Goal: Information Seeking & Learning: Learn about a topic

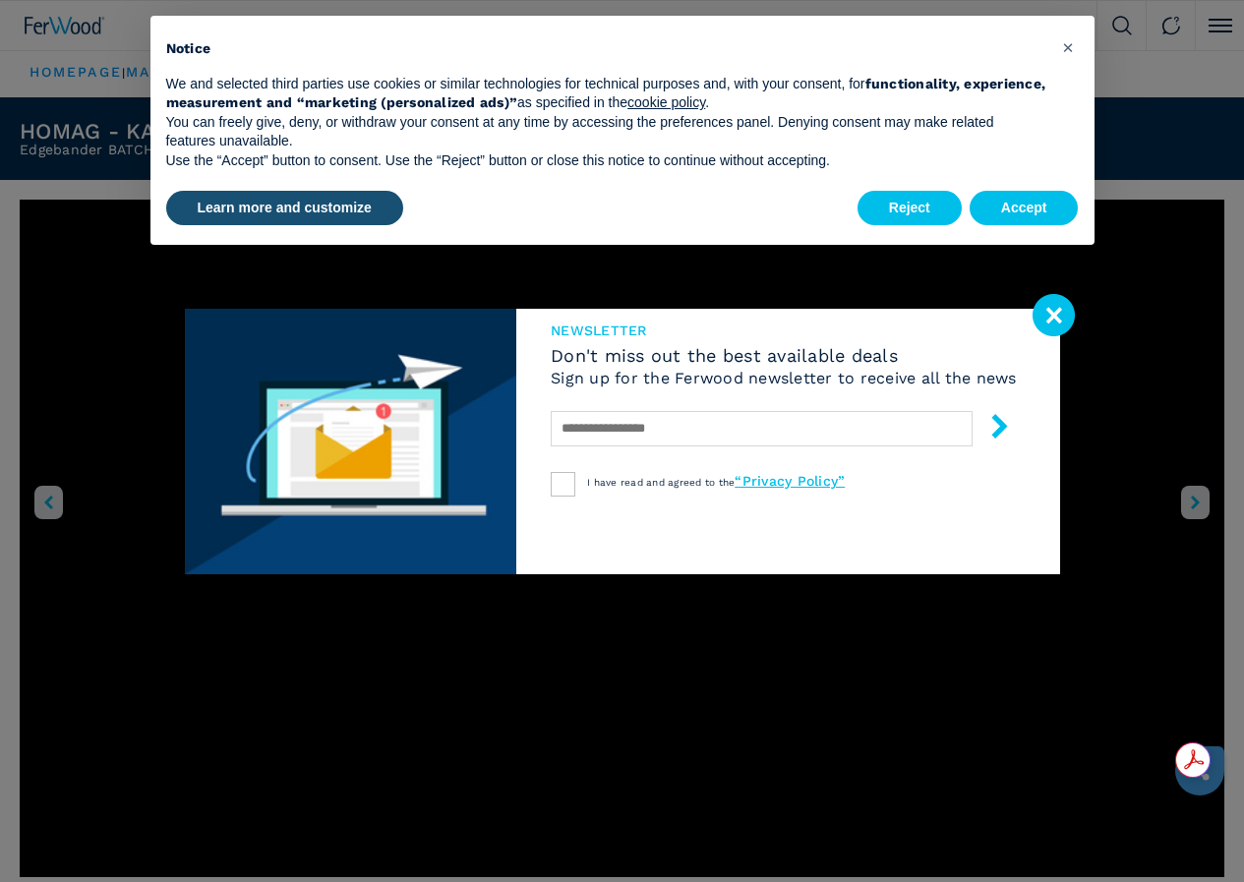
click at [1058, 307] on image at bounding box center [1053, 315] width 42 height 42
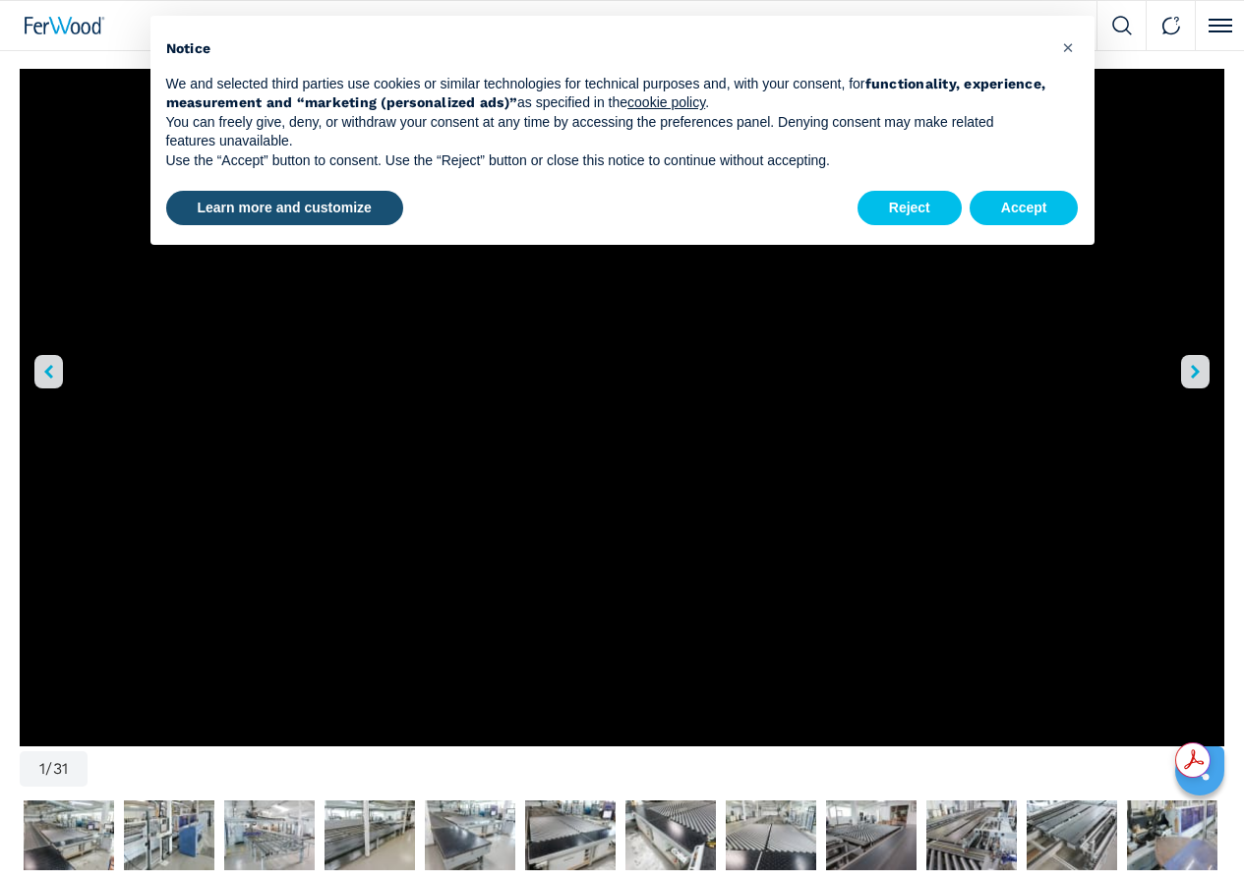
scroll to position [295, 0]
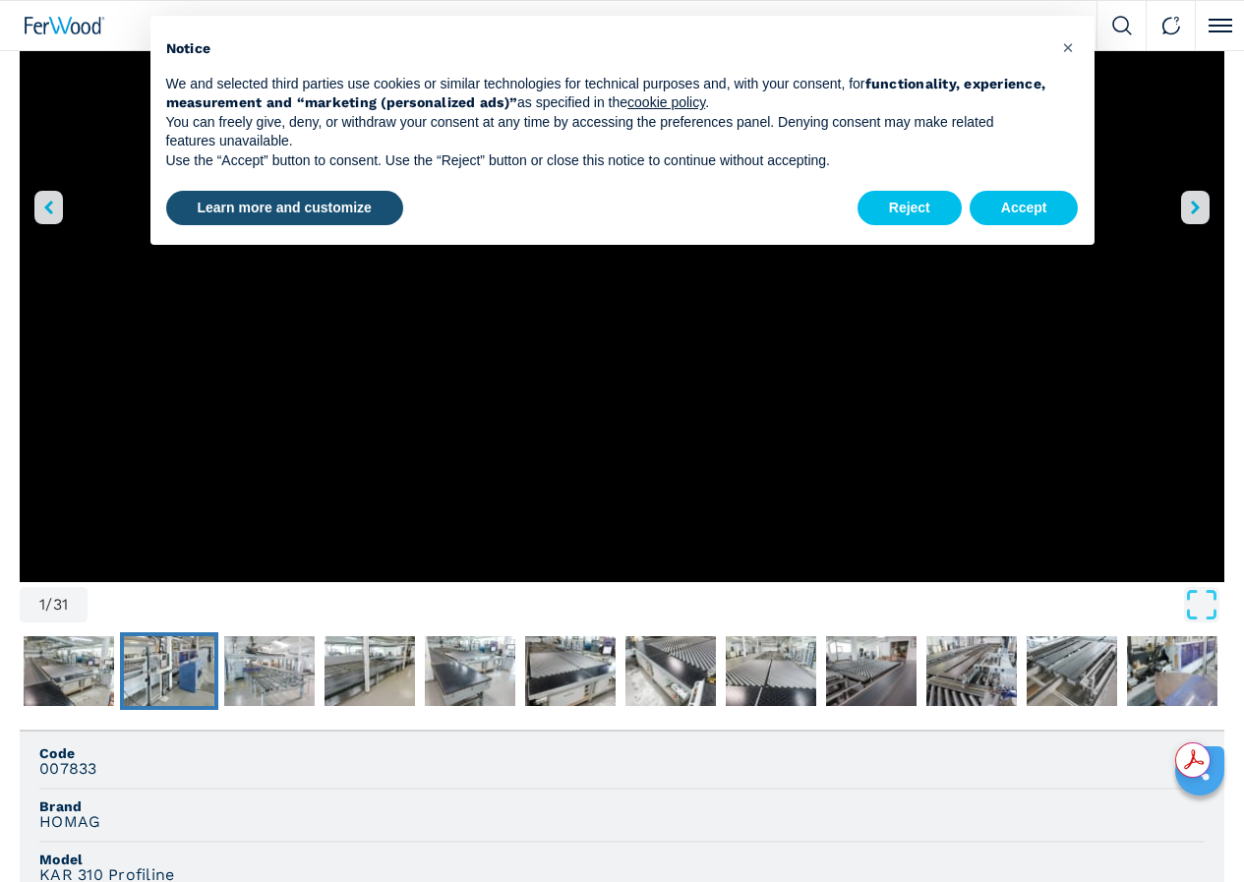
drag, startPoint x: 171, startPoint y: 584, endPoint x: 189, endPoint y: 584, distance: 17.7
click at [173, 636] on img "Go to Slide 3" at bounding box center [169, 671] width 90 height 71
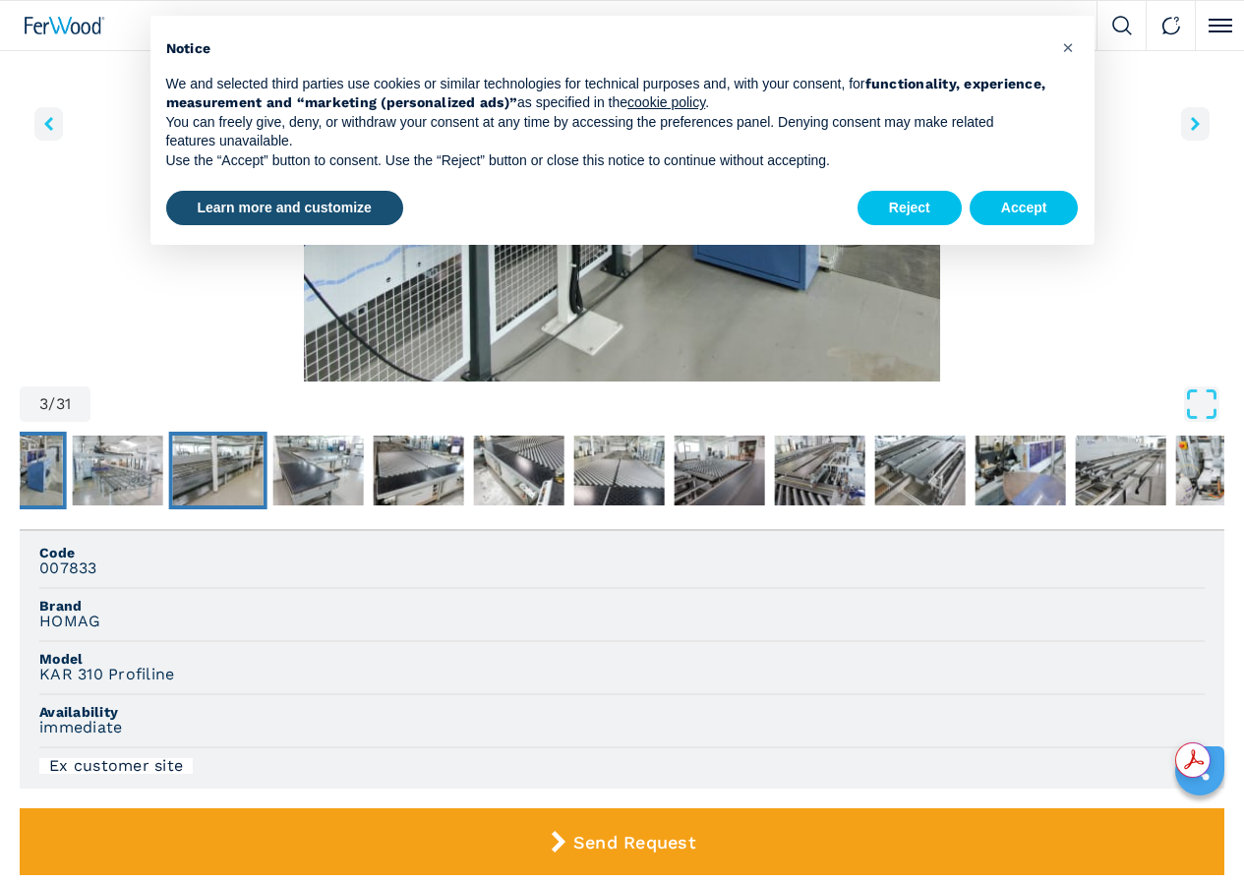
click at [226, 506] on img "Go to Slide 5" at bounding box center [218, 471] width 90 height 71
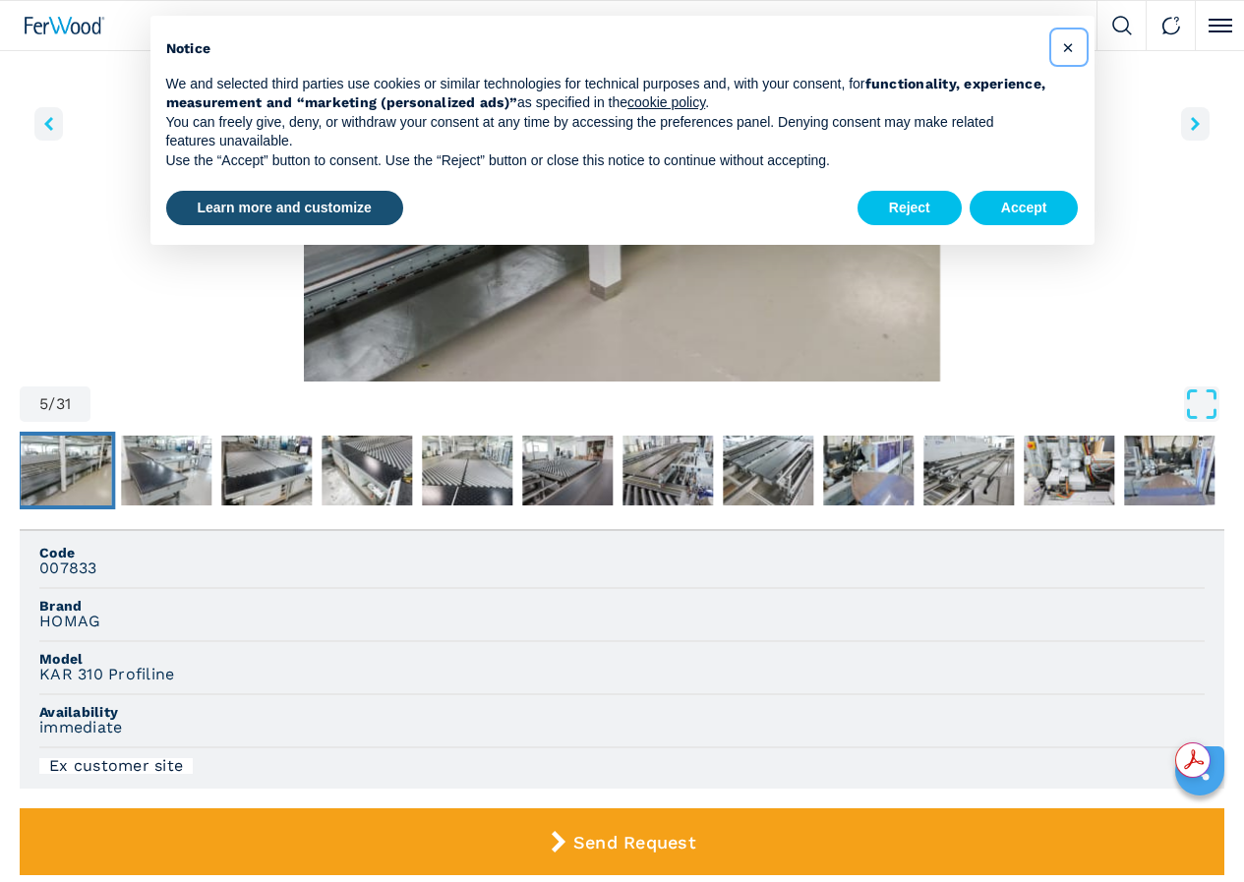
click at [1063, 44] on span "×" at bounding box center [1068, 47] width 12 height 24
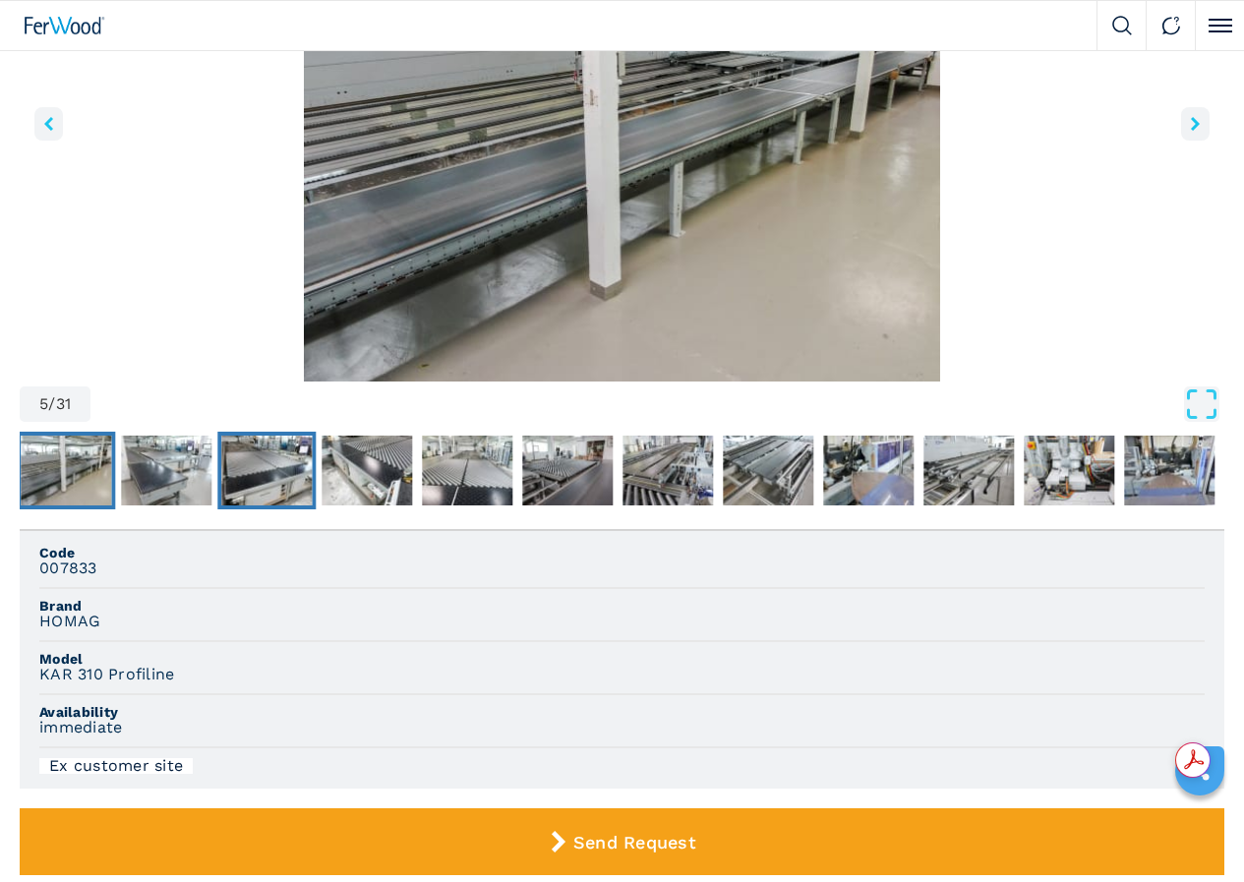
drag, startPoint x: 274, startPoint y: 585, endPoint x: 321, endPoint y: 593, distance: 47.8
click at [276, 506] on img "Go to Slide 7" at bounding box center [266, 471] width 90 height 71
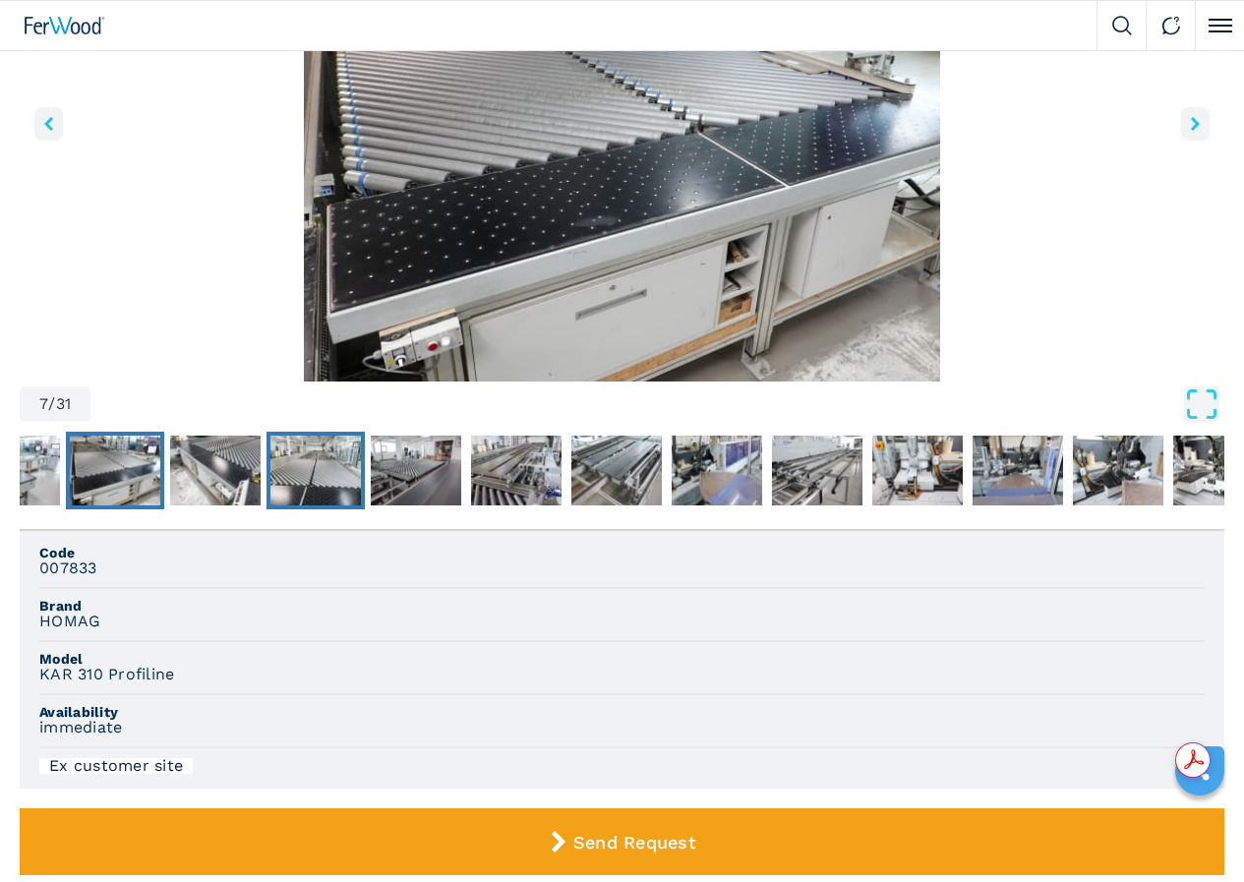
click at [361, 506] on img "Go to Slide 9" at bounding box center [315, 471] width 90 height 71
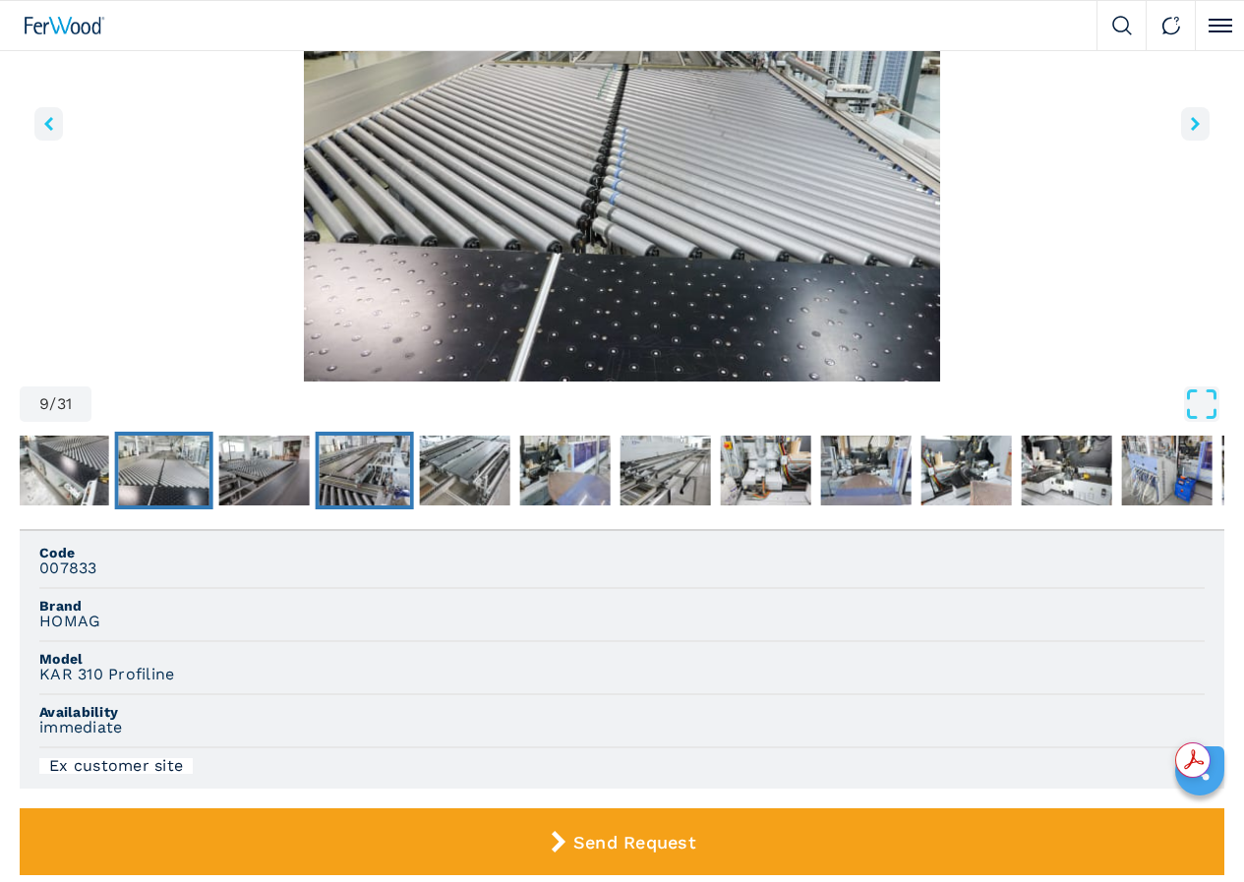
click at [392, 506] on img "Go to Slide 11" at bounding box center [365, 471] width 90 height 71
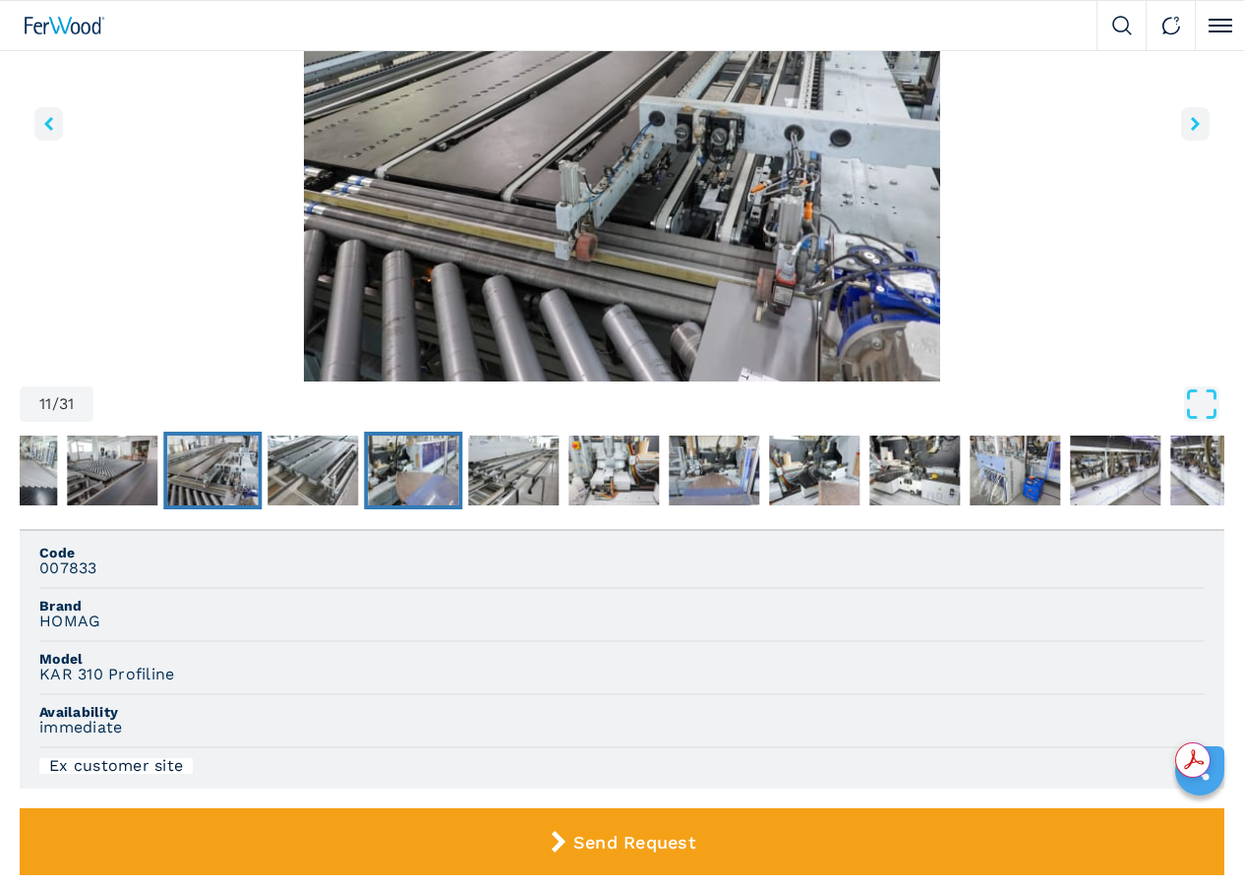
click at [439, 506] on img "Go to Slide 13" at bounding box center [413, 471] width 90 height 71
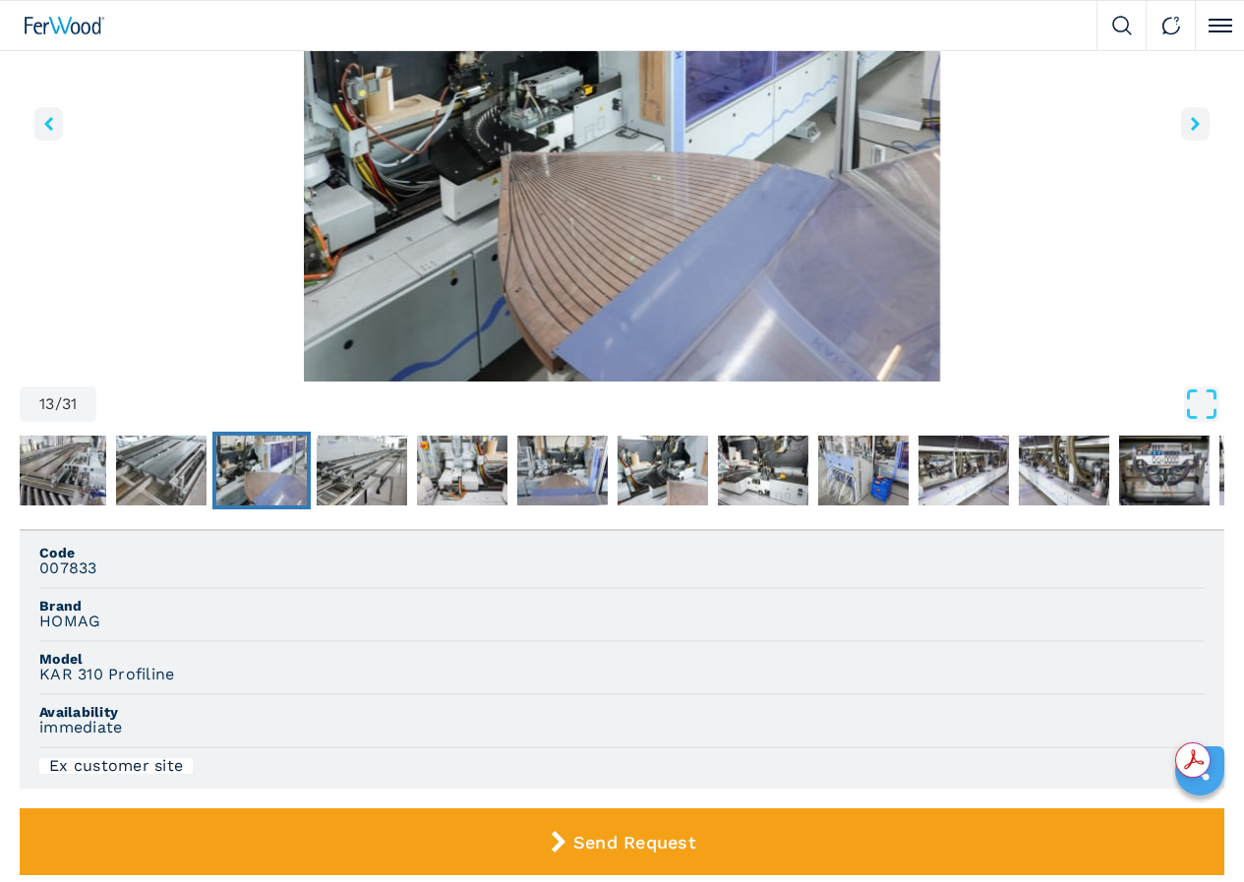
click at [586, 379] on img "Go to Slide 13" at bounding box center [622, 143] width 1204 height 477
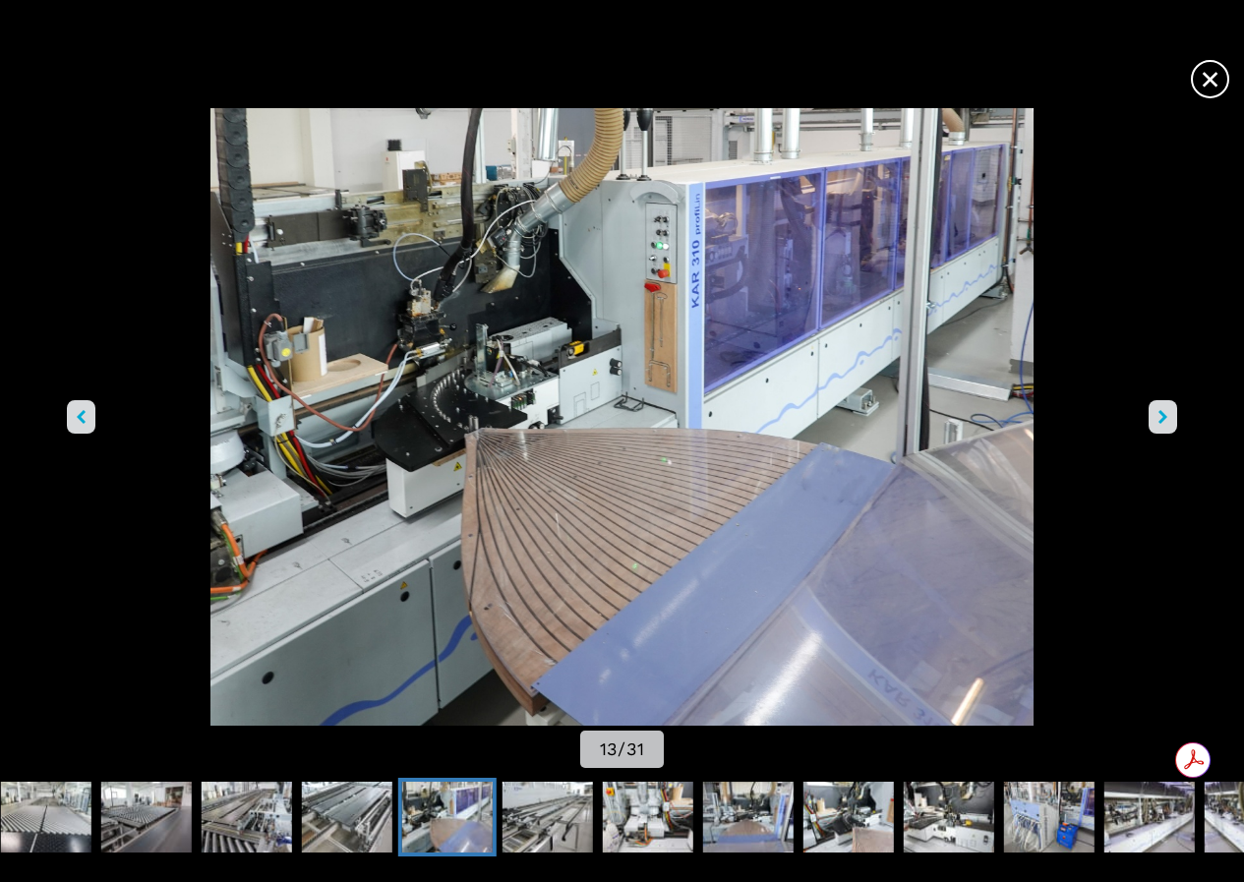
click at [1148, 413] on button "right-button" at bounding box center [1162, 416] width 29 height 33
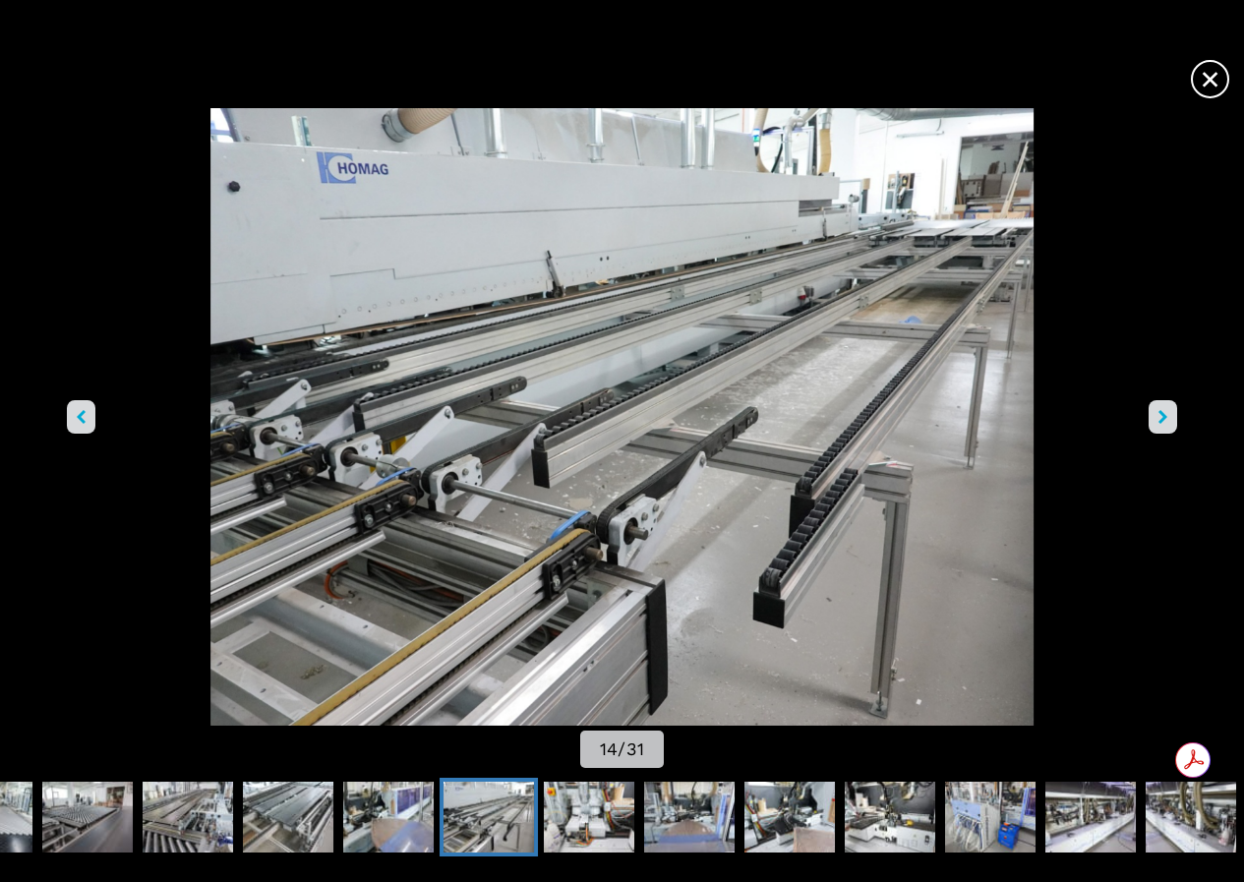
click at [1148, 413] on button "right-button" at bounding box center [1162, 416] width 29 height 33
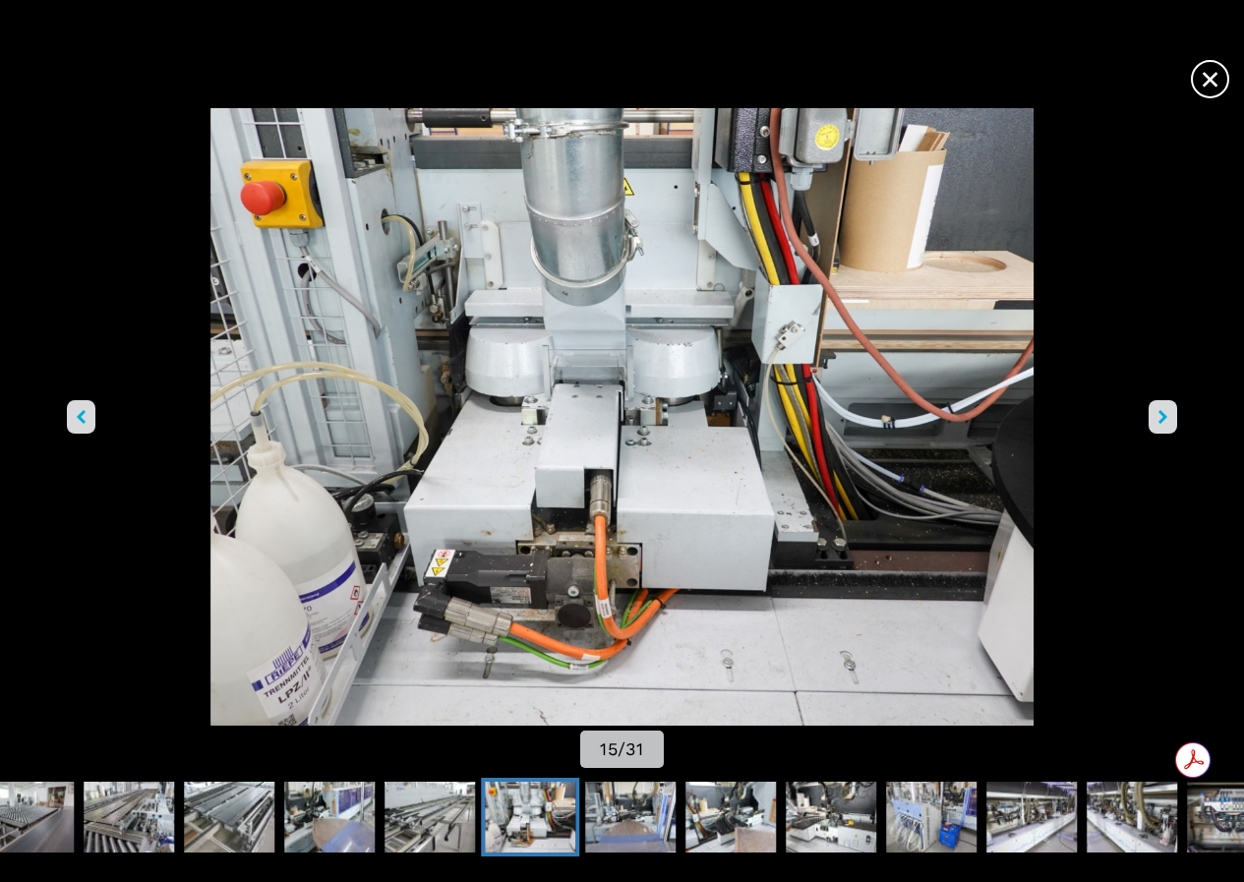
click at [1148, 413] on button "right-button" at bounding box center [1162, 416] width 29 height 33
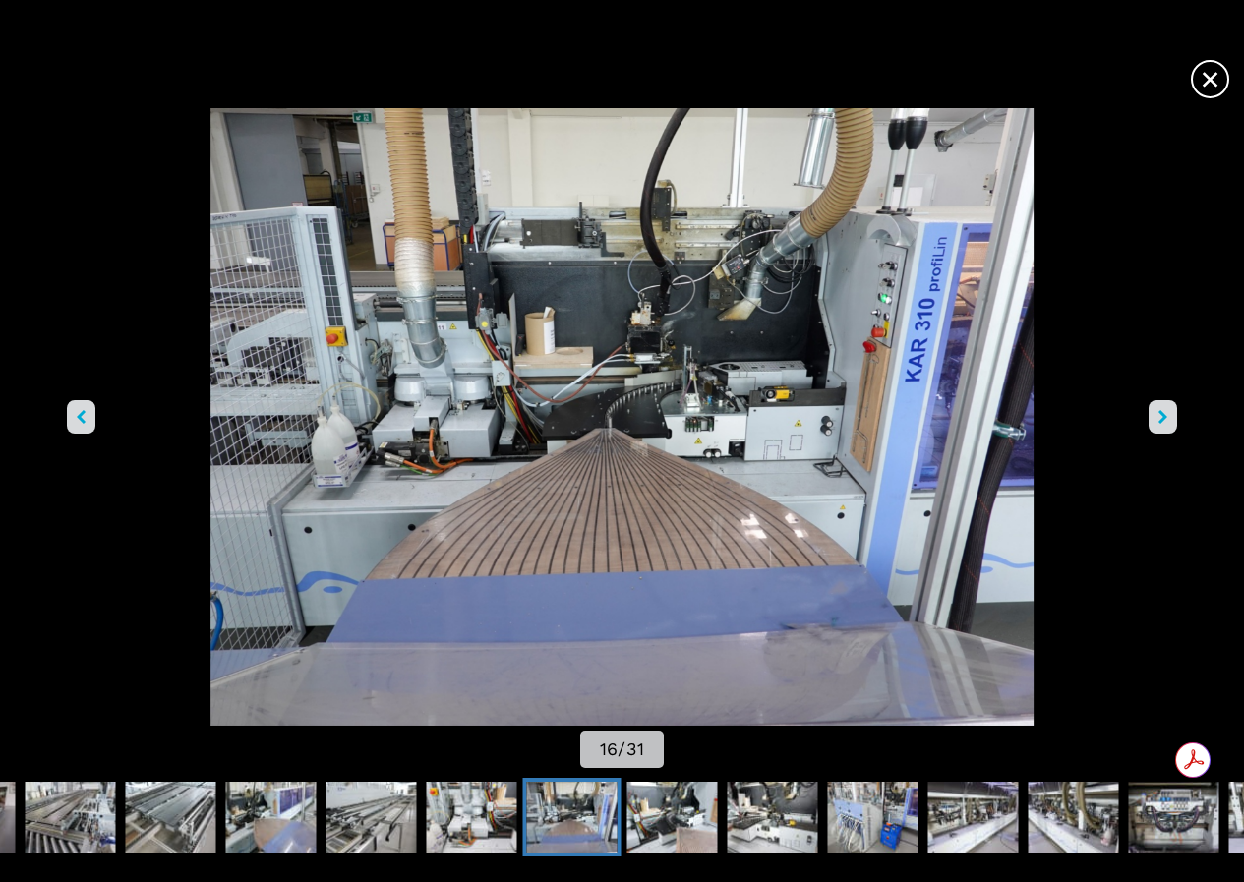
click at [1148, 412] on button "right-button" at bounding box center [1162, 416] width 29 height 33
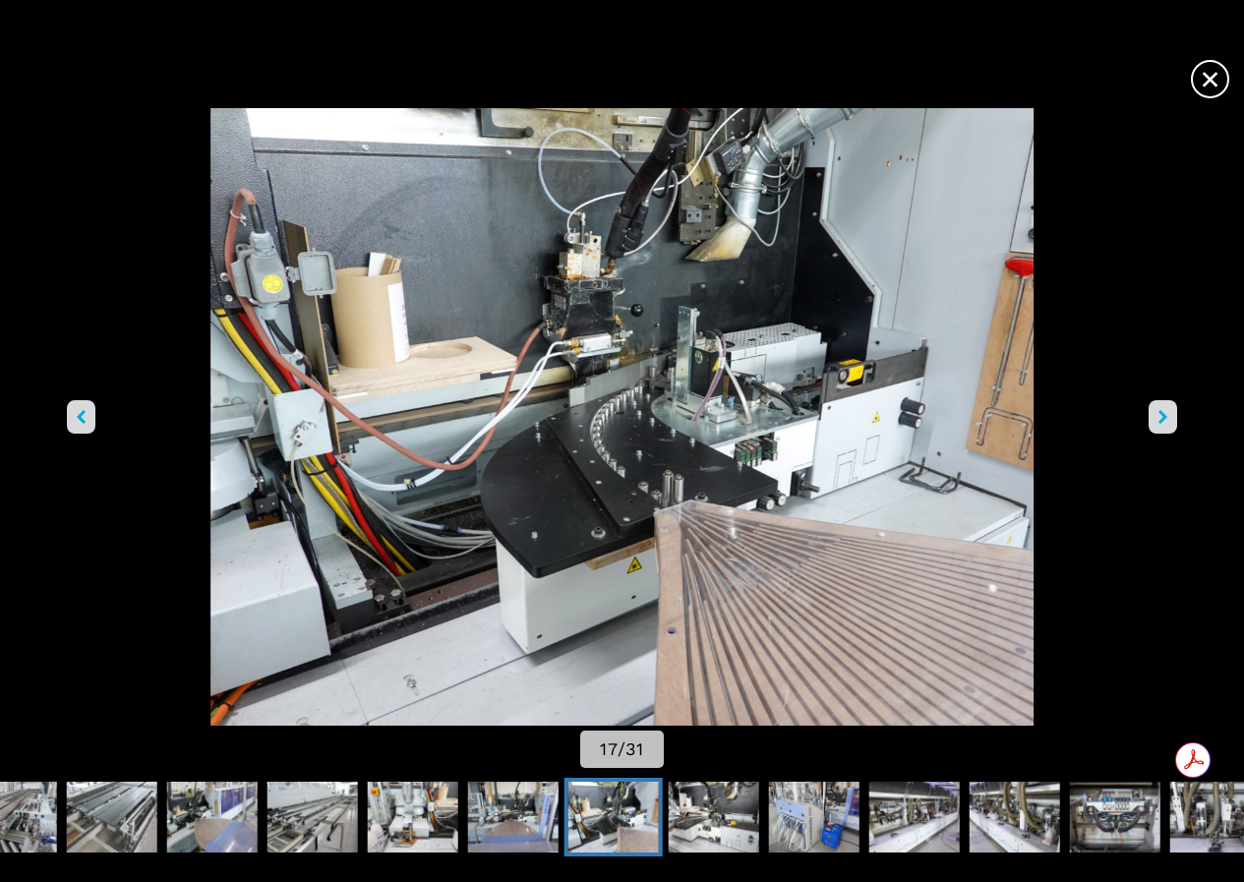
click at [1148, 411] on button "right-button" at bounding box center [1162, 416] width 29 height 33
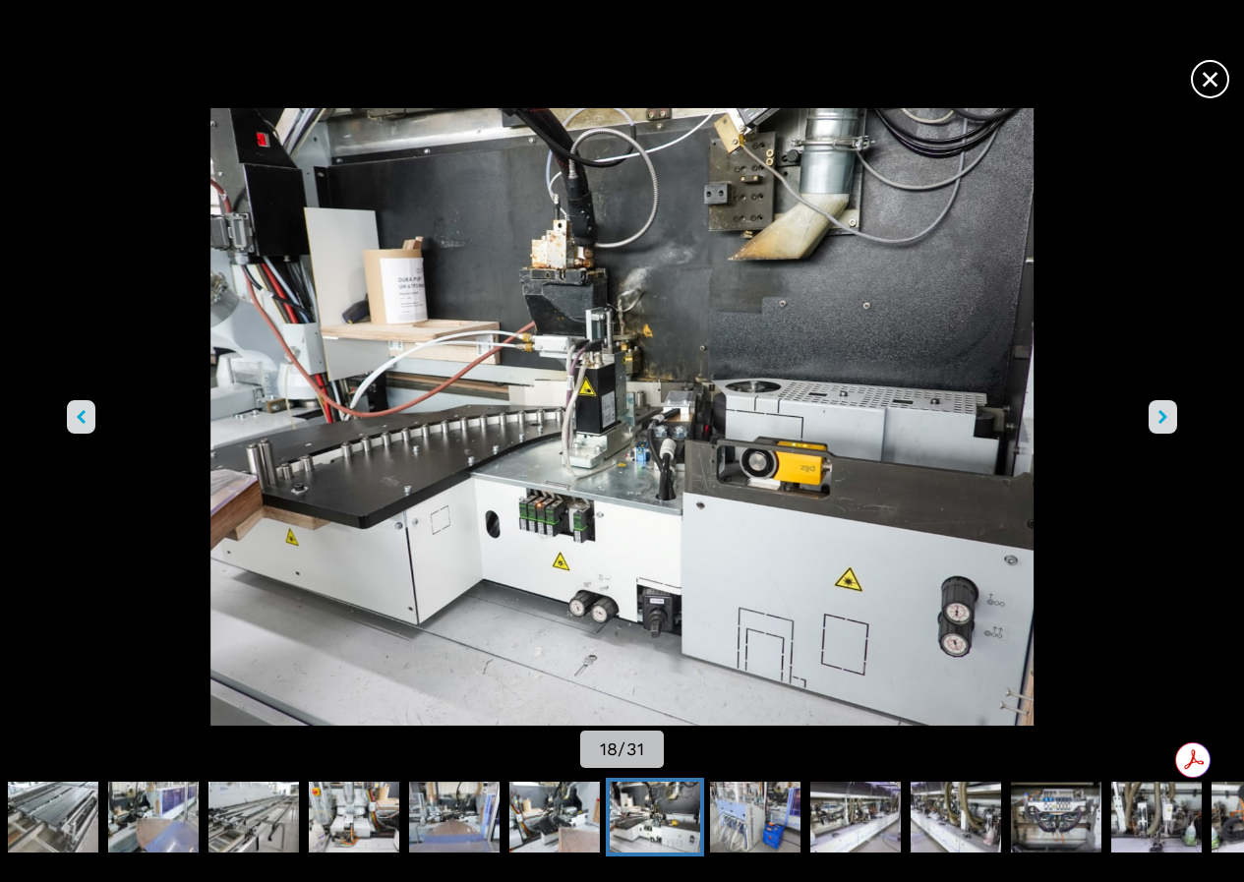
click at [1148, 410] on button "right-button" at bounding box center [1162, 416] width 29 height 33
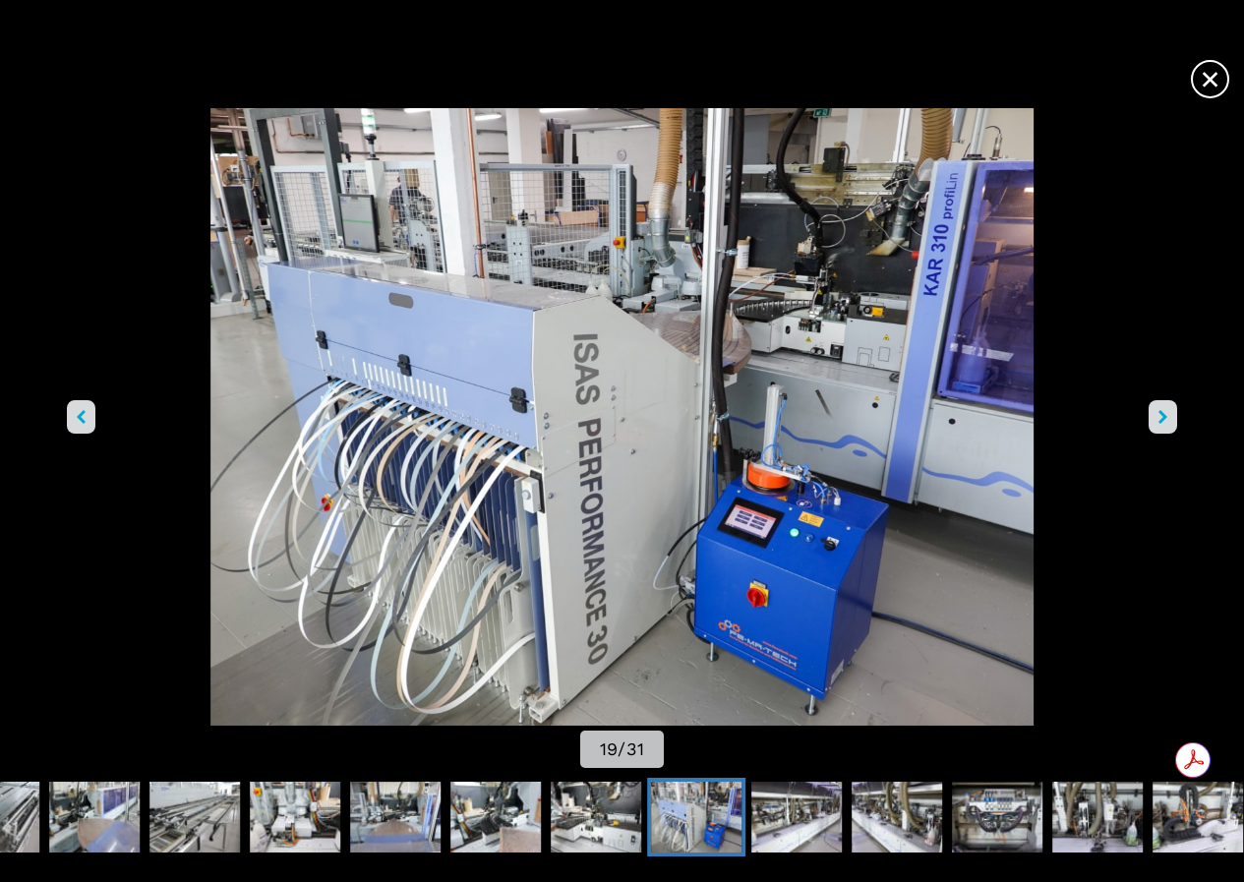
click at [1148, 408] on button "right-button" at bounding box center [1162, 416] width 29 height 33
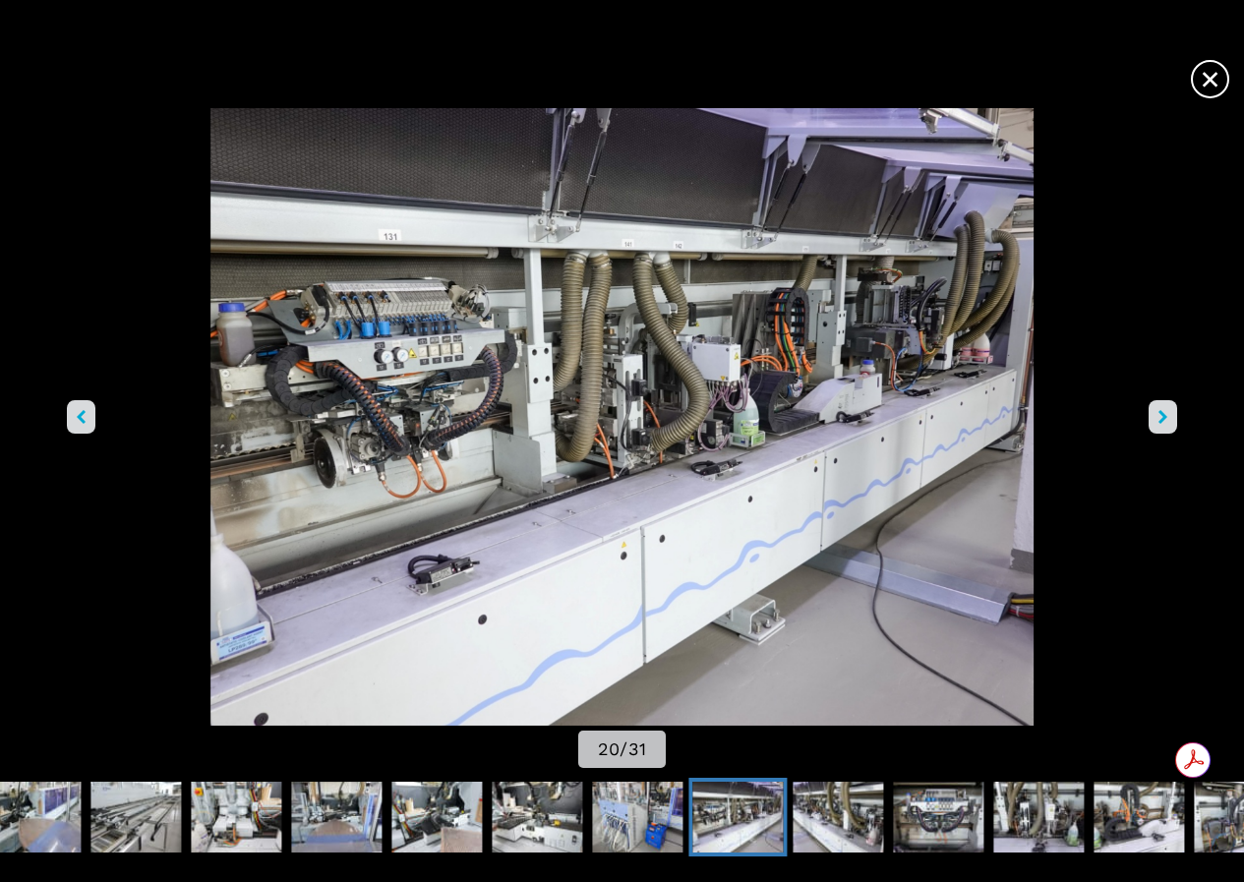
click at [1148, 408] on button "right-button" at bounding box center [1162, 416] width 29 height 33
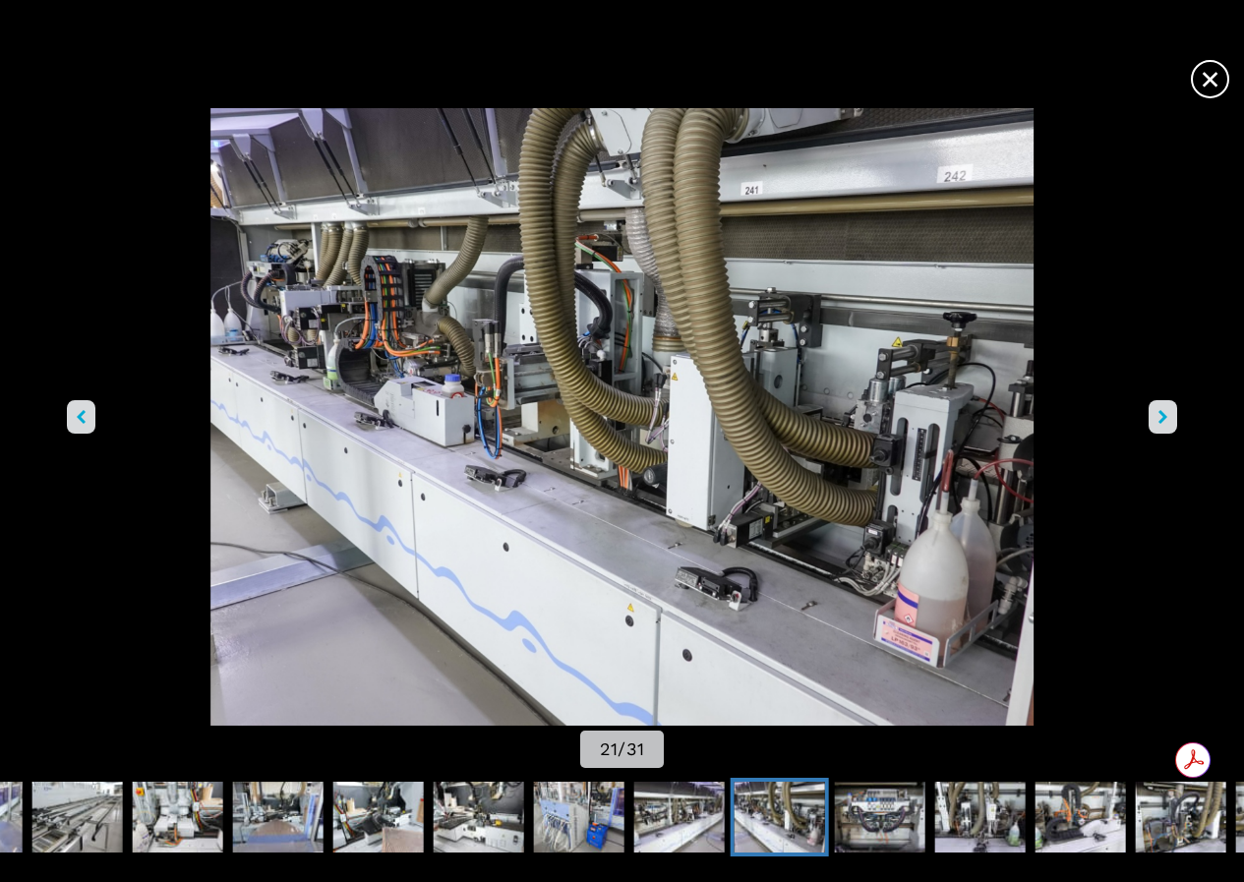
click at [1148, 407] on button "right-button" at bounding box center [1162, 416] width 29 height 33
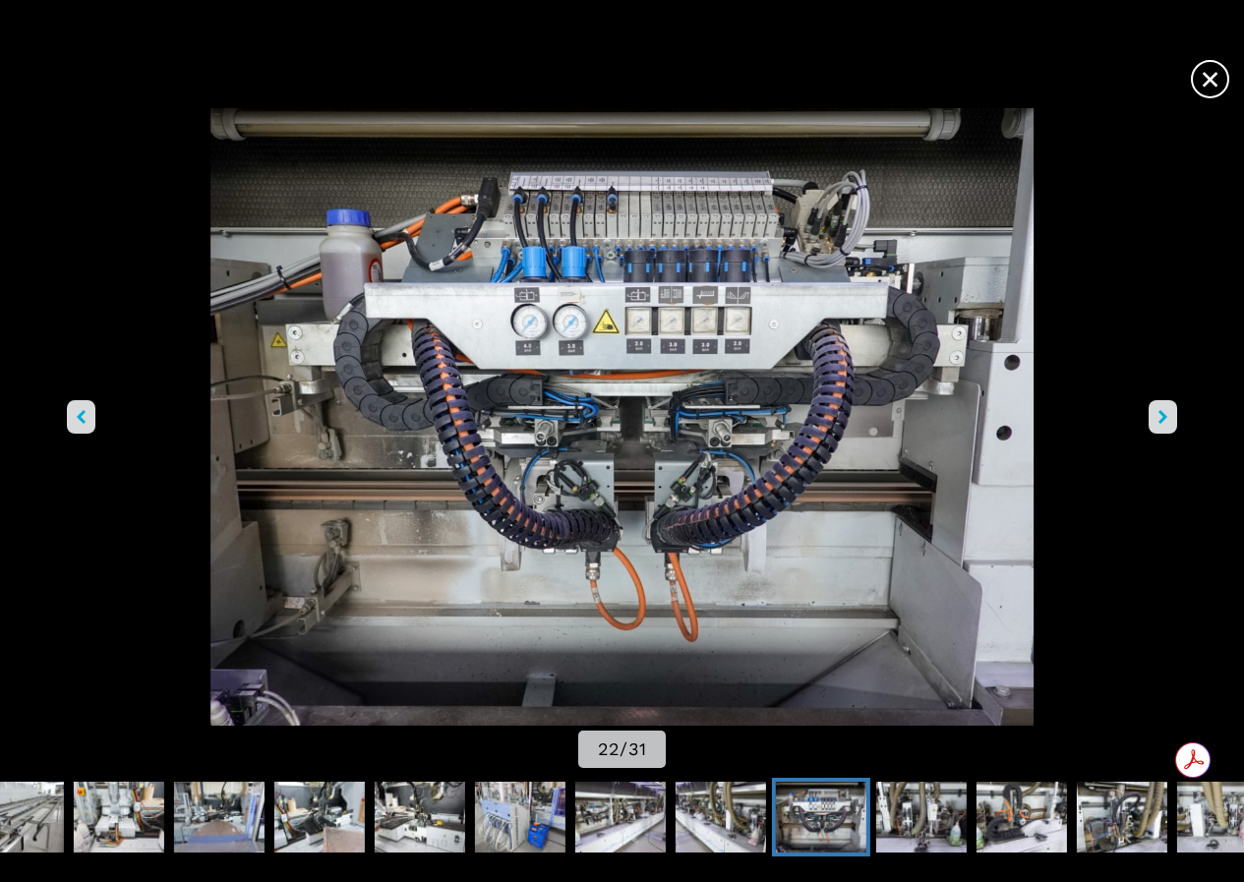
click at [1148, 407] on button "right-button" at bounding box center [1162, 416] width 29 height 33
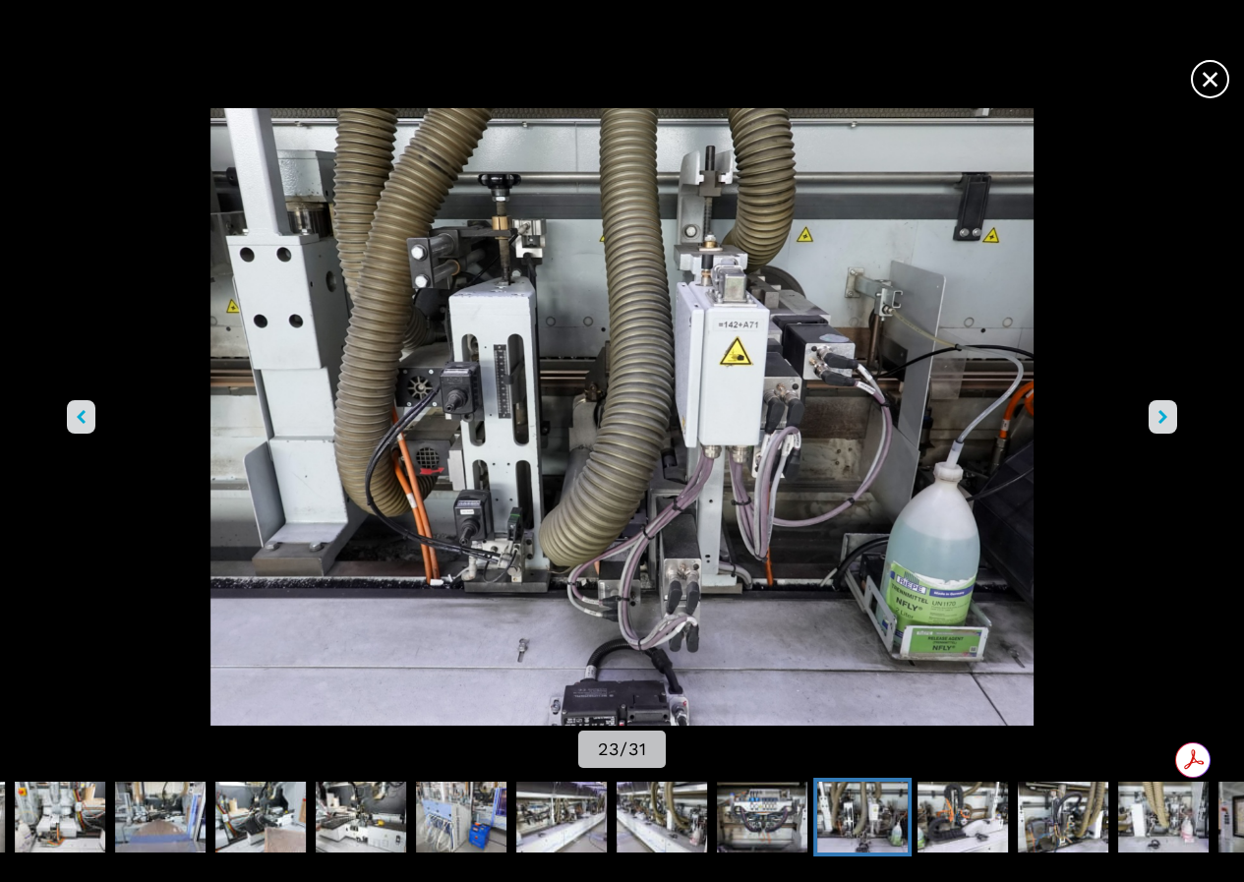
click at [1148, 407] on button "right-button" at bounding box center [1162, 416] width 29 height 33
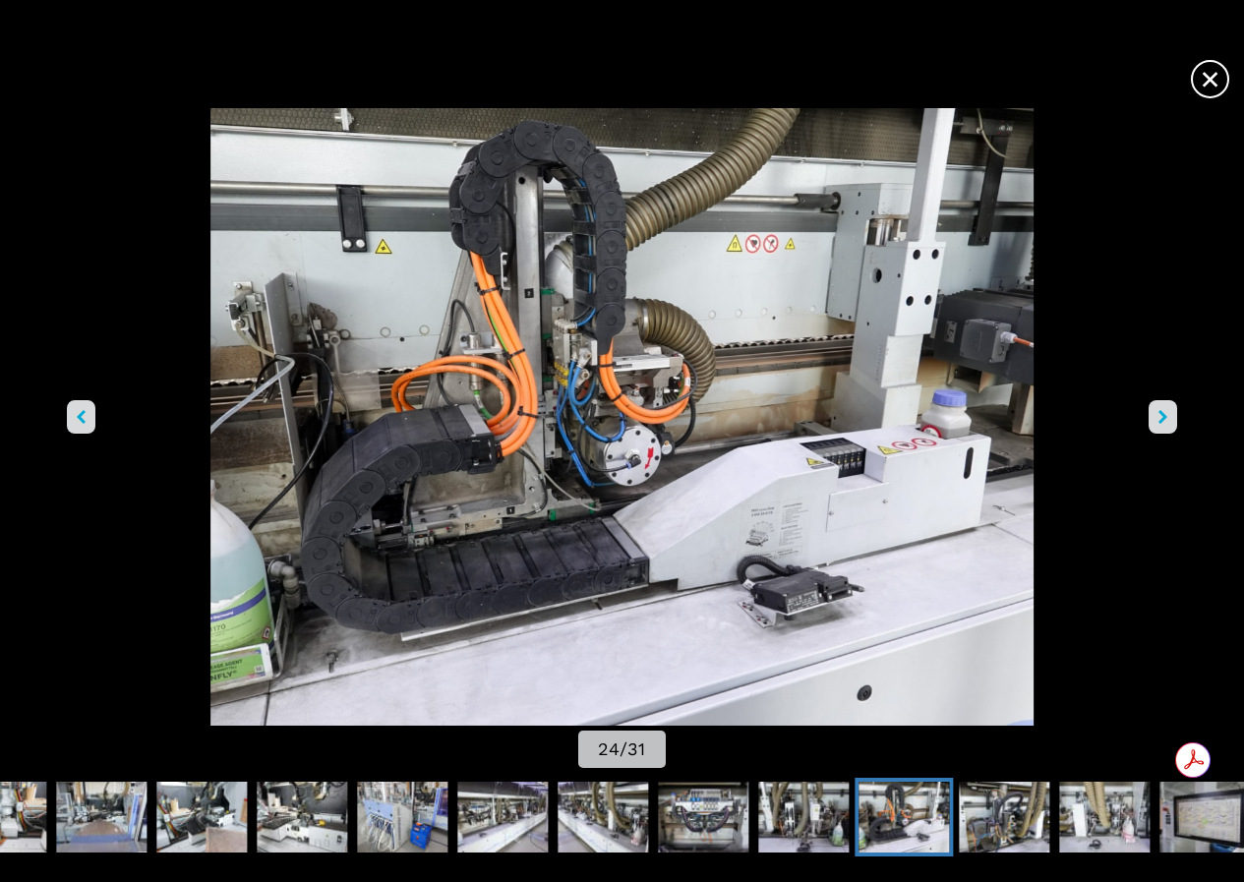
click at [1148, 407] on button "right-button" at bounding box center [1162, 416] width 29 height 33
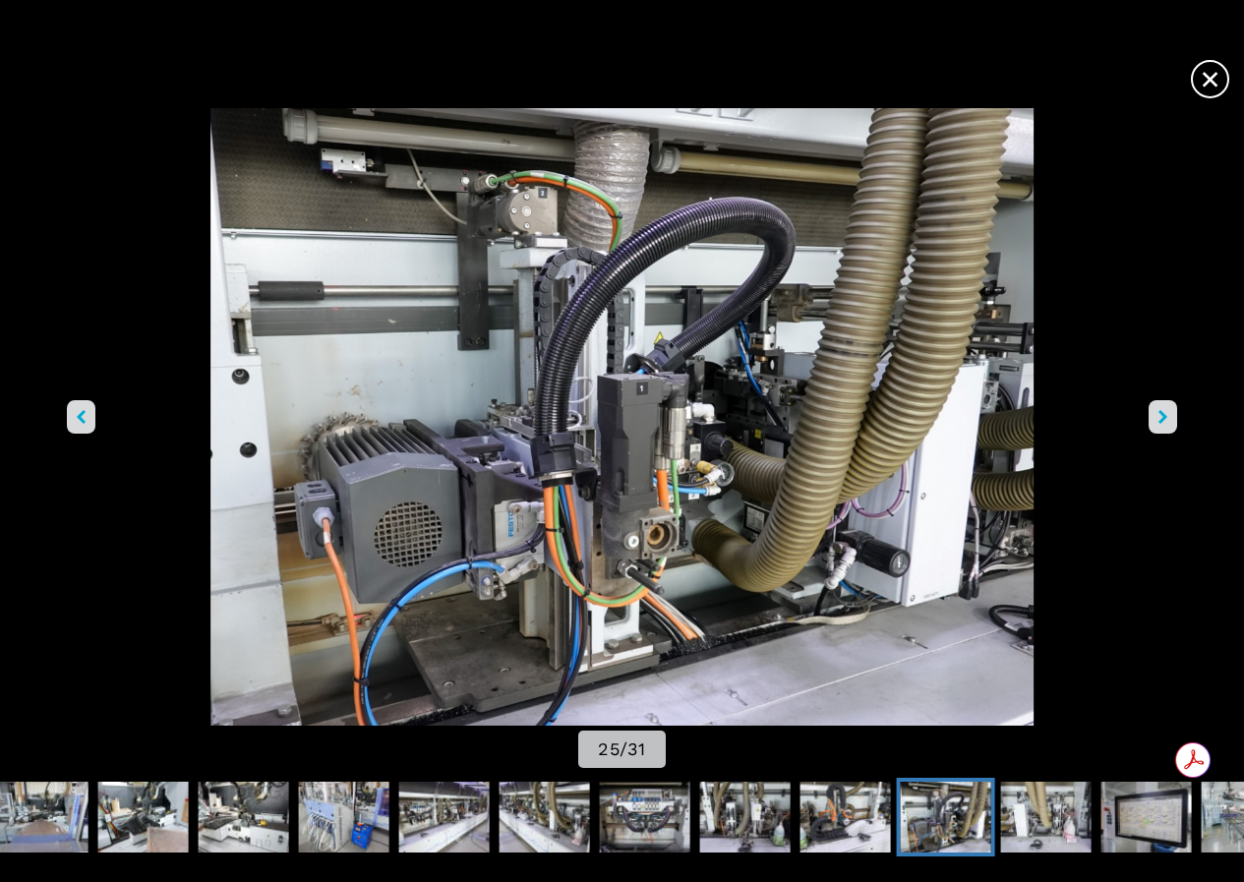
click at [1148, 407] on button "right-button" at bounding box center [1162, 416] width 29 height 33
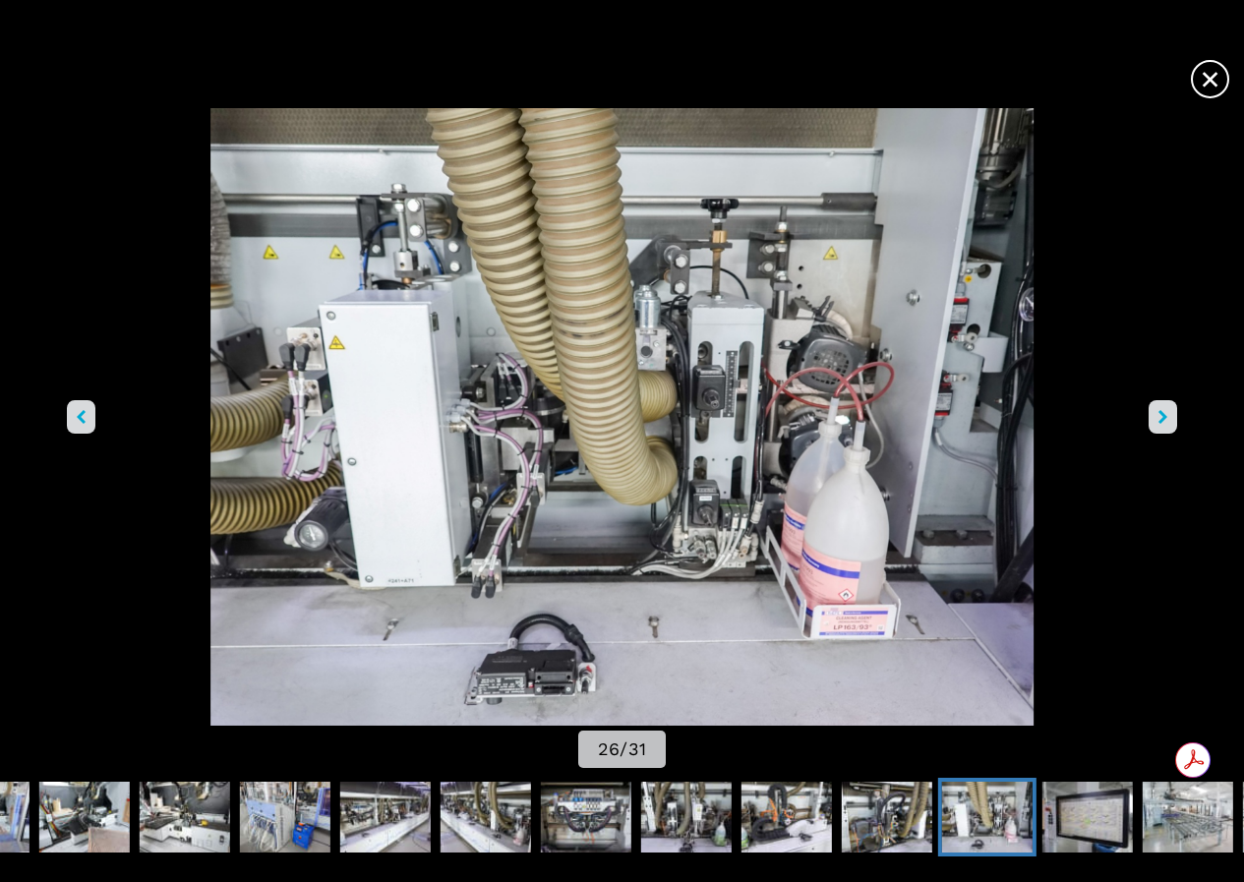
click at [1148, 407] on button "right-button" at bounding box center [1162, 416] width 29 height 33
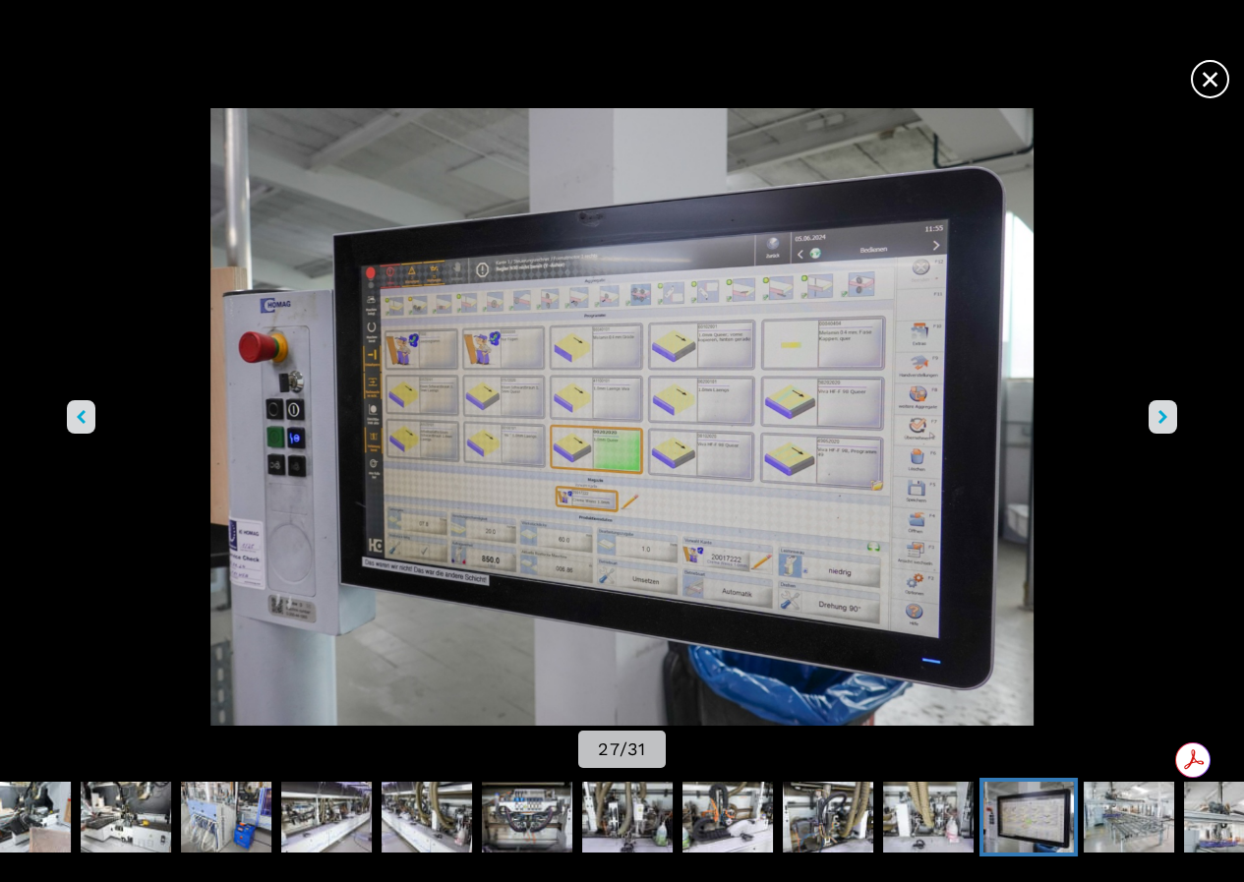
click at [1148, 407] on button "right-button" at bounding box center [1162, 416] width 29 height 33
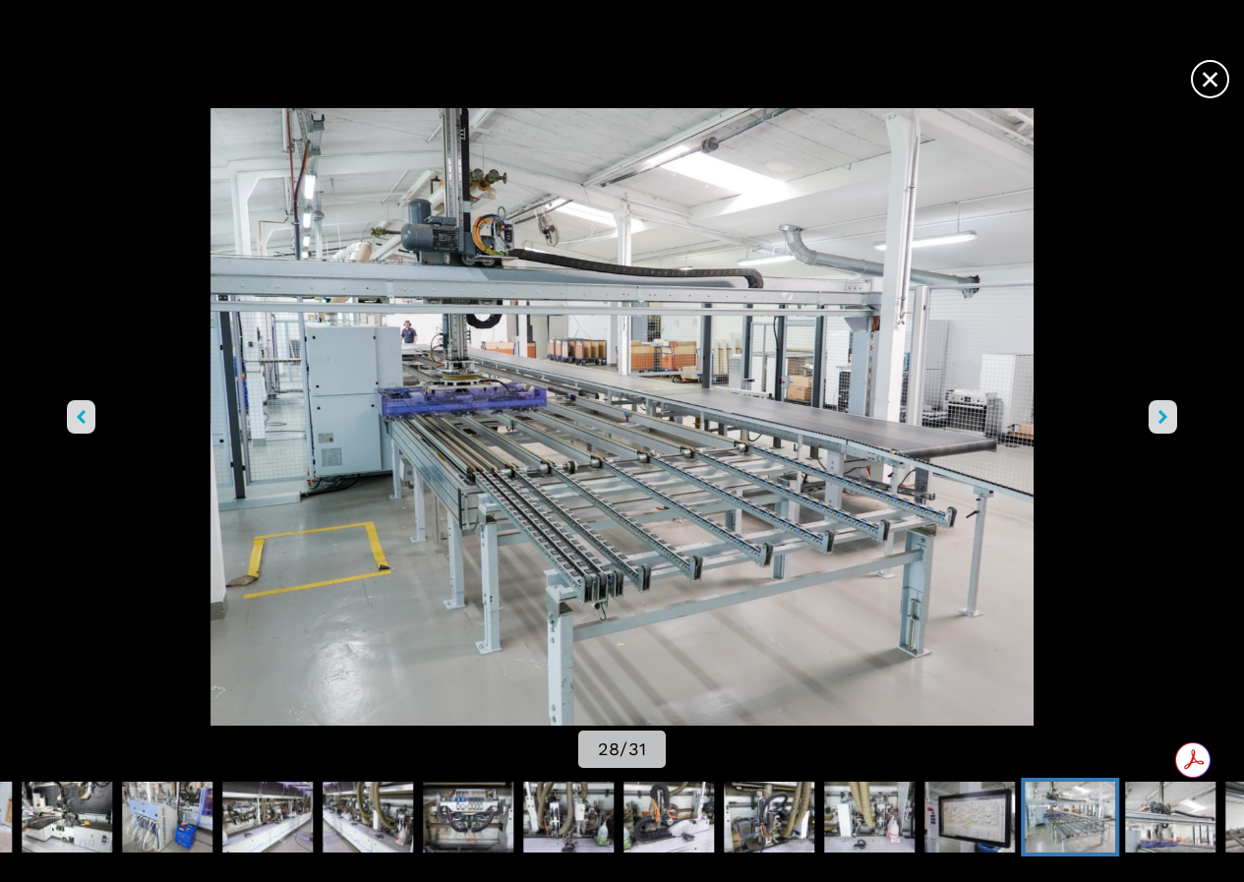
click at [1148, 407] on button "right-button" at bounding box center [1162, 416] width 29 height 33
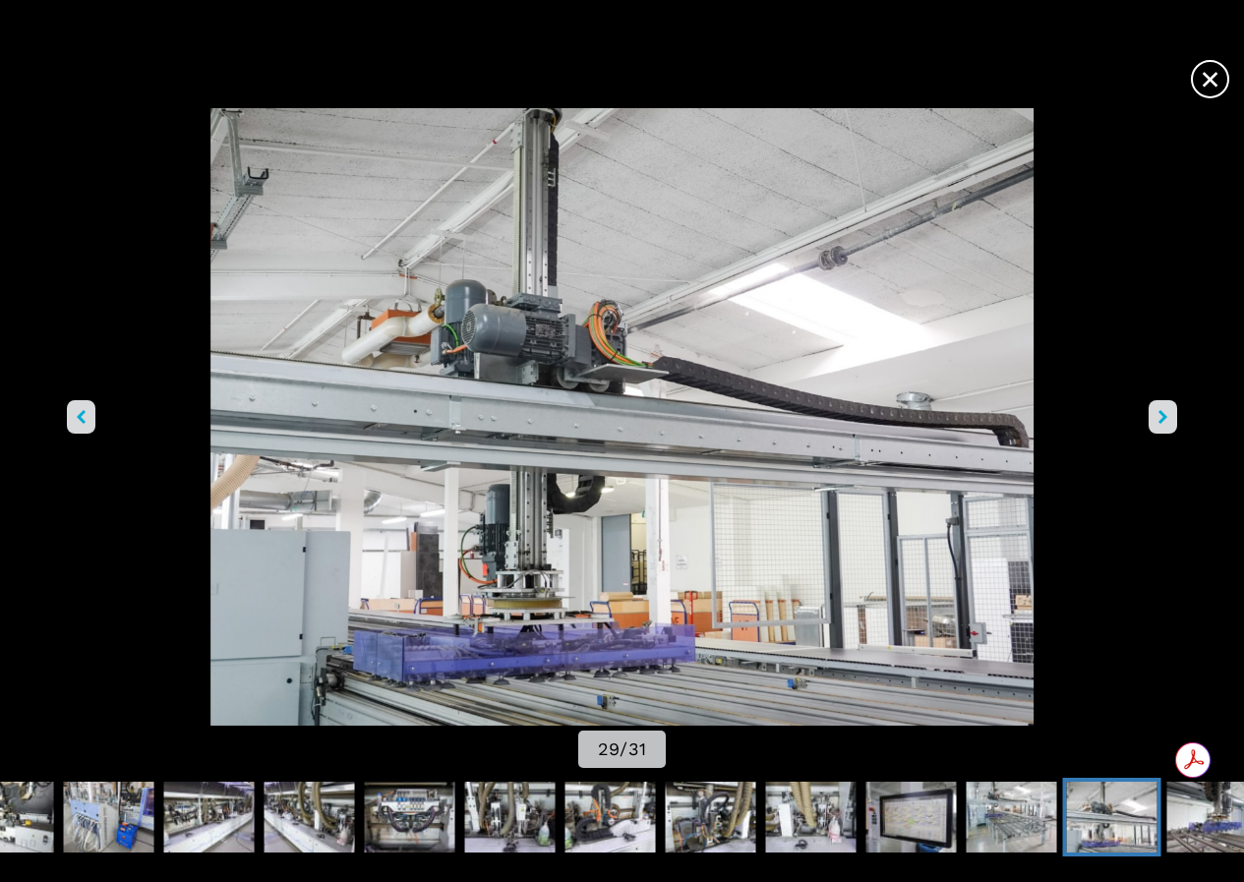
click at [1148, 407] on button "right-button" at bounding box center [1162, 416] width 29 height 33
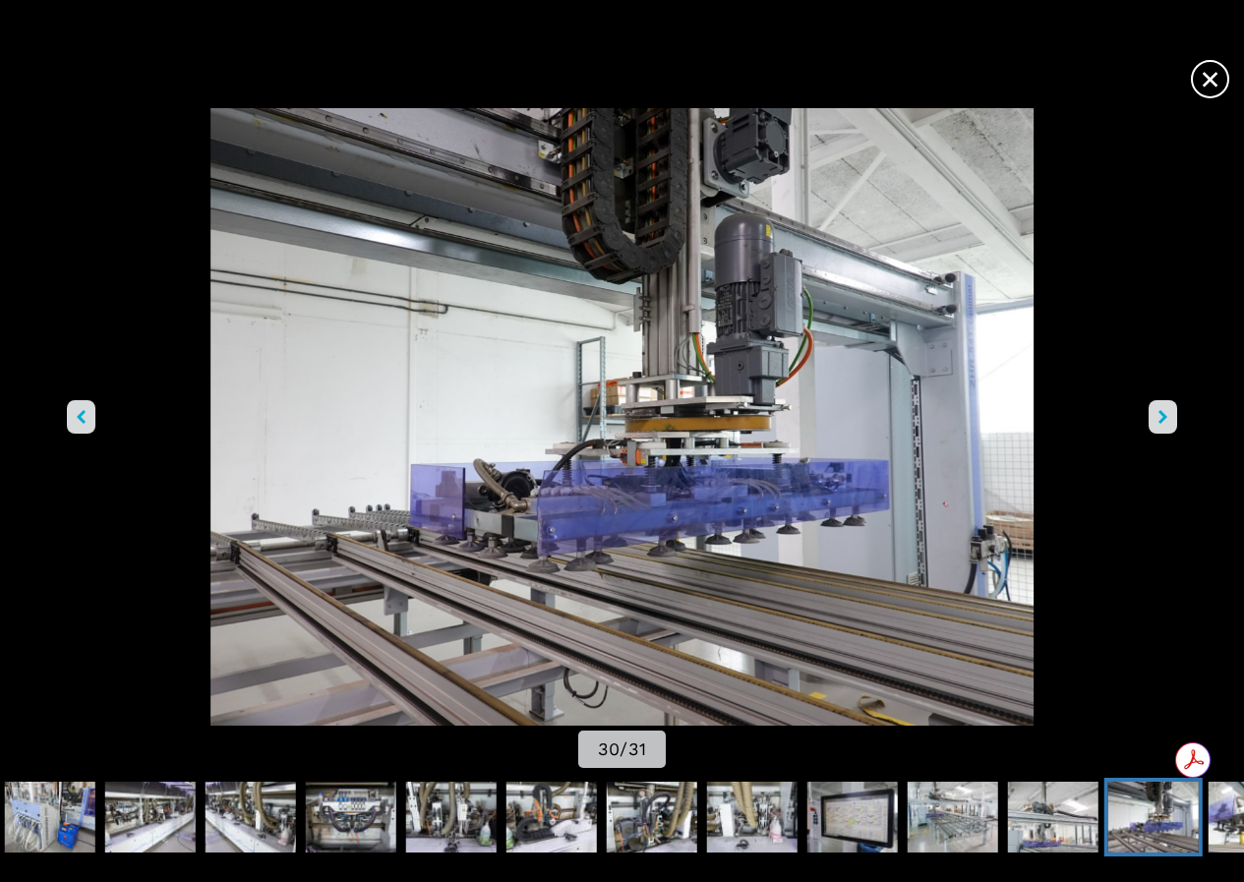
click at [1148, 407] on button "right-button" at bounding box center [1162, 416] width 29 height 33
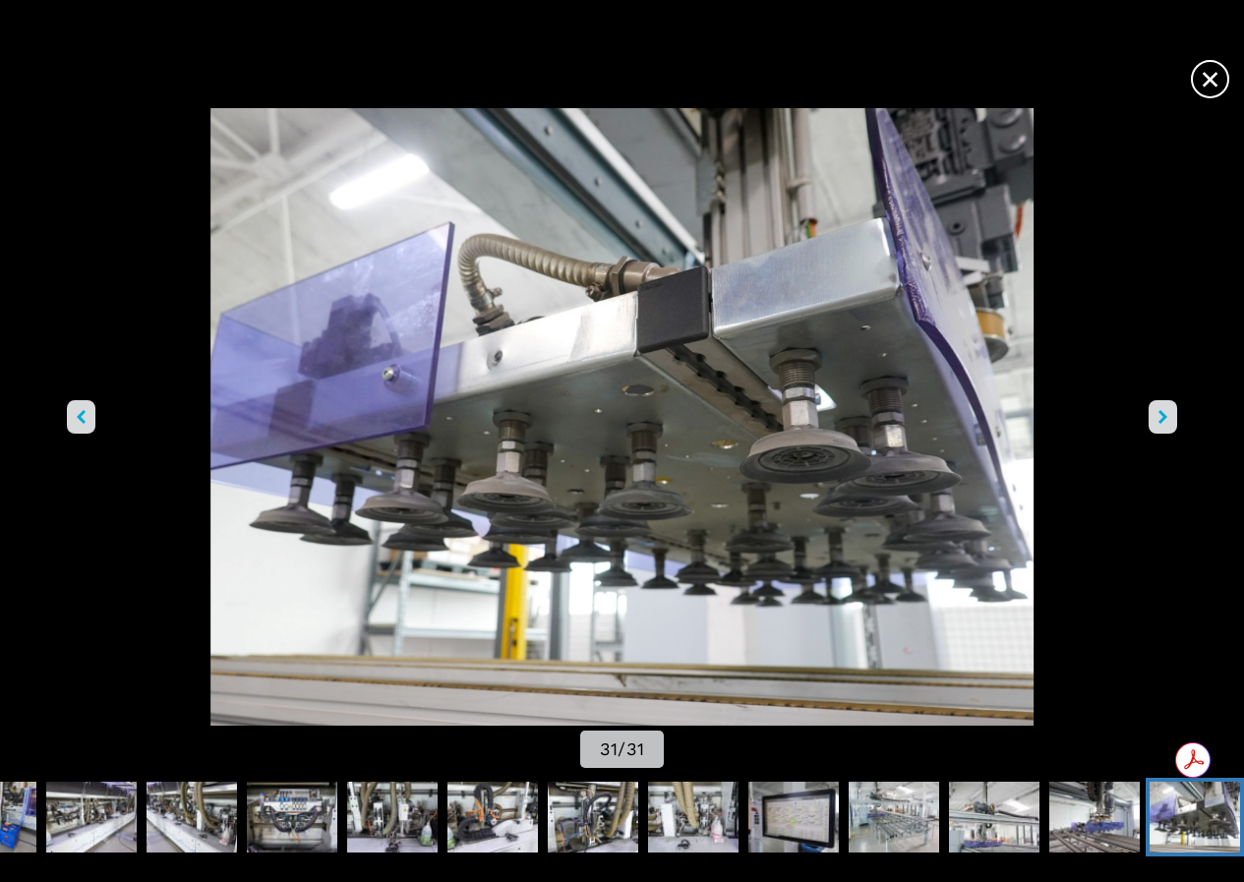
click at [1148, 407] on button "right-button" at bounding box center [1162, 416] width 29 height 33
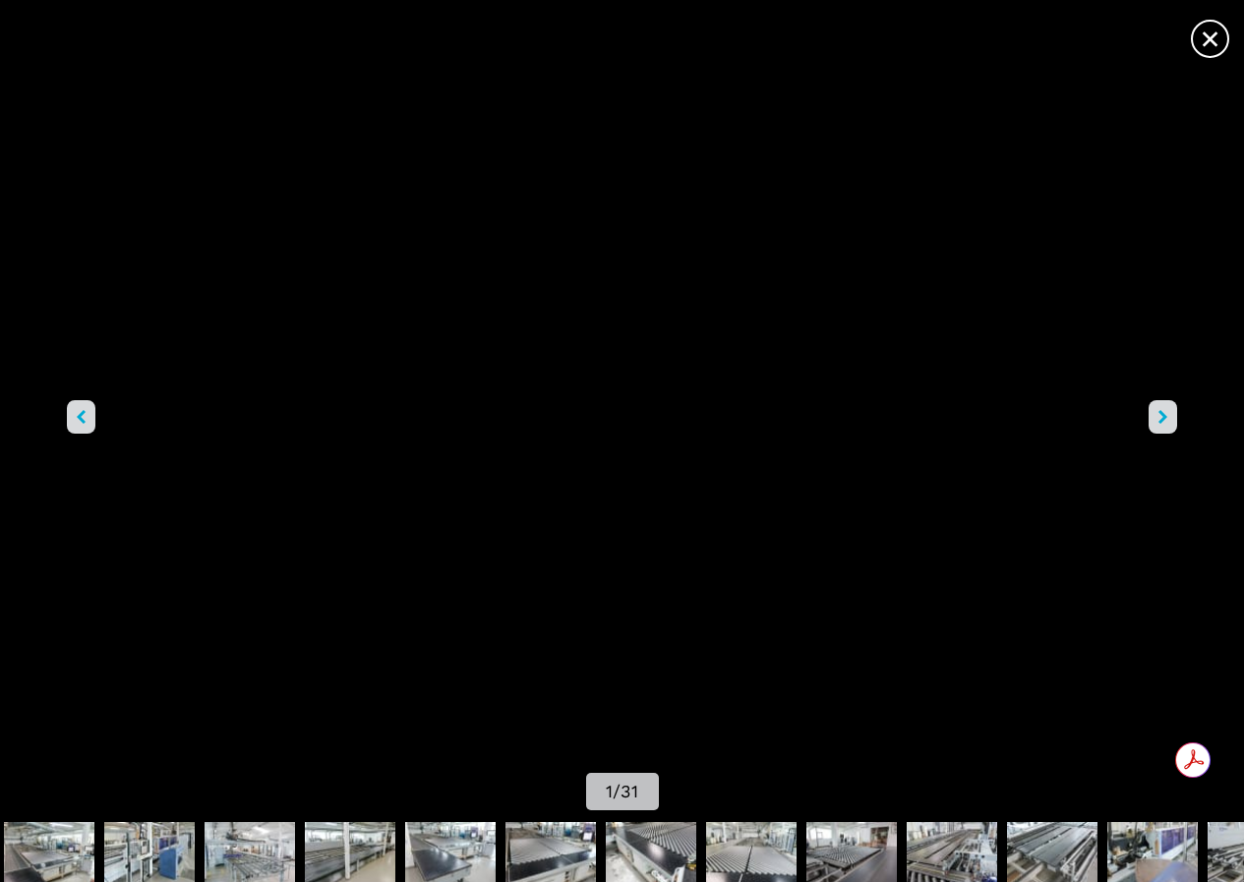
click at [1148, 407] on button "right-button" at bounding box center [1162, 416] width 29 height 33
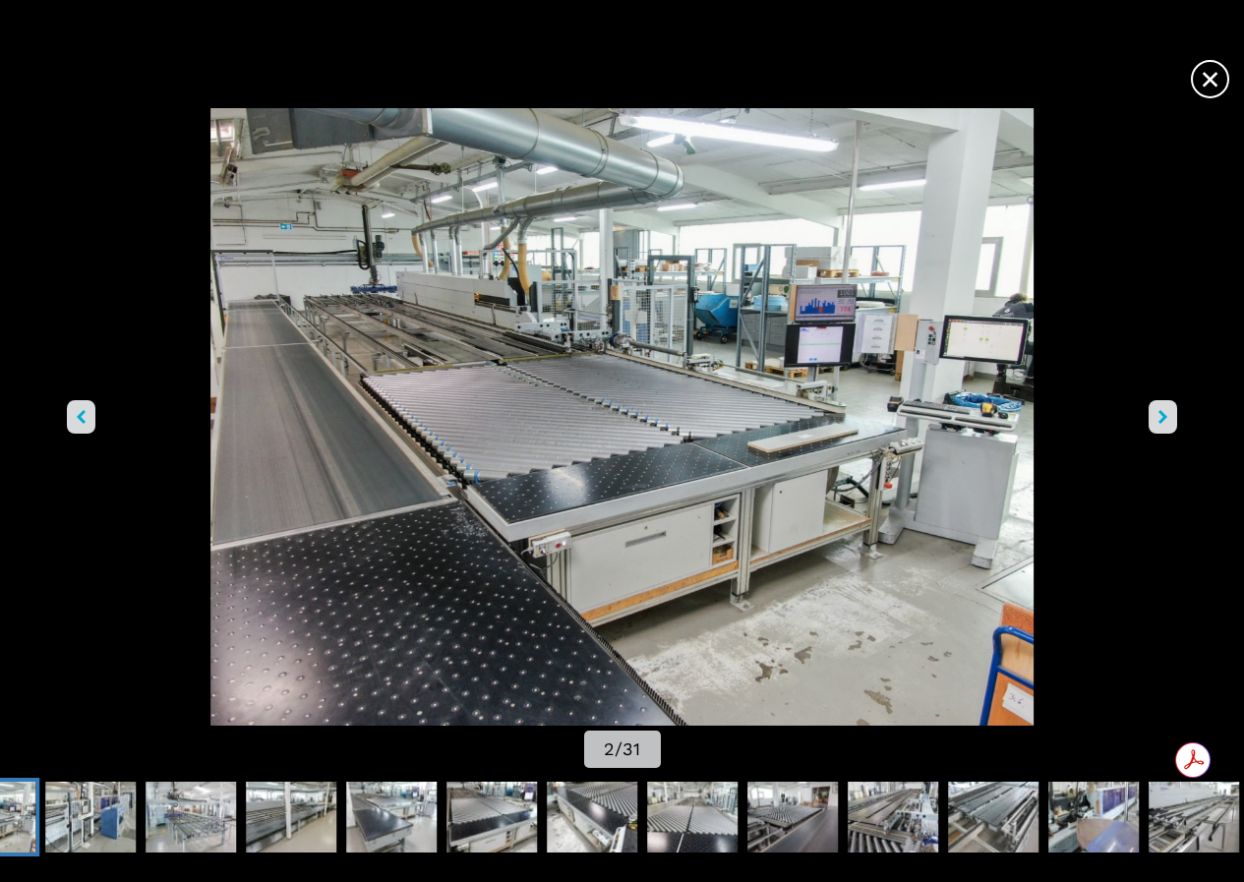
drag, startPoint x: 1106, startPoint y: 407, endPoint x: 1060, endPoint y: 292, distance: 124.0
click at [1148, 405] on button "right-button" at bounding box center [1162, 416] width 29 height 33
click at [1193, 70] on span "×" at bounding box center [1210, 75] width 34 height 34
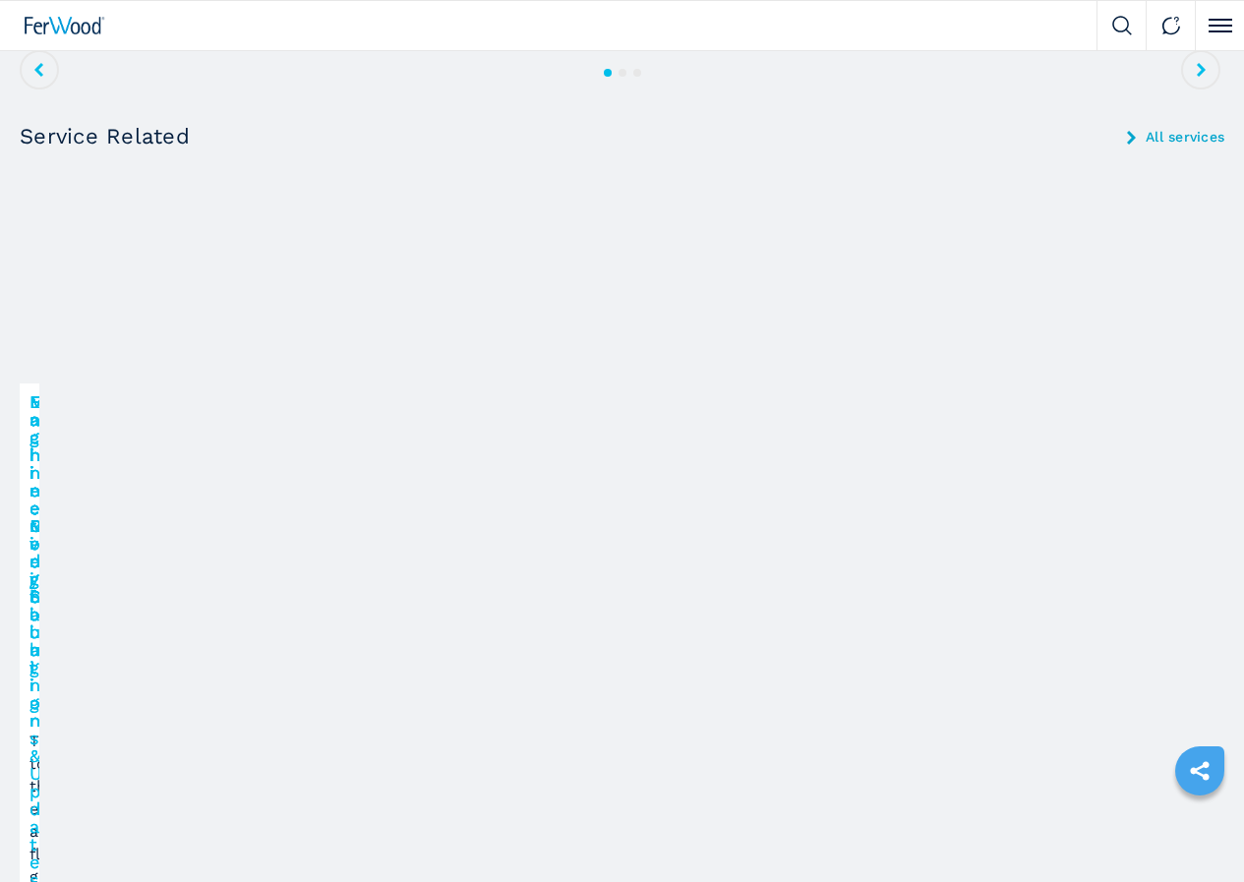
scroll to position [3048, 0]
click at [0, 0] on img at bounding box center [0, 0] width 0 height 0
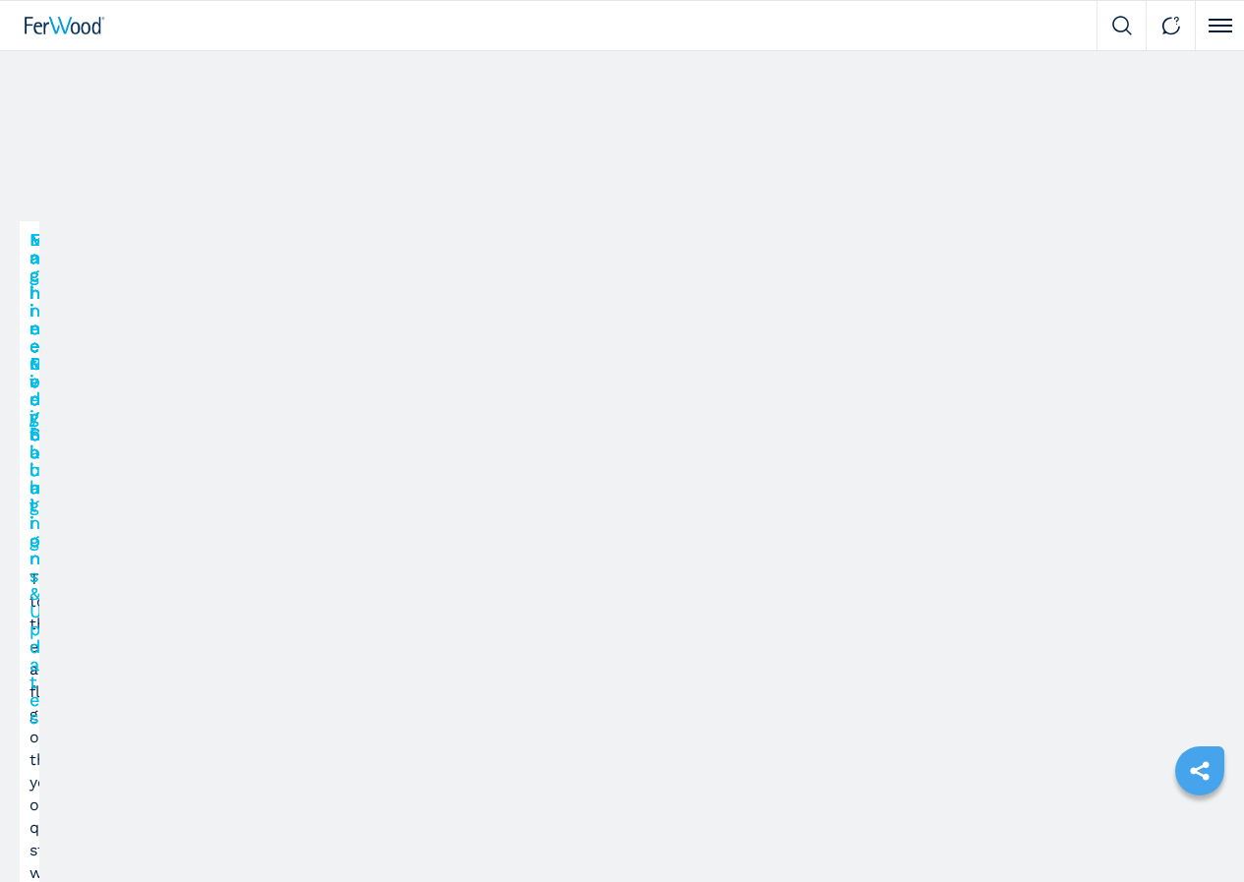
scroll to position [3253, 0]
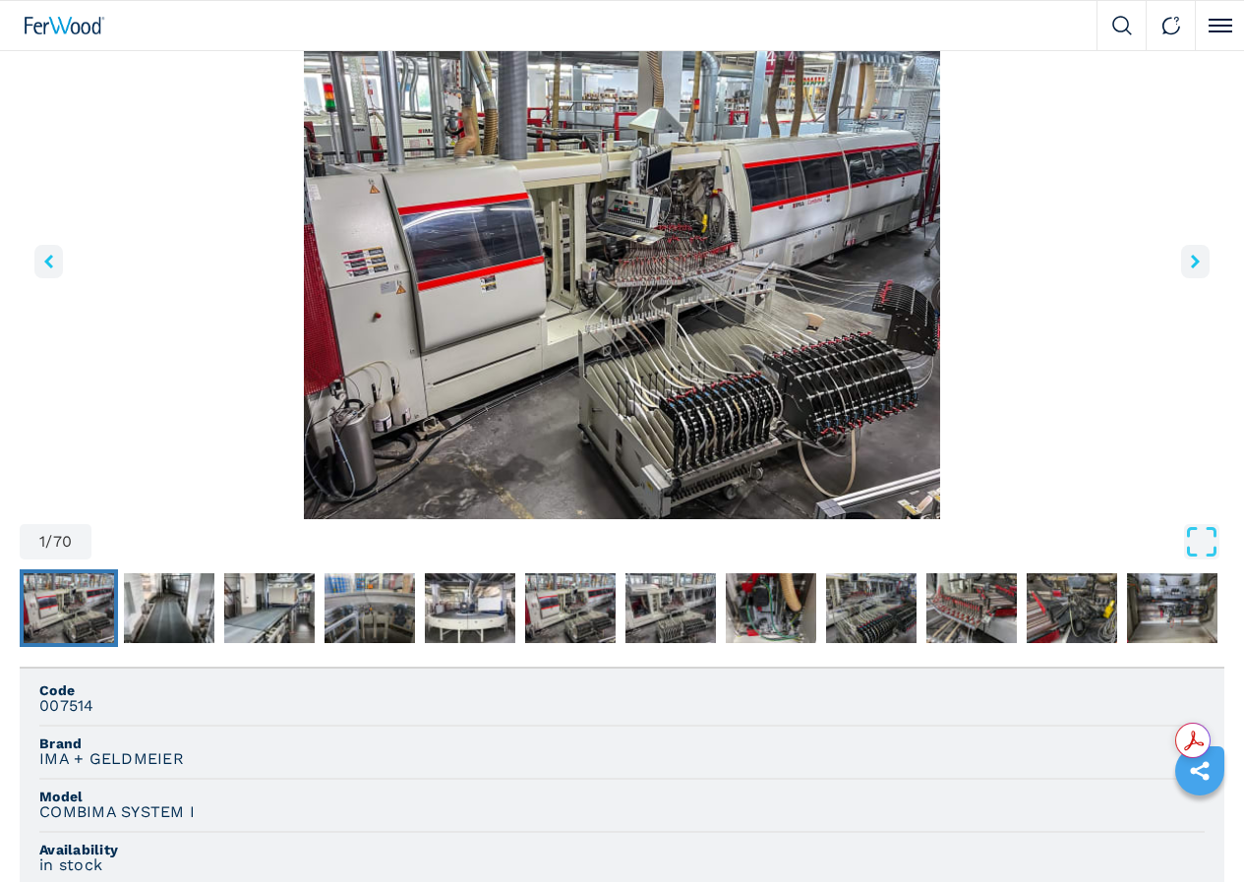
scroll to position [393, 0]
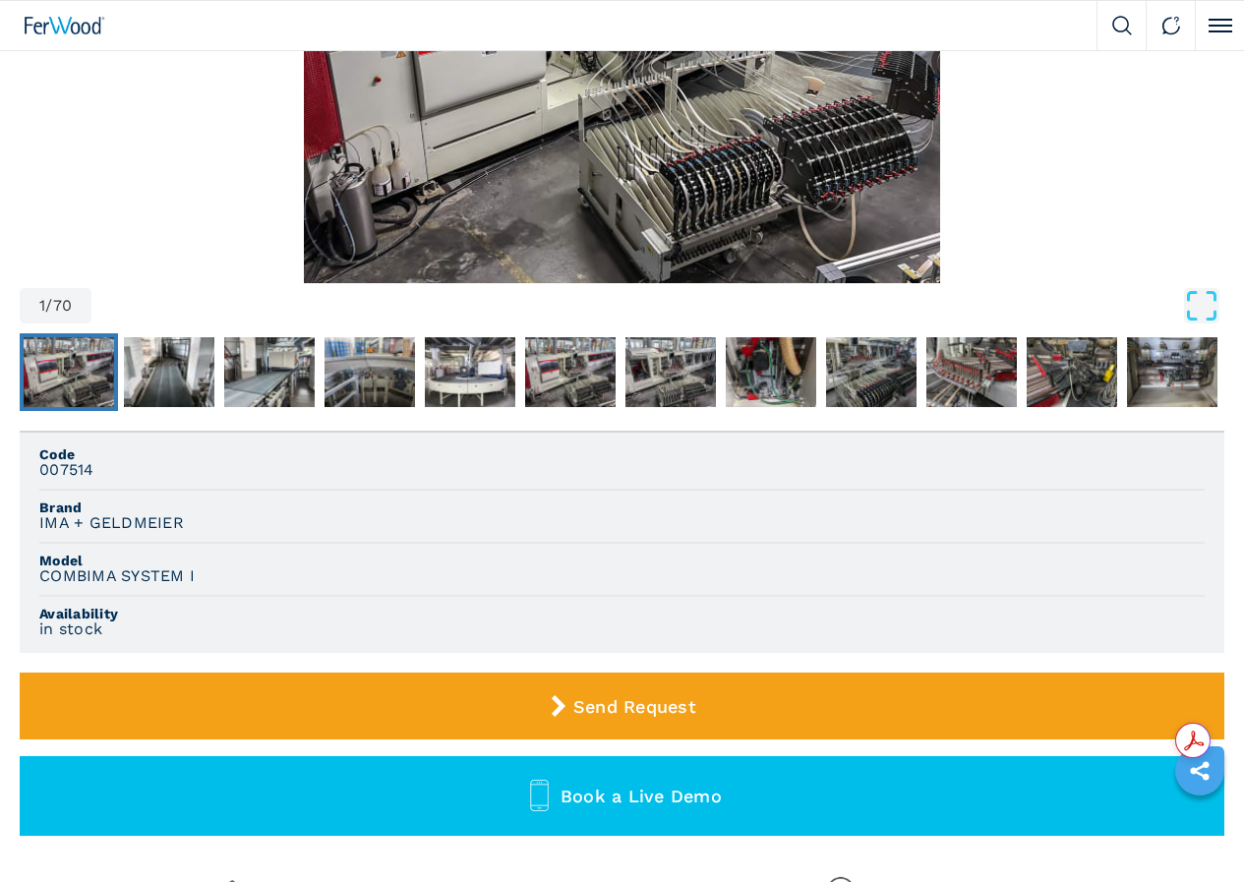
click at [114, 408] on img "Go to Slide 1" at bounding box center [69, 372] width 90 height 71
click at [181, 408] on img "Go to Slide 2" at bounding box center [169, 372] width 90 height 71
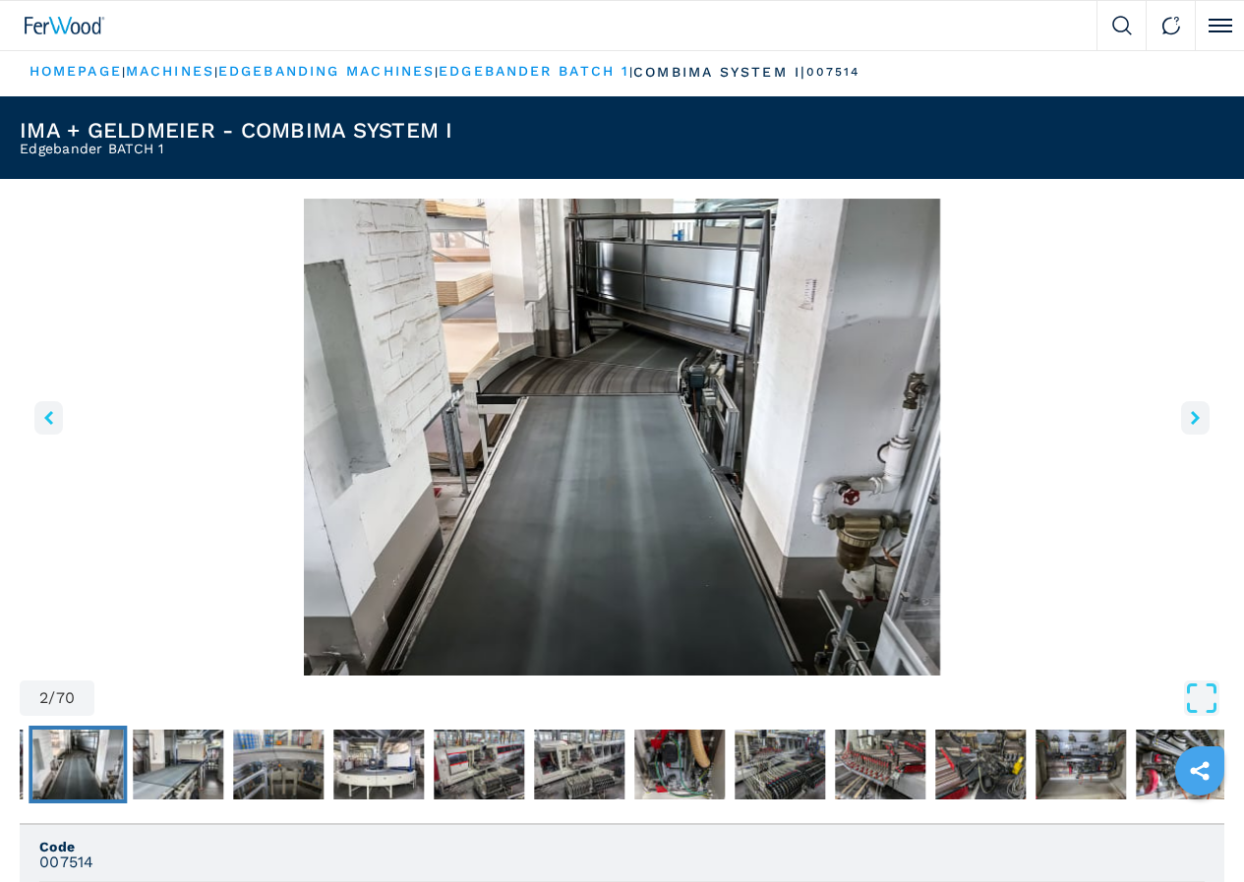
scroll to position [0, 0]
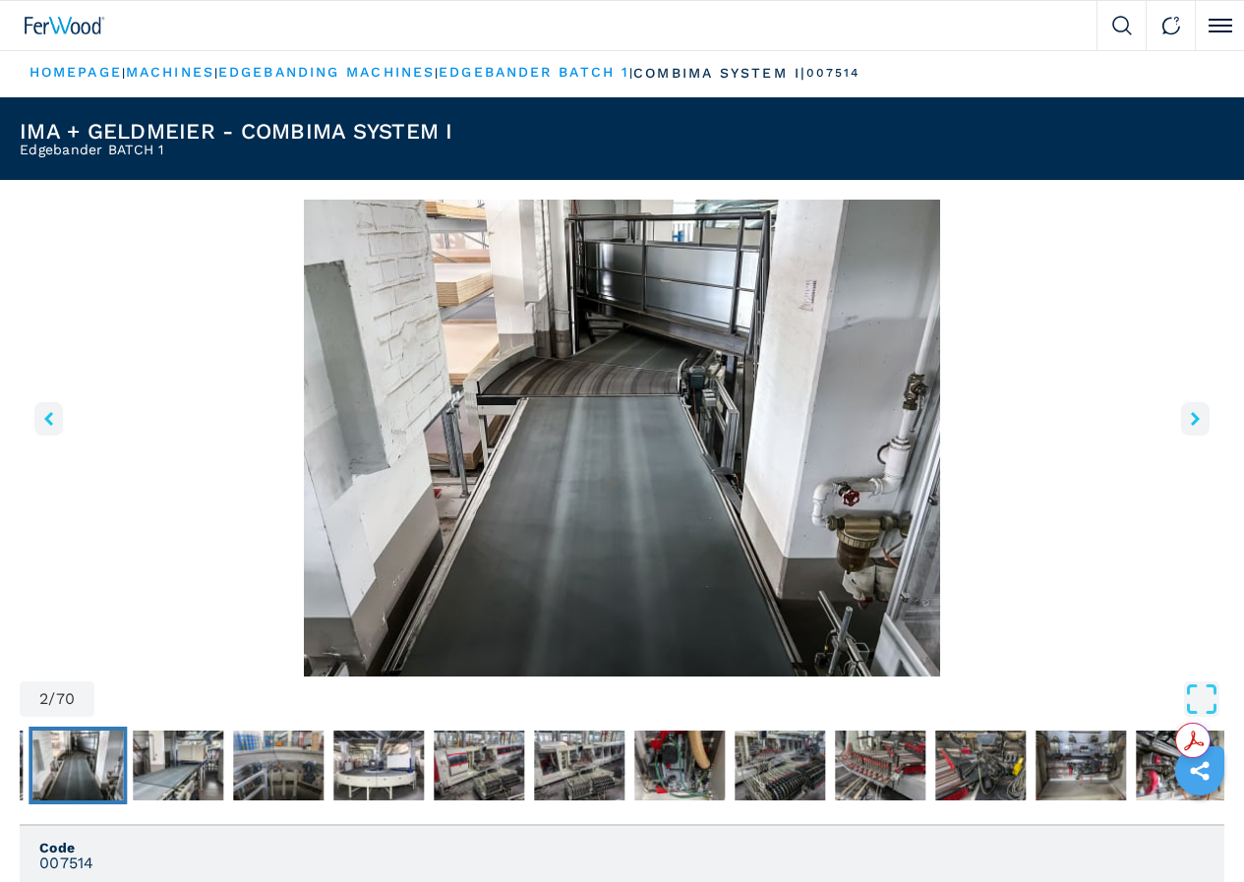
click at [1191, 426] on icon "right-button" at bounding box center [1195, 419] width 9 height 14
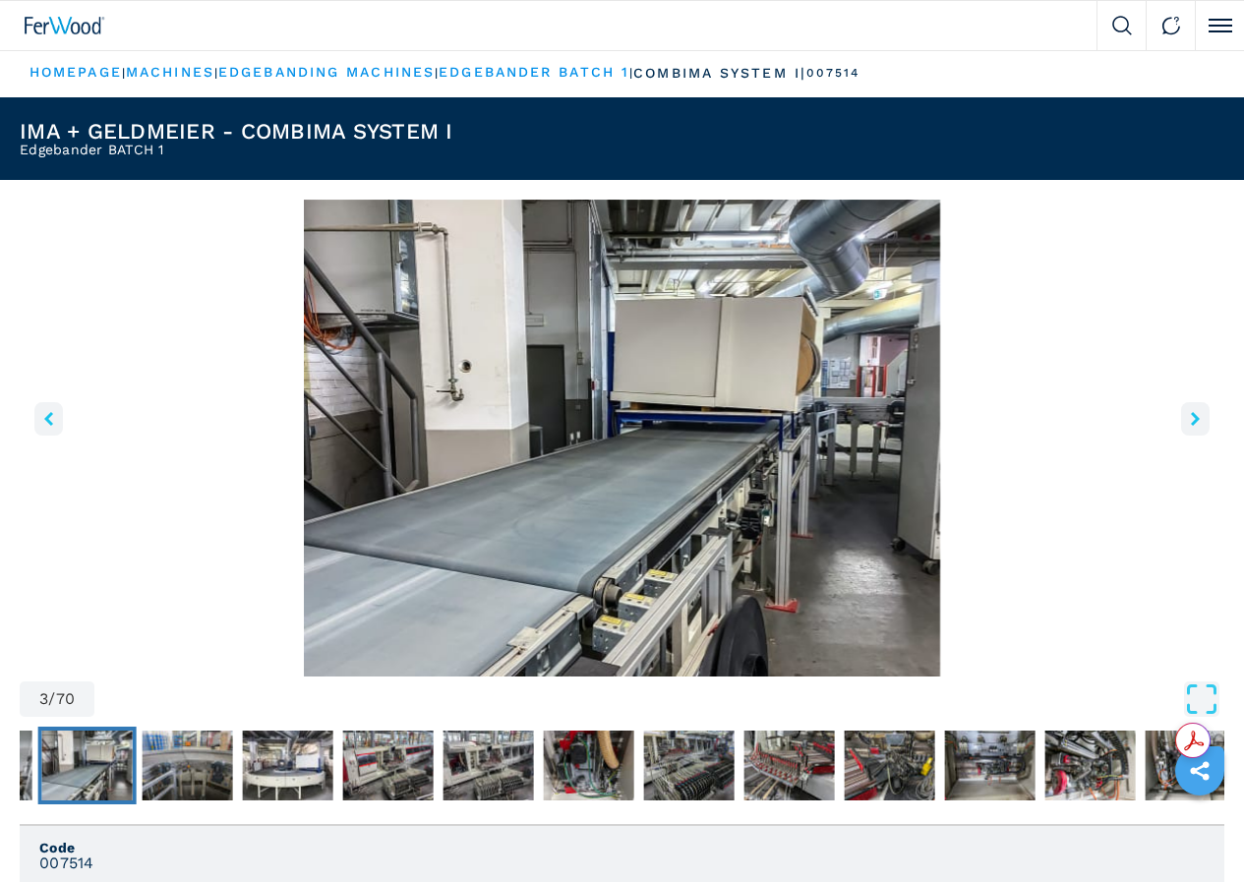
click at [1191, 426] on icon "right-button" at bounding box center [1195, 419] width 9 height 14
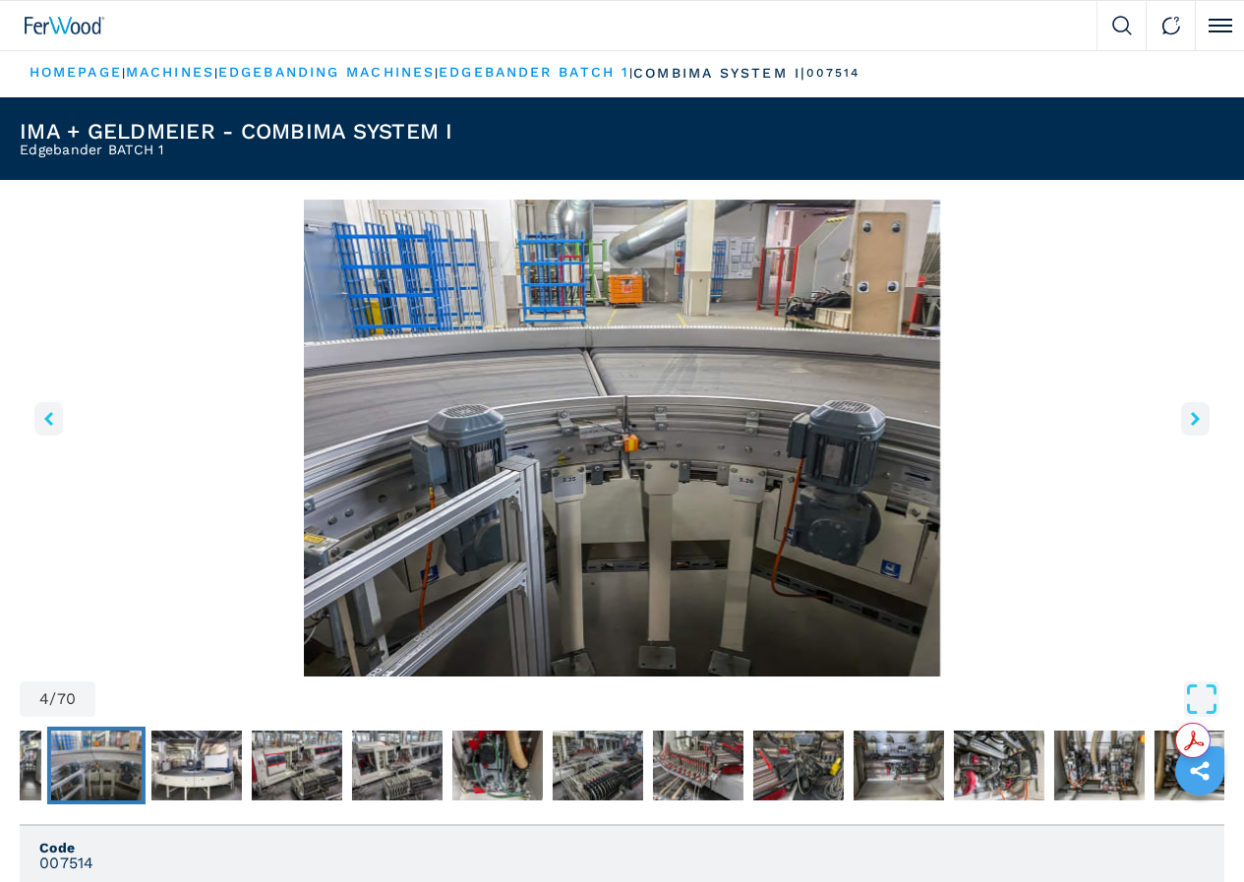
click at [1191, 426] on icon "right-button" at bounding box center [1195, 419] width 9 height 14
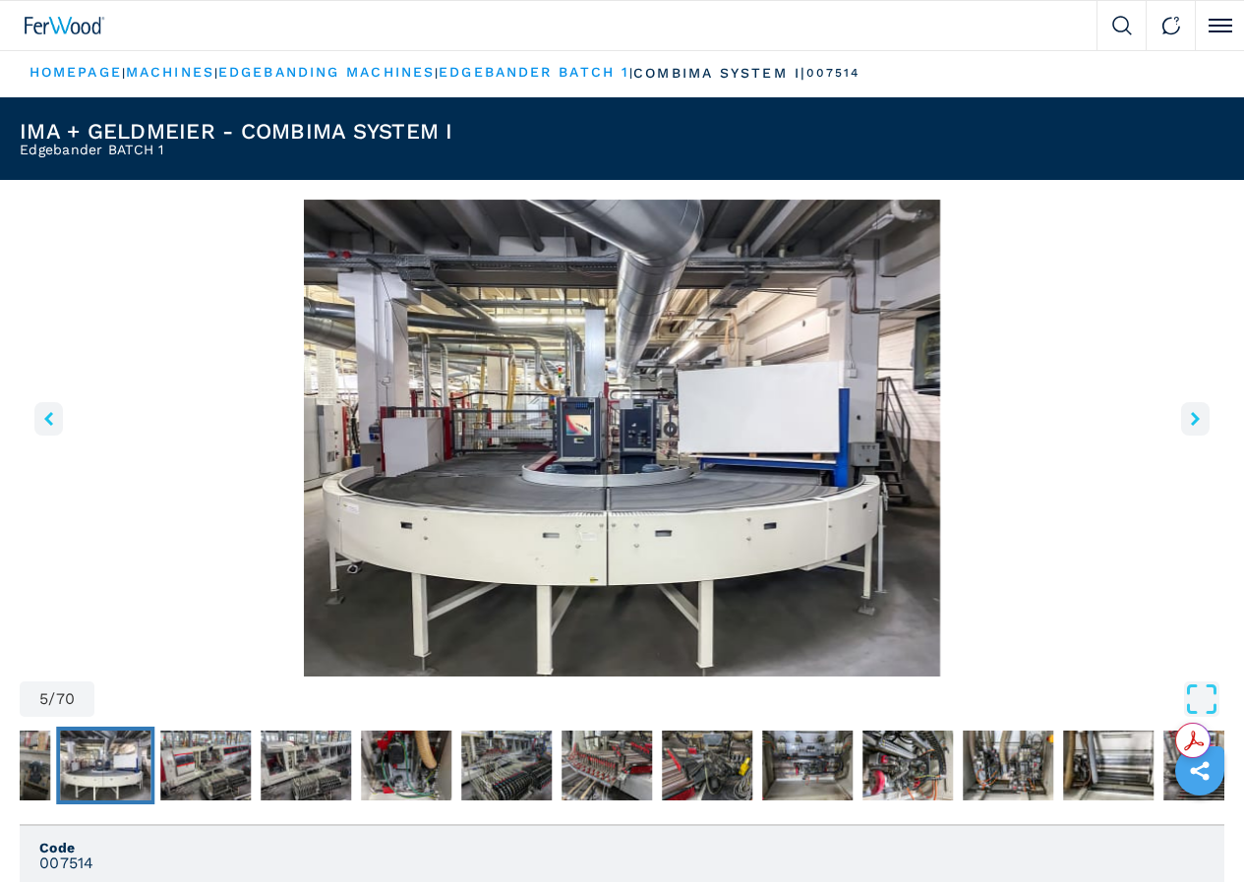
click at [1191, 426] on icon "right-button" at bounding box center [1195, 419] width 9 height 14
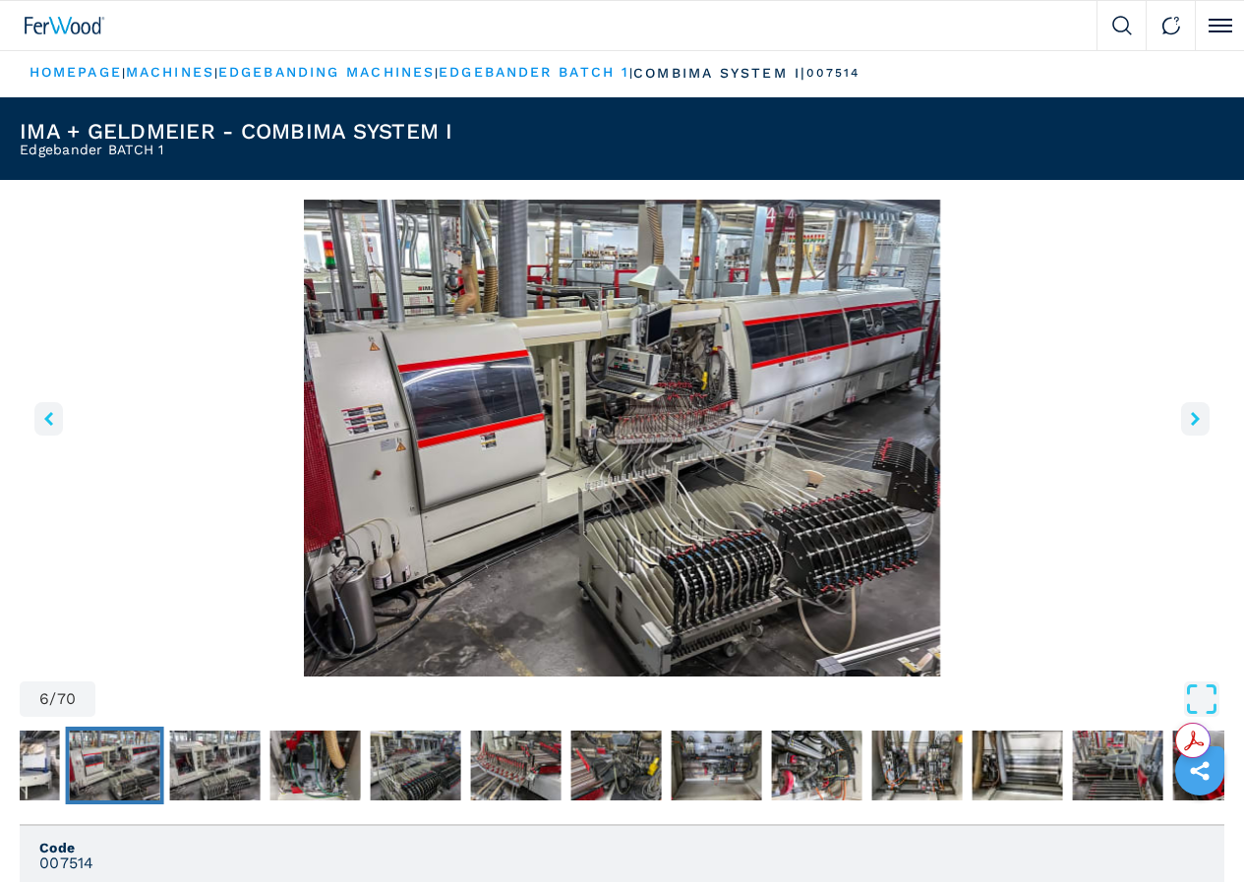
click at [1191, 426] on icon "right-button" at bounding box center [1195, 419] width 9 height 14
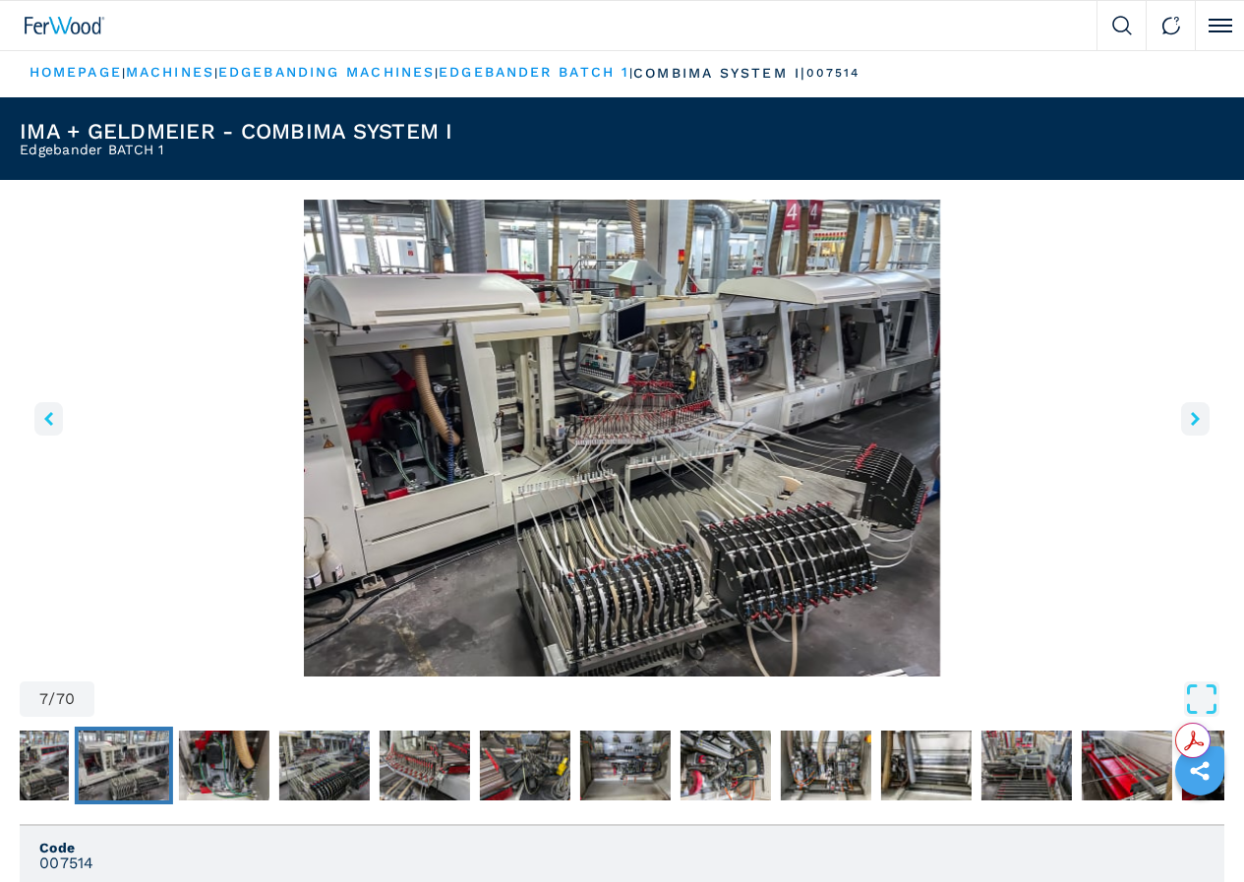
click at [1191, 426] on icon "right-button" at bounding box center [1195, 419] width 9 height 14
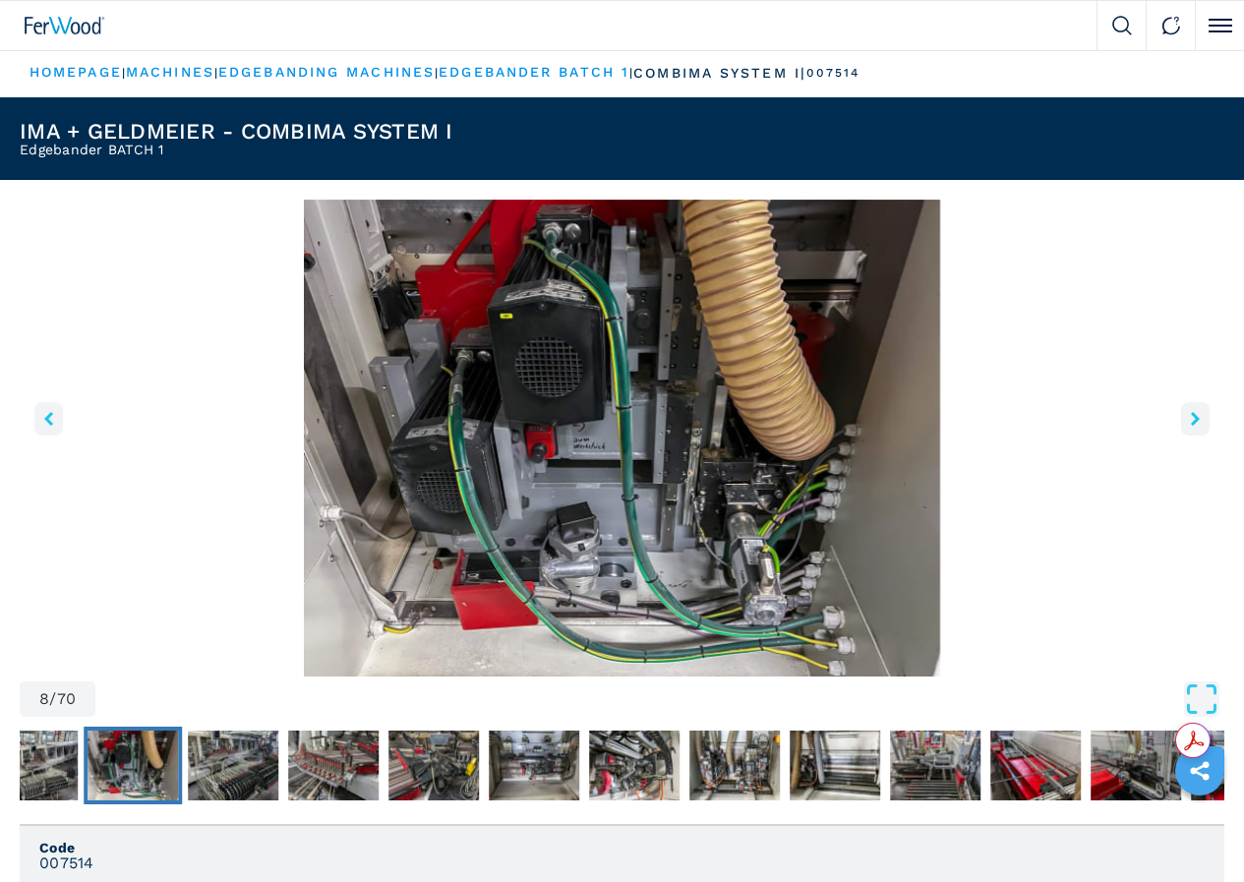
click at [1191, 426] on icon "right-button" at bounding box center [1195, 419] width 9 height 14
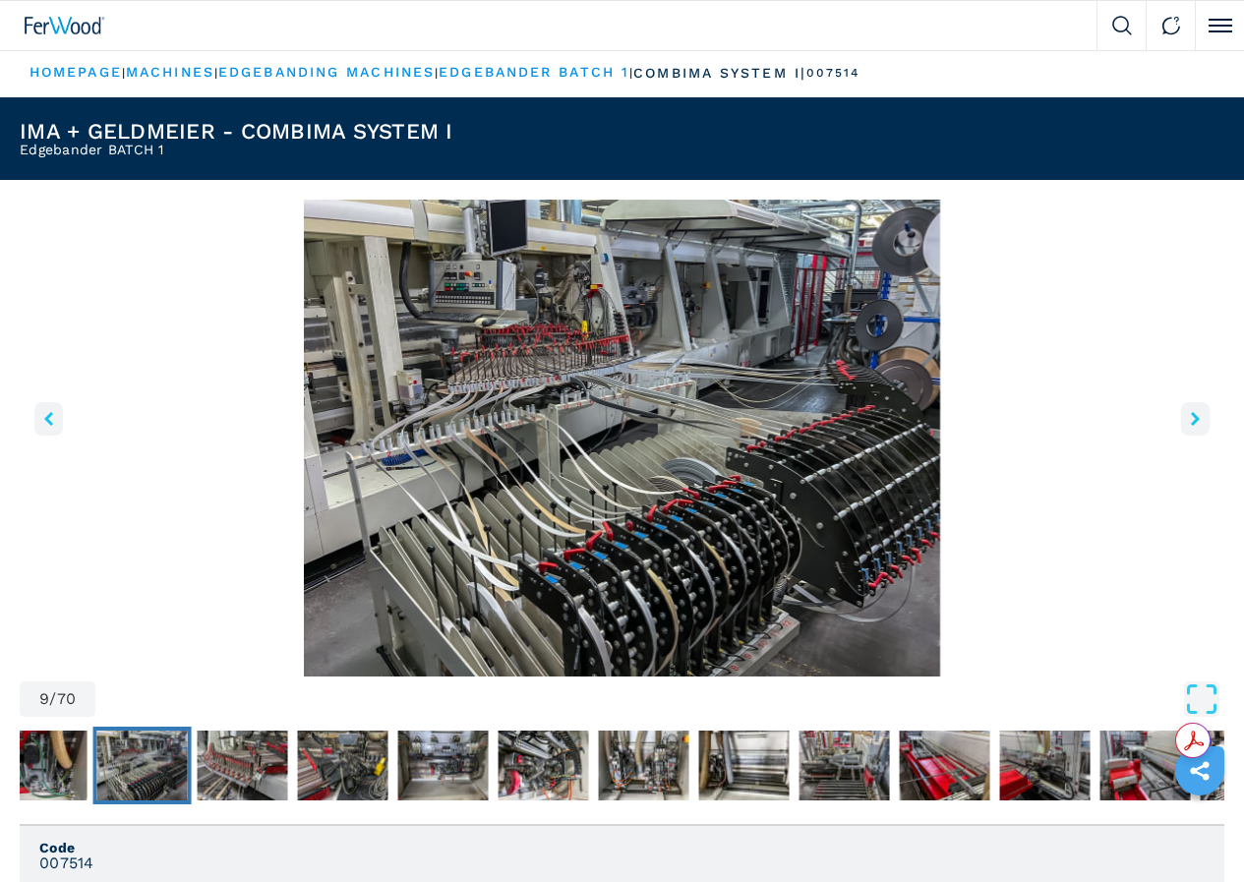
click at [1191, 426] on icon "right-button" at bounding box center [1195, 419] width 9 height 14
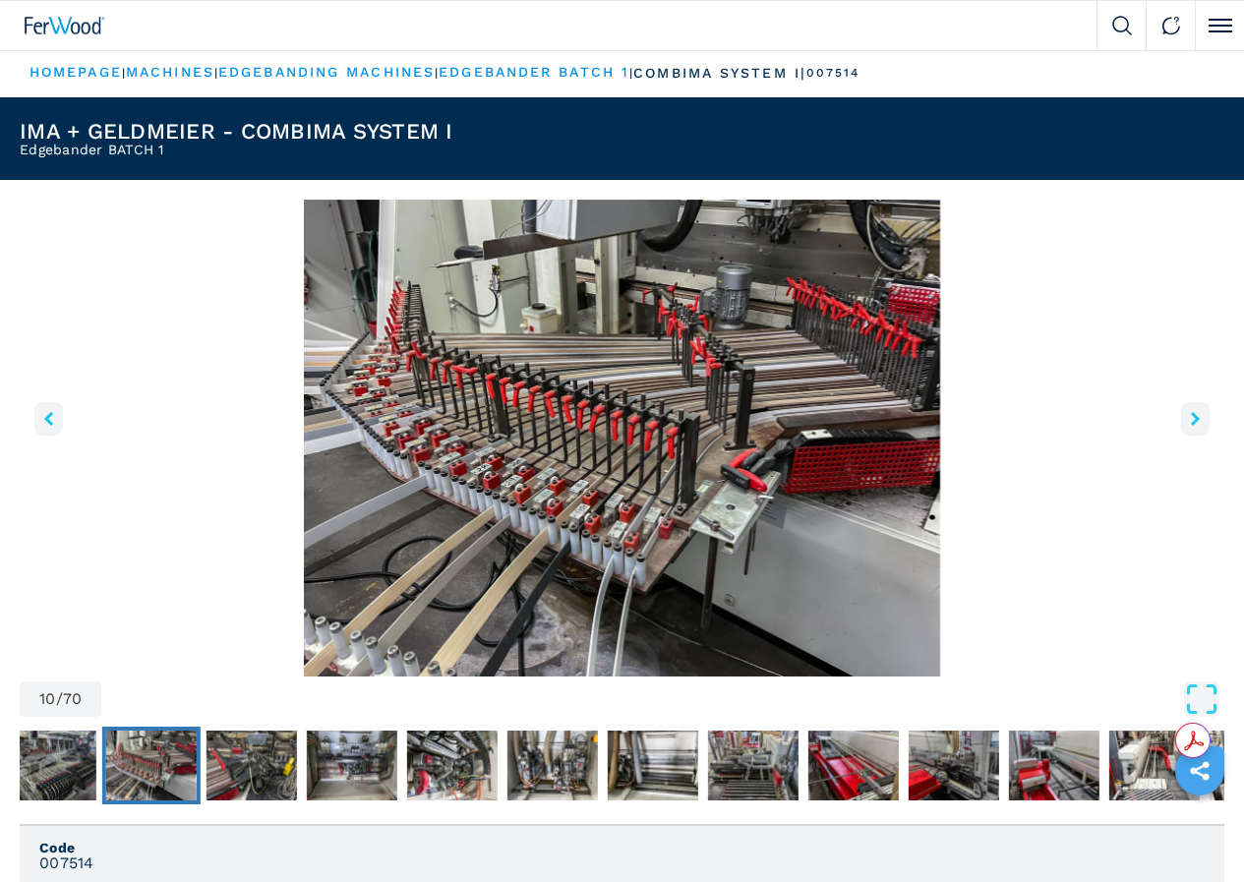
click at [1191, 426] on icon "right-button" at bounding box center [1195, 419] width 9 height 14
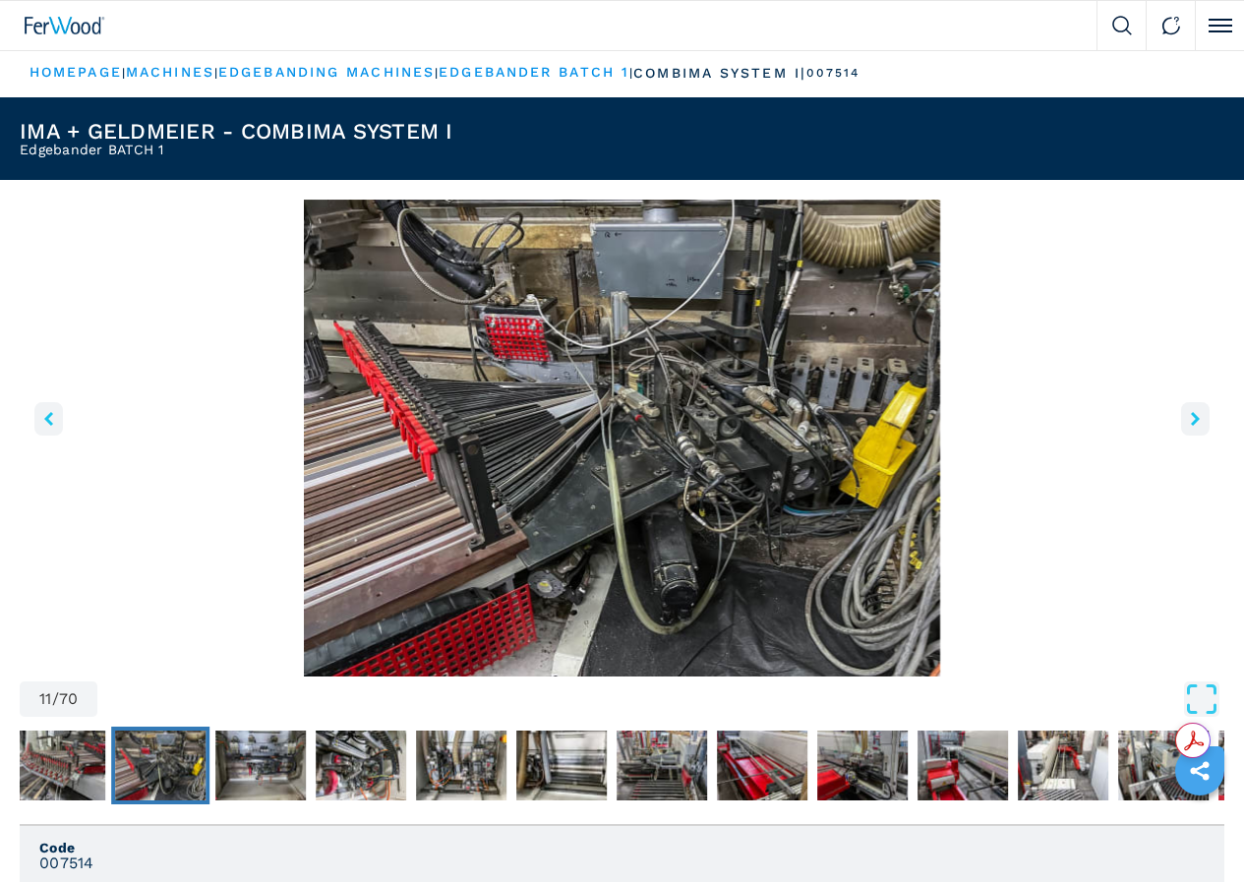
click at [1191, 426] on icon "right-button" at bounding box center [1195, 419] width 9 height 14
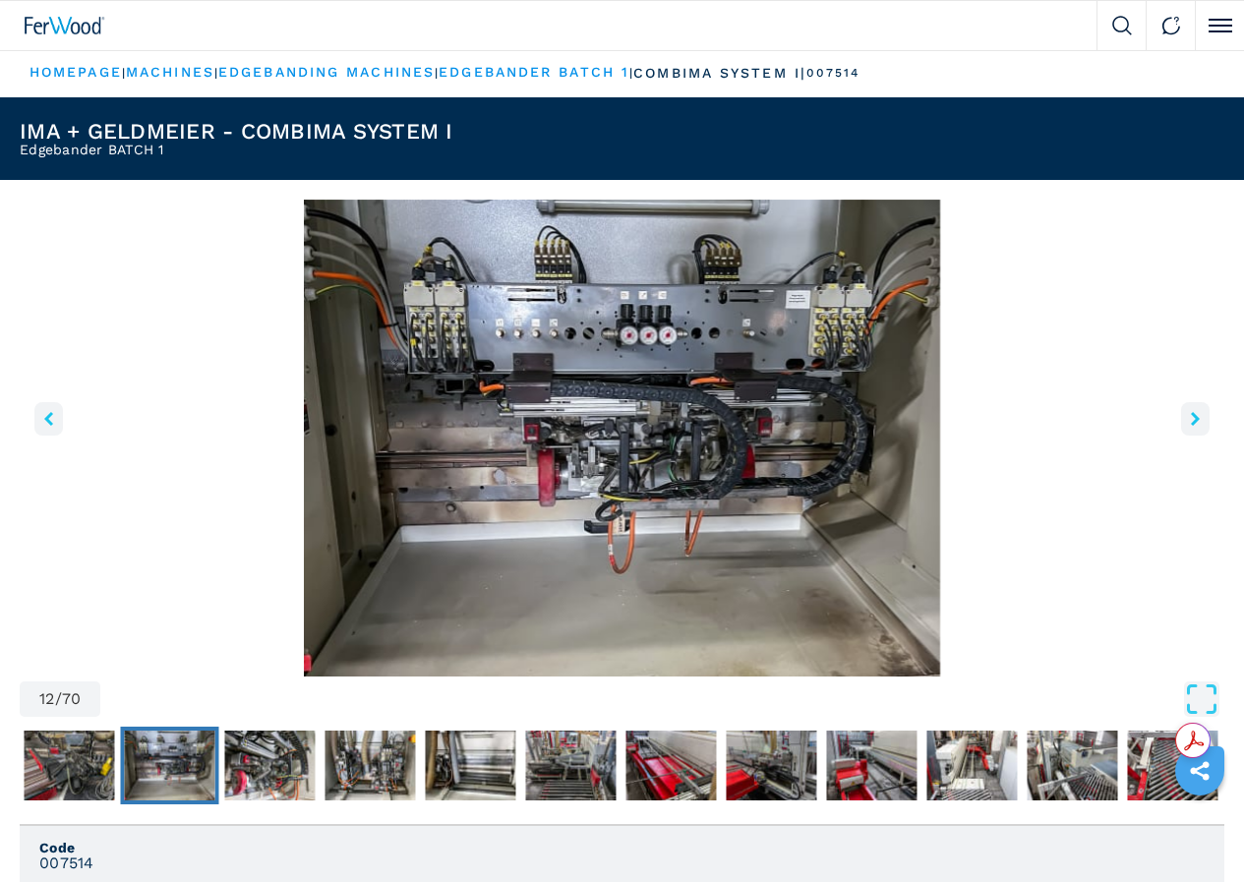
click at [1191, 426] on icon "right-button" at bounding box center [1195, 419] width 9 height 14
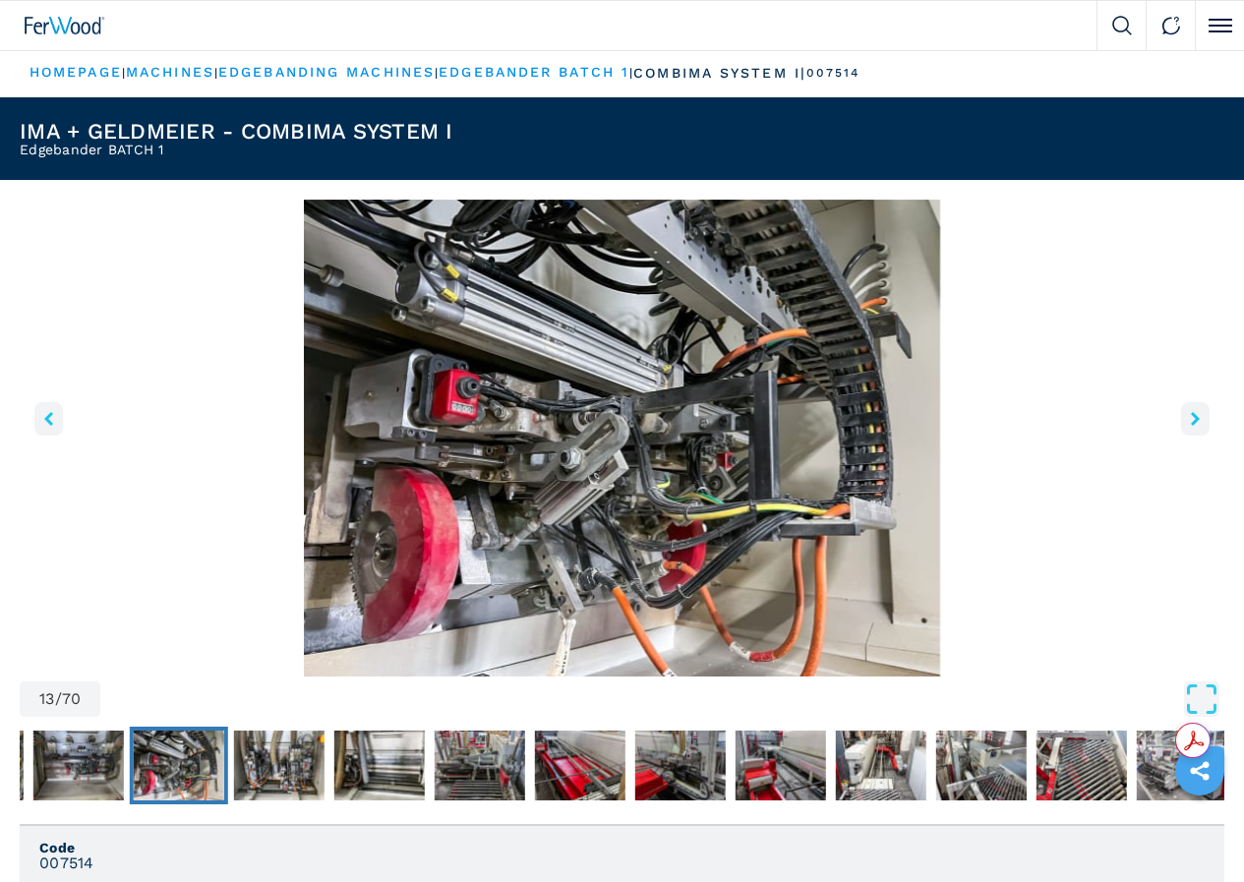
click at [1191, 426] on icon "right-button" at bounding box center [1195, 419] width 9 height 14
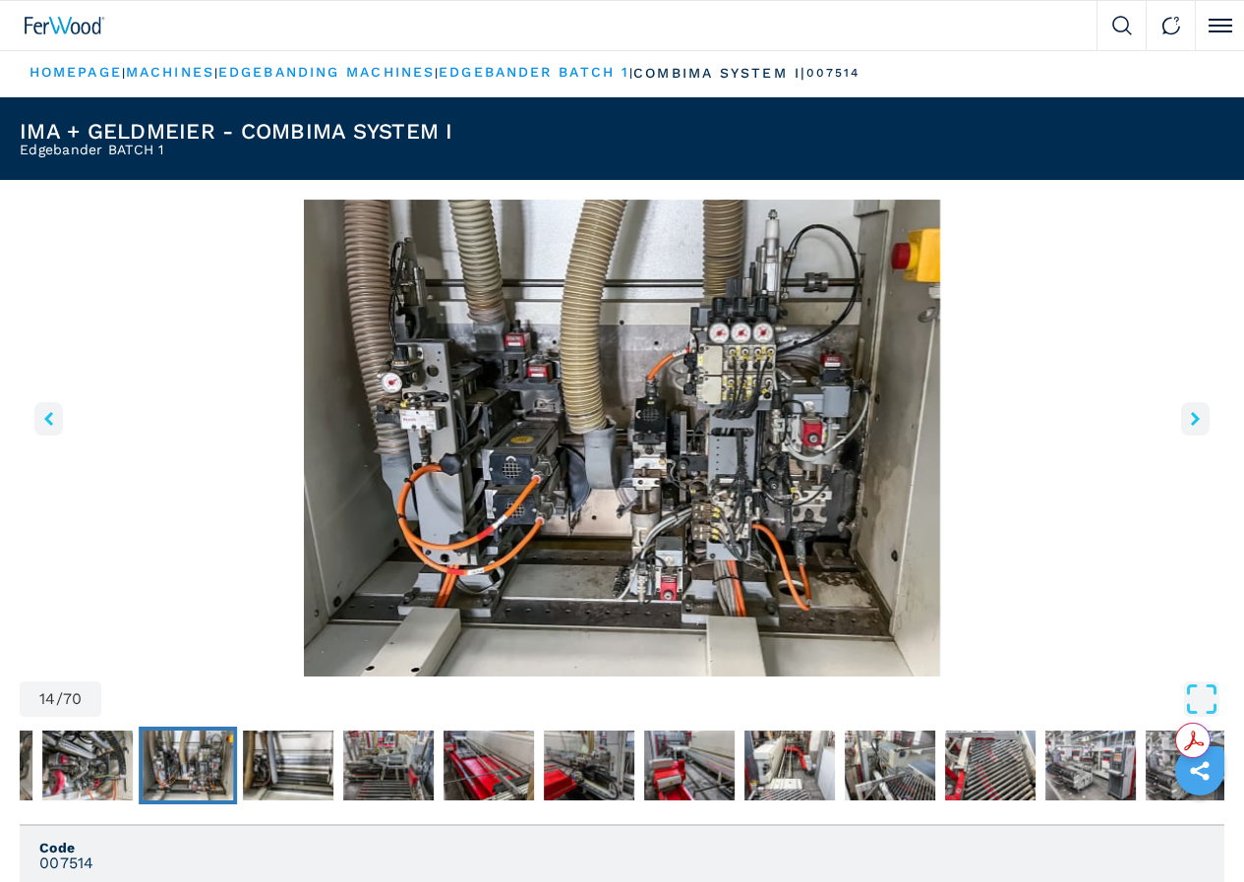
click at [1191, 426] on icon "right-button" at bounding box center [1195, 419] width 9 height 14
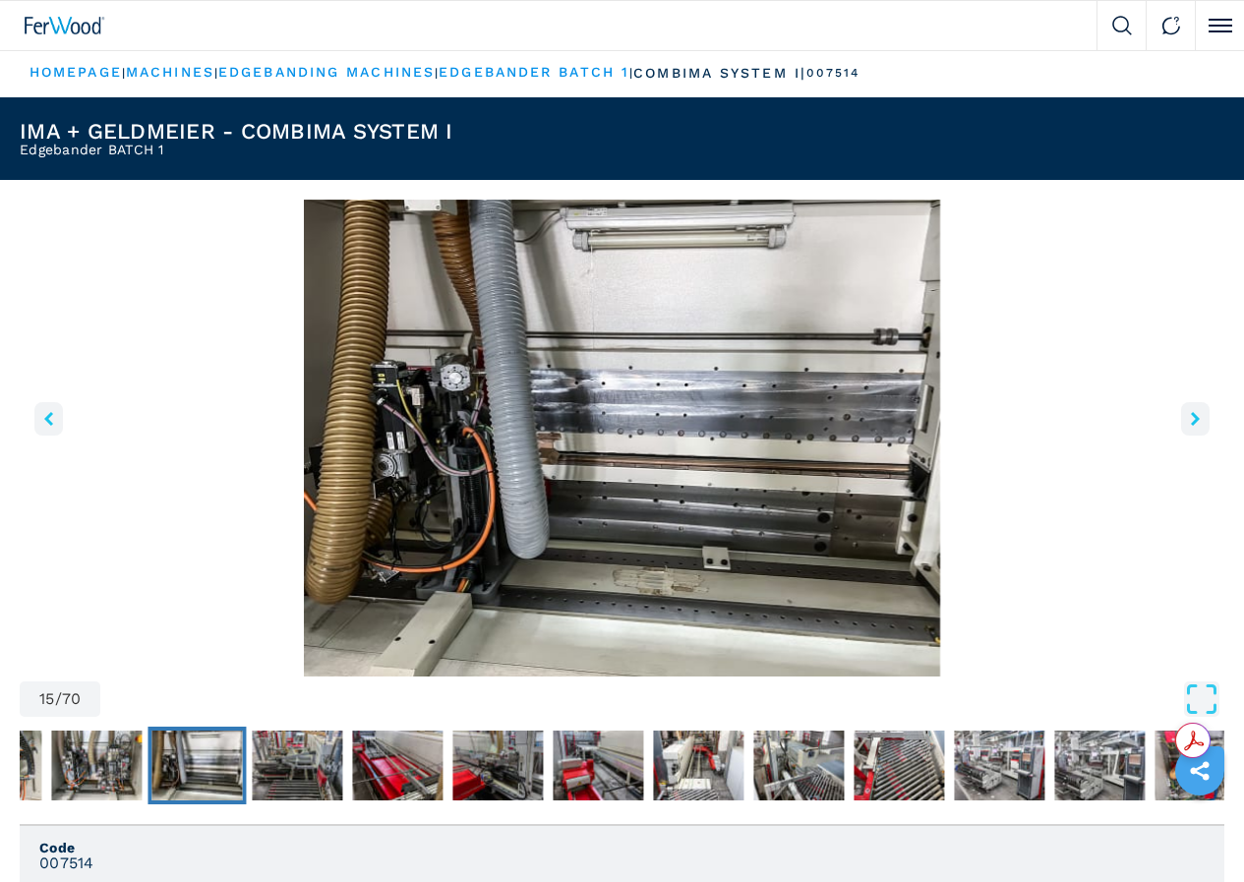
click at [1191, 426] on icon "right-button" at bounding box center [1195, 419] width 9 height 14
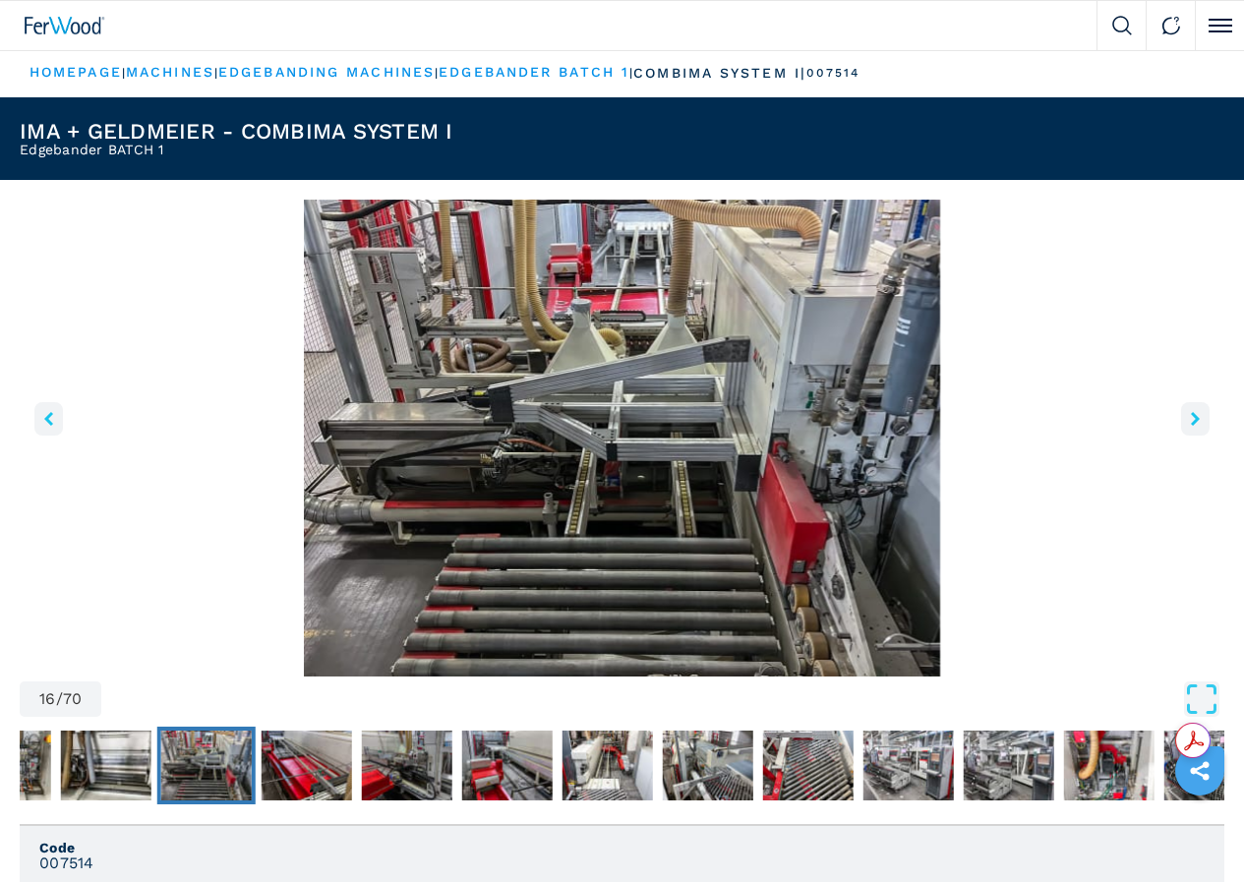
click at [1191, 426] on icon "right-button" at bounding box center [1195, 419] width 9 height 14
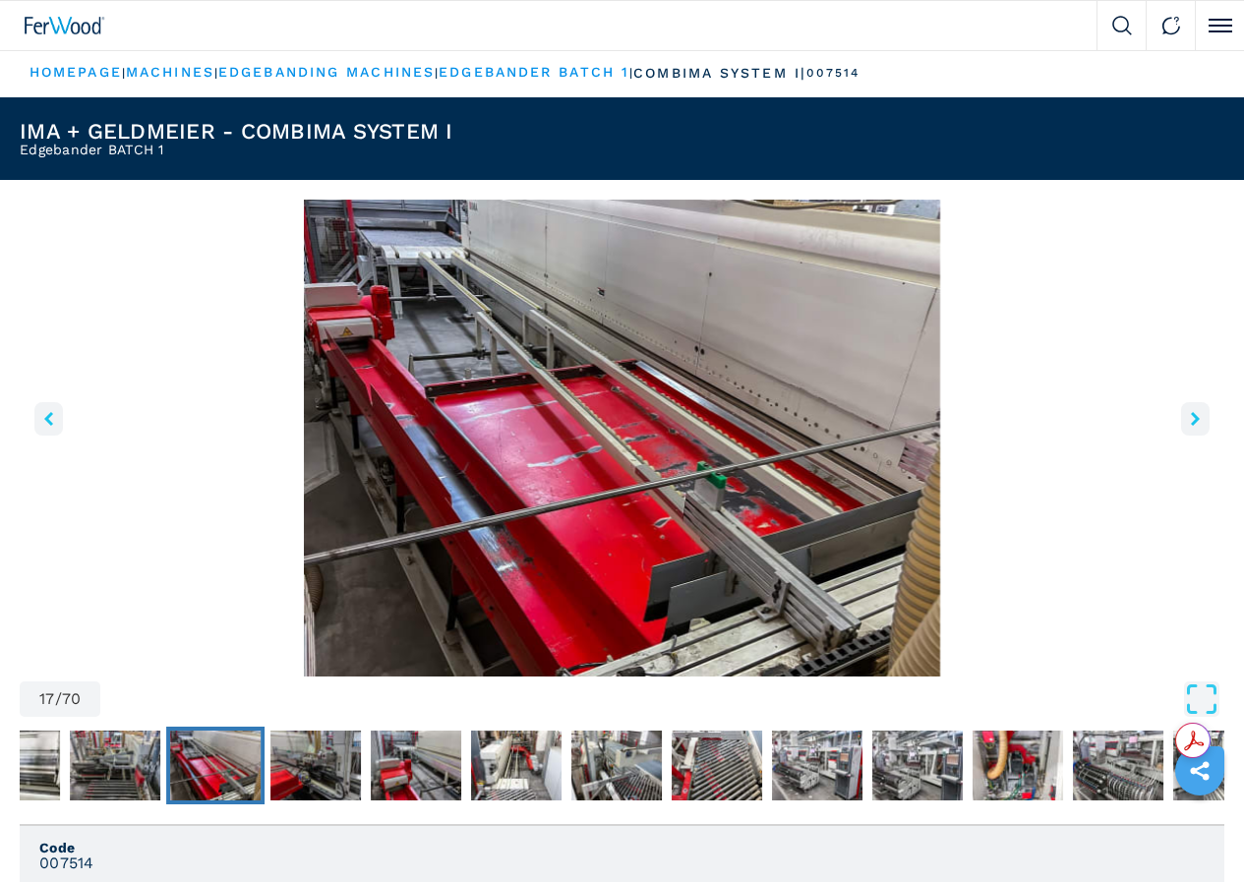
click at [1191, 426] on icon "right-button" at bounding box center [1195, 419] width 9 height 14
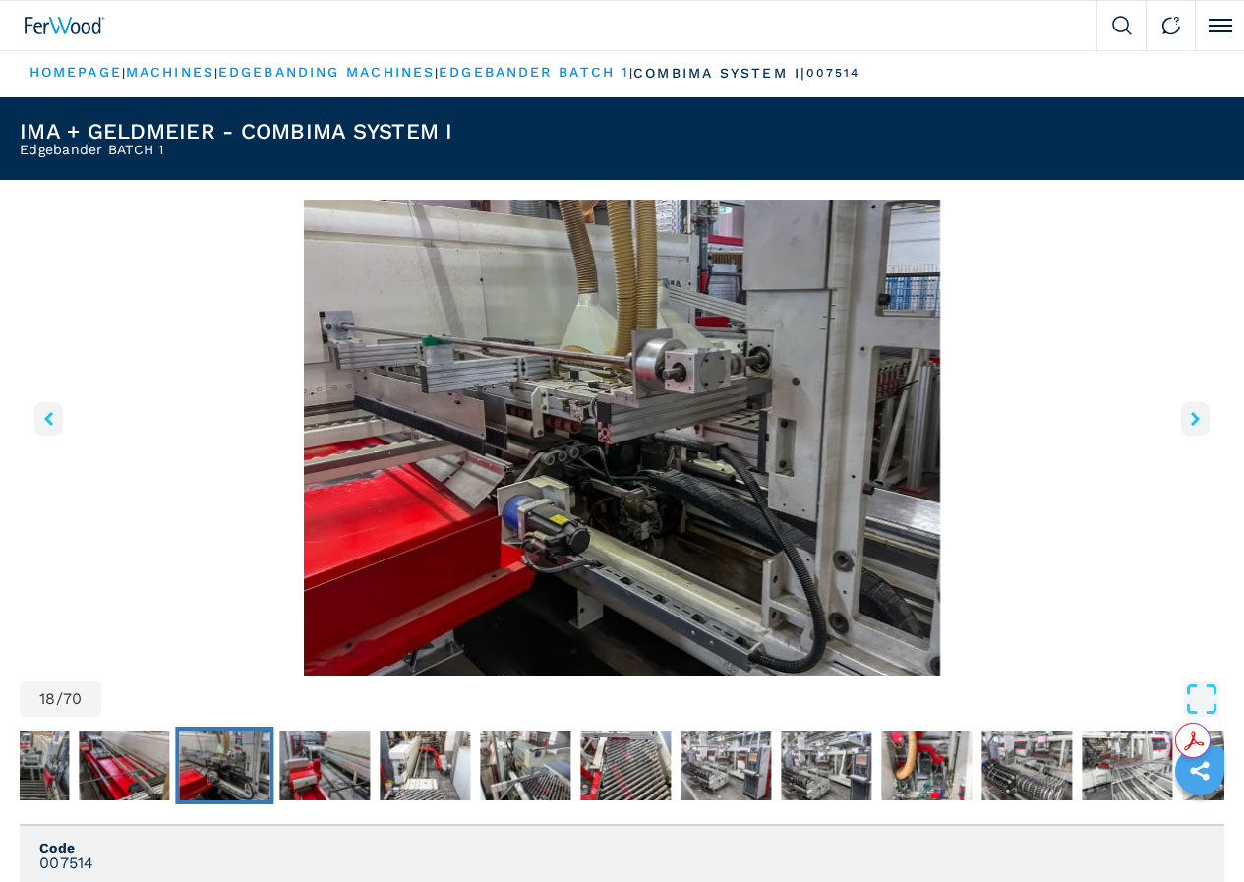
click at [1191, 426] on icon "right-button" at bounding box center [1195, 419] width 9 height 14
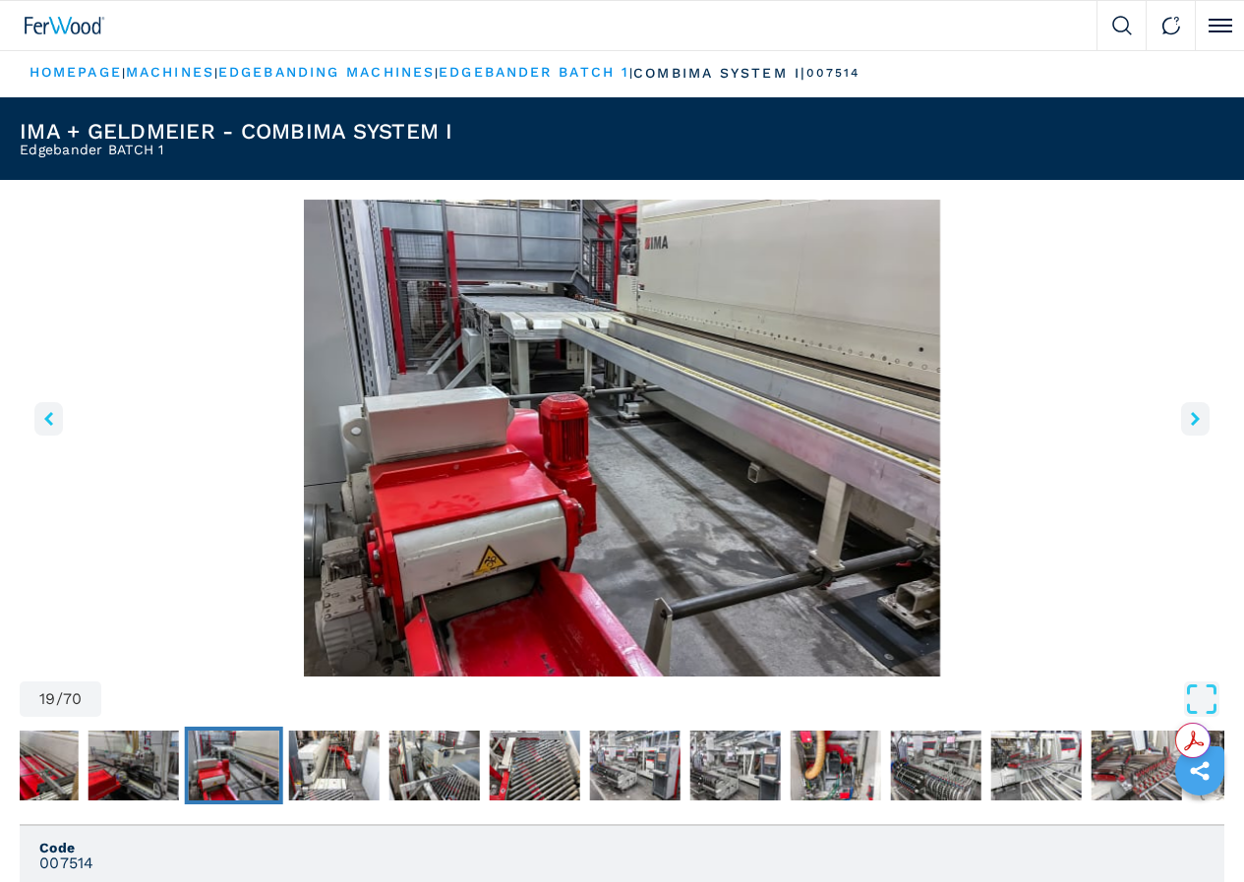
click at [1191, 426] on icon "right-button" at bounding box center [1195, 419] width 9 height 14
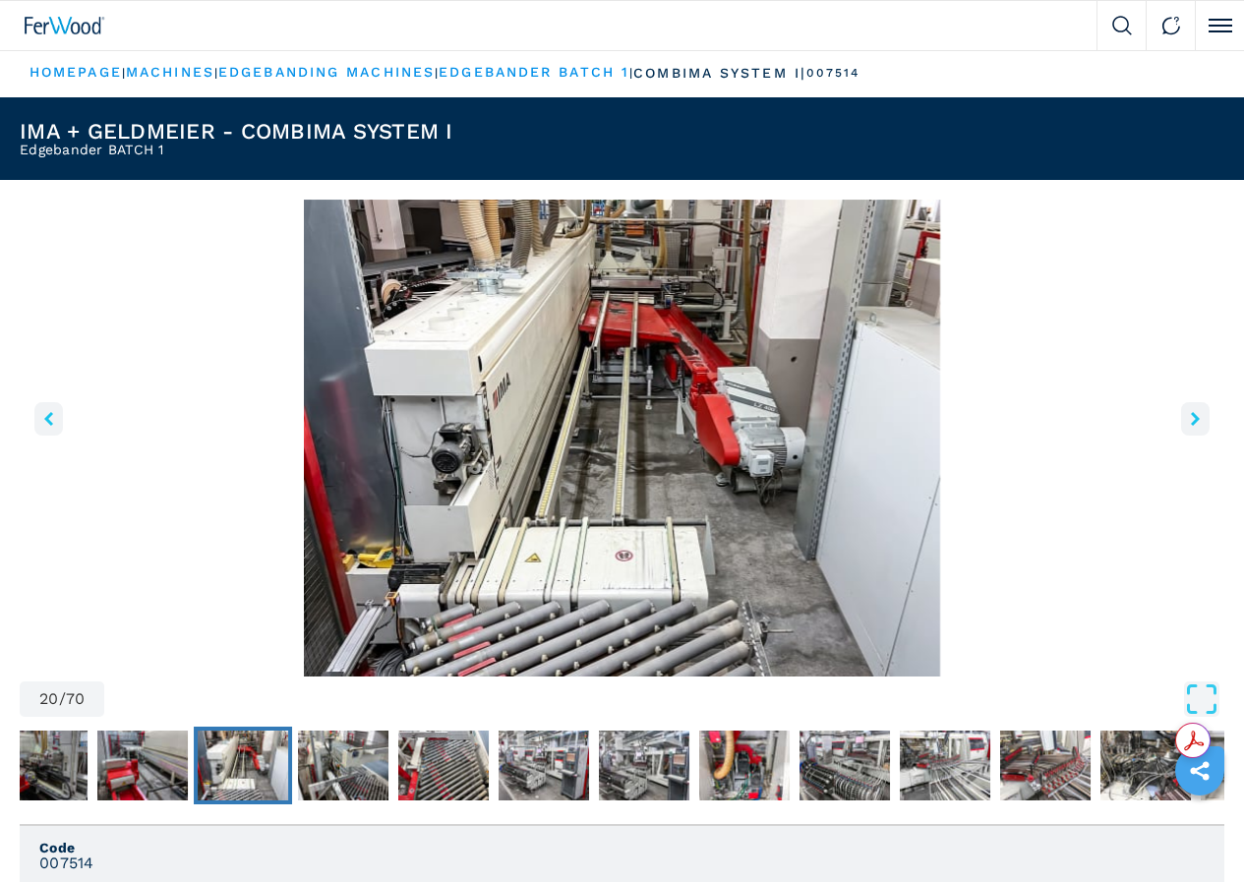
click at [1191, 426] on icon "right-button" at bounding box center [1195, 419] width 9 height 14
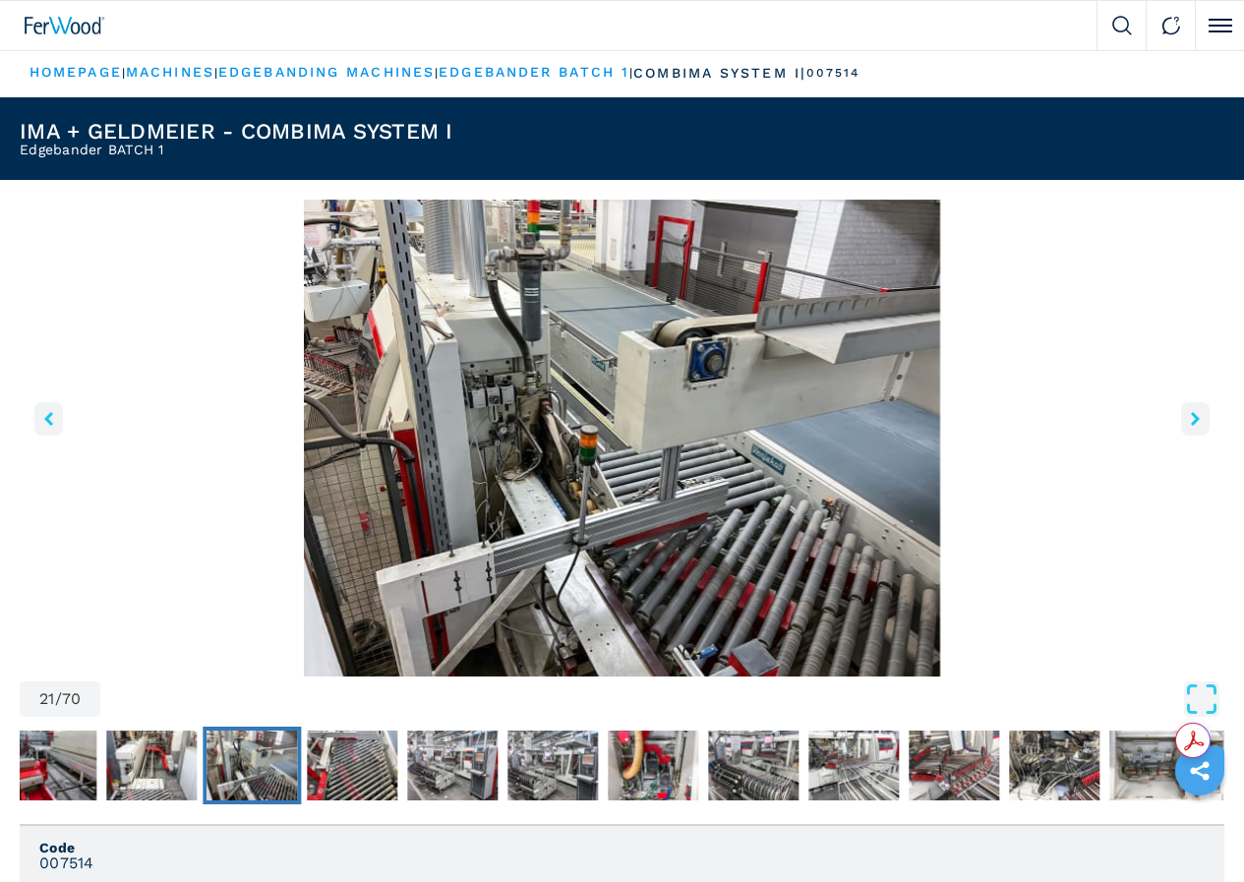
click at [1191, 426] on icon "right-button" at bounding box center [1195, 419] width 9 height 14
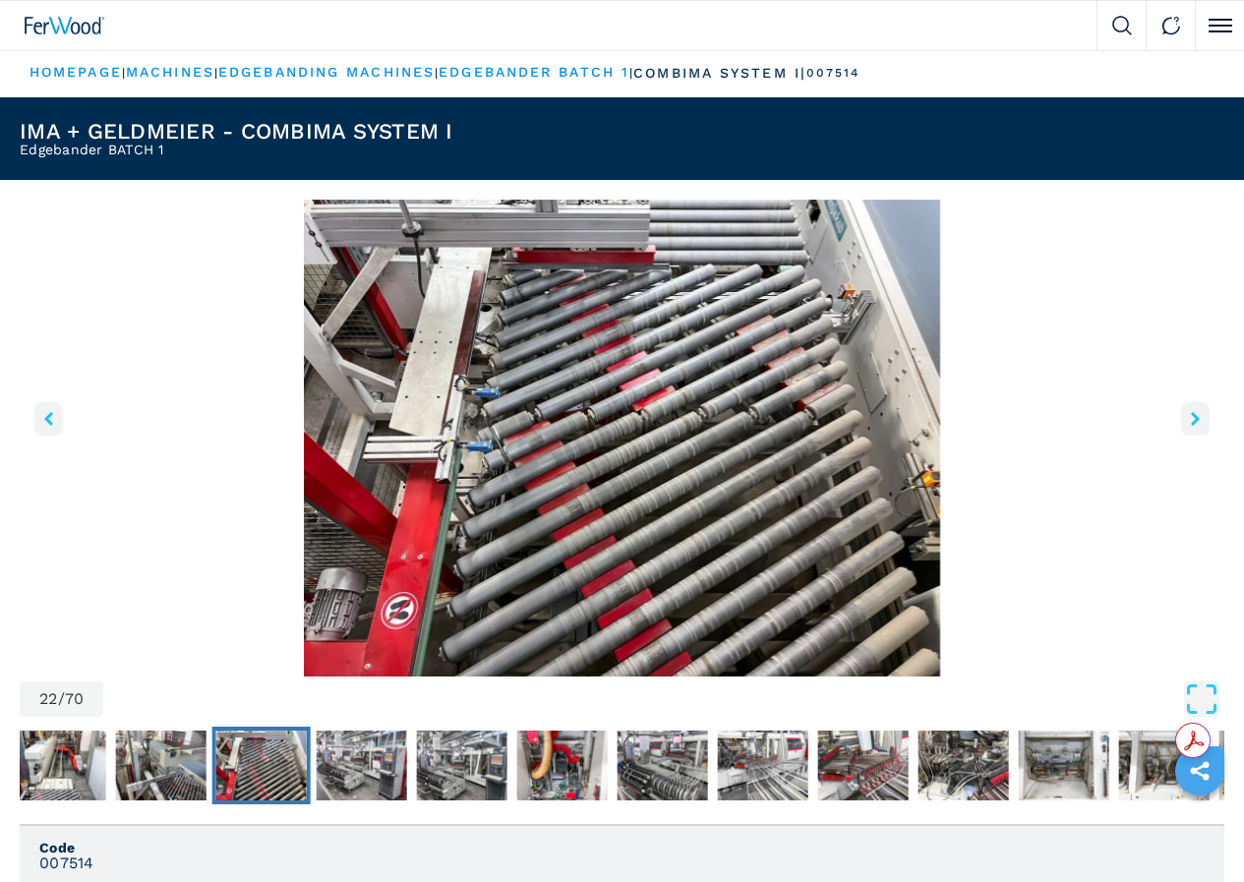
click at [1191, 426] on icon "right-button" at bounding box center [1195, 419] width 9 height 14
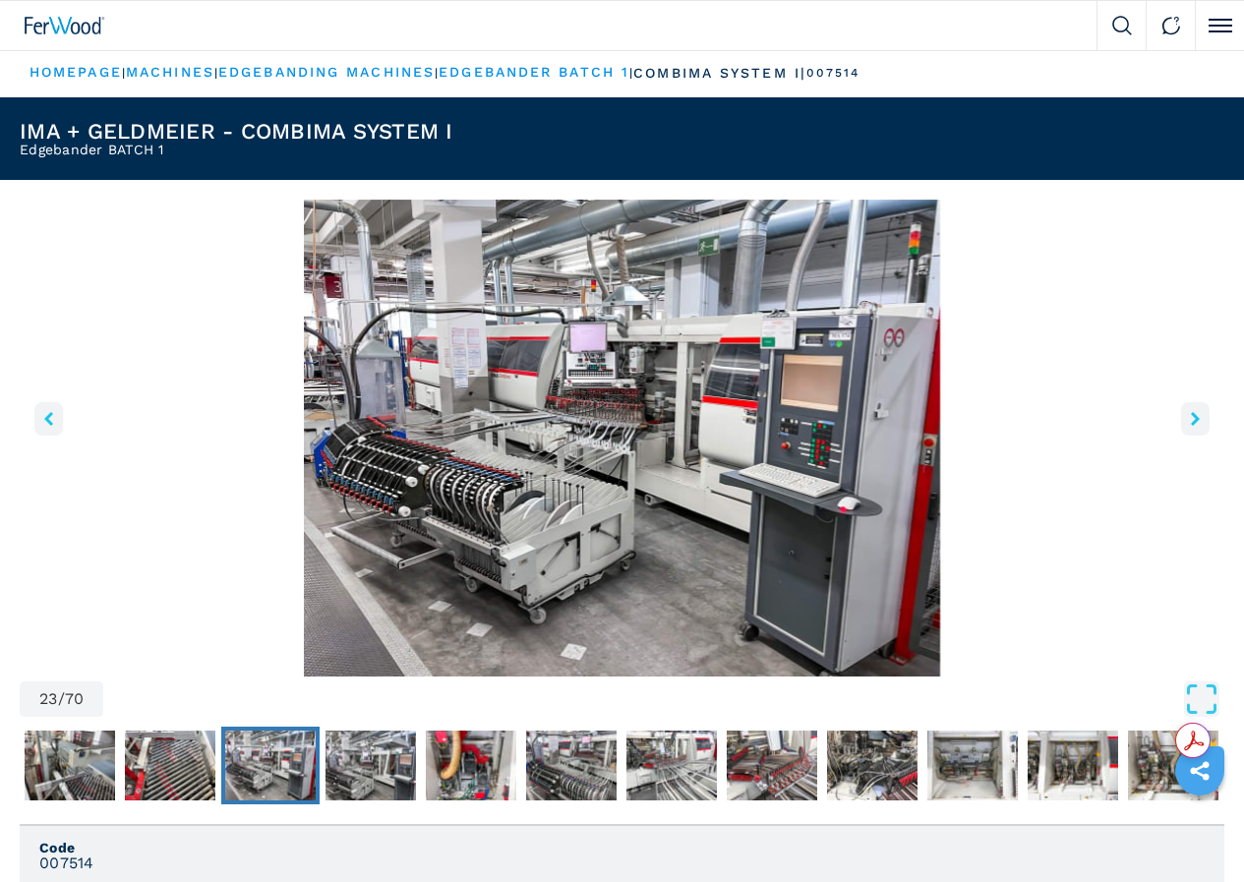
click at [1191, 426] on icon "right-button" at bounding box center [1195, 419] width 9 height 14
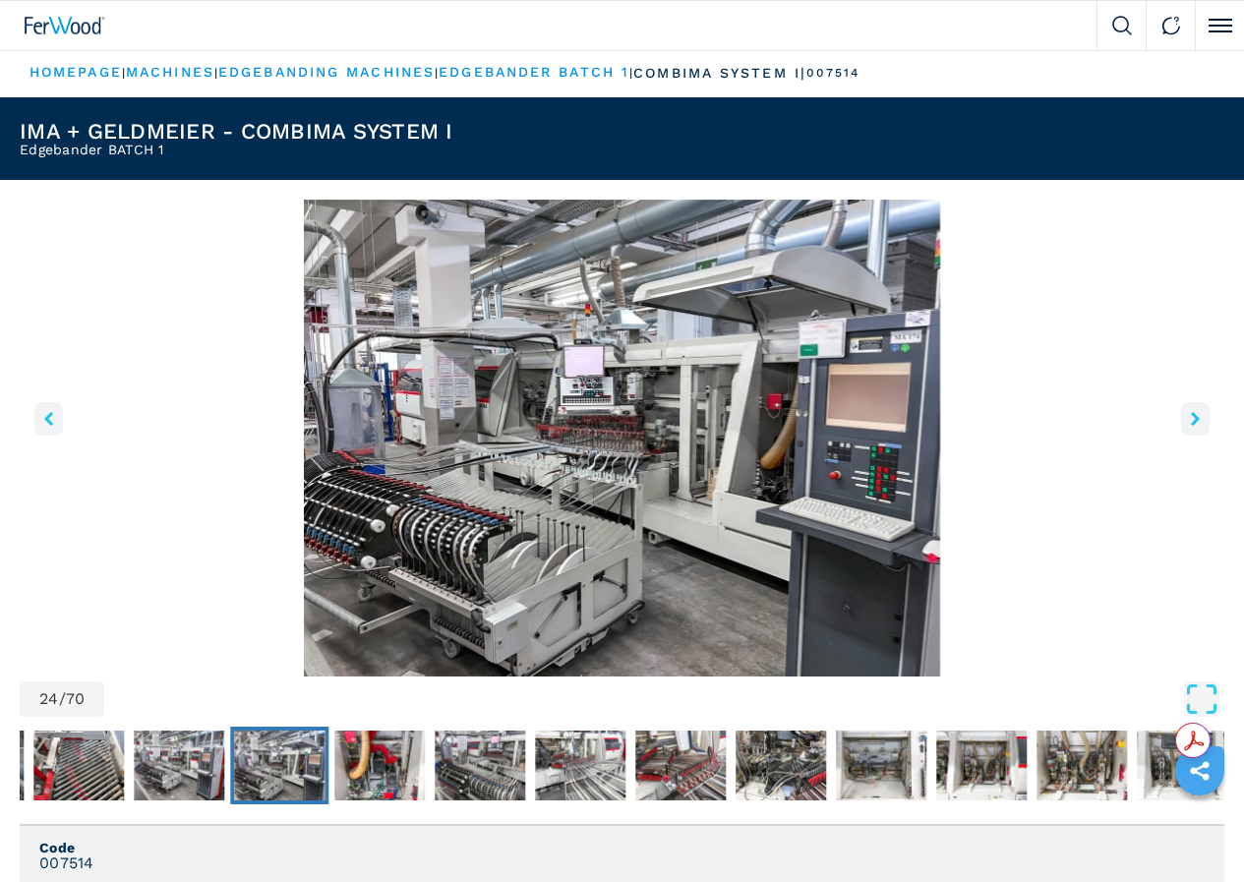
click at [1191, 426] on icon "right-button" at bounding box center [1195, 419] width 9 height 14
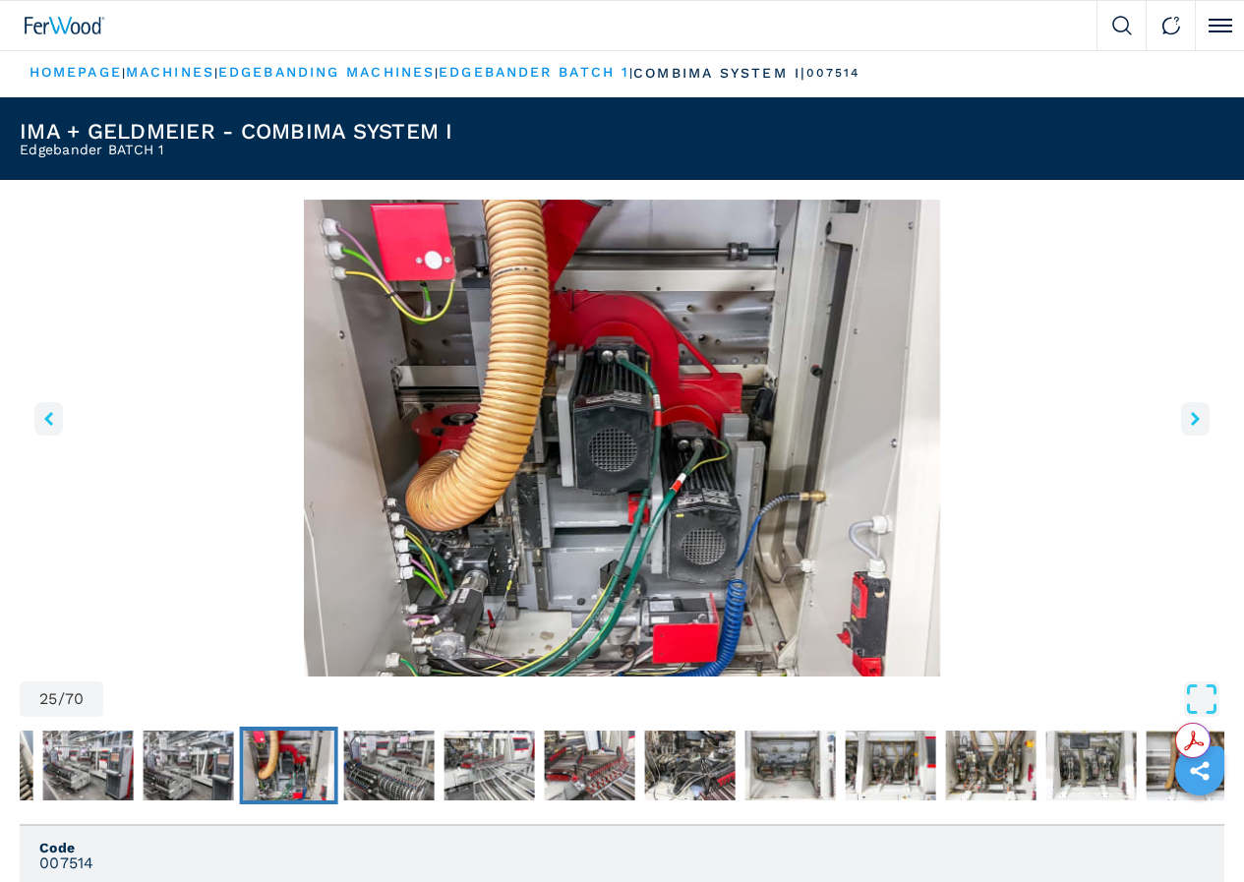
click at [1191, 426] on icon "right-button" at bounding box center [1195, 419] width 9 height 14
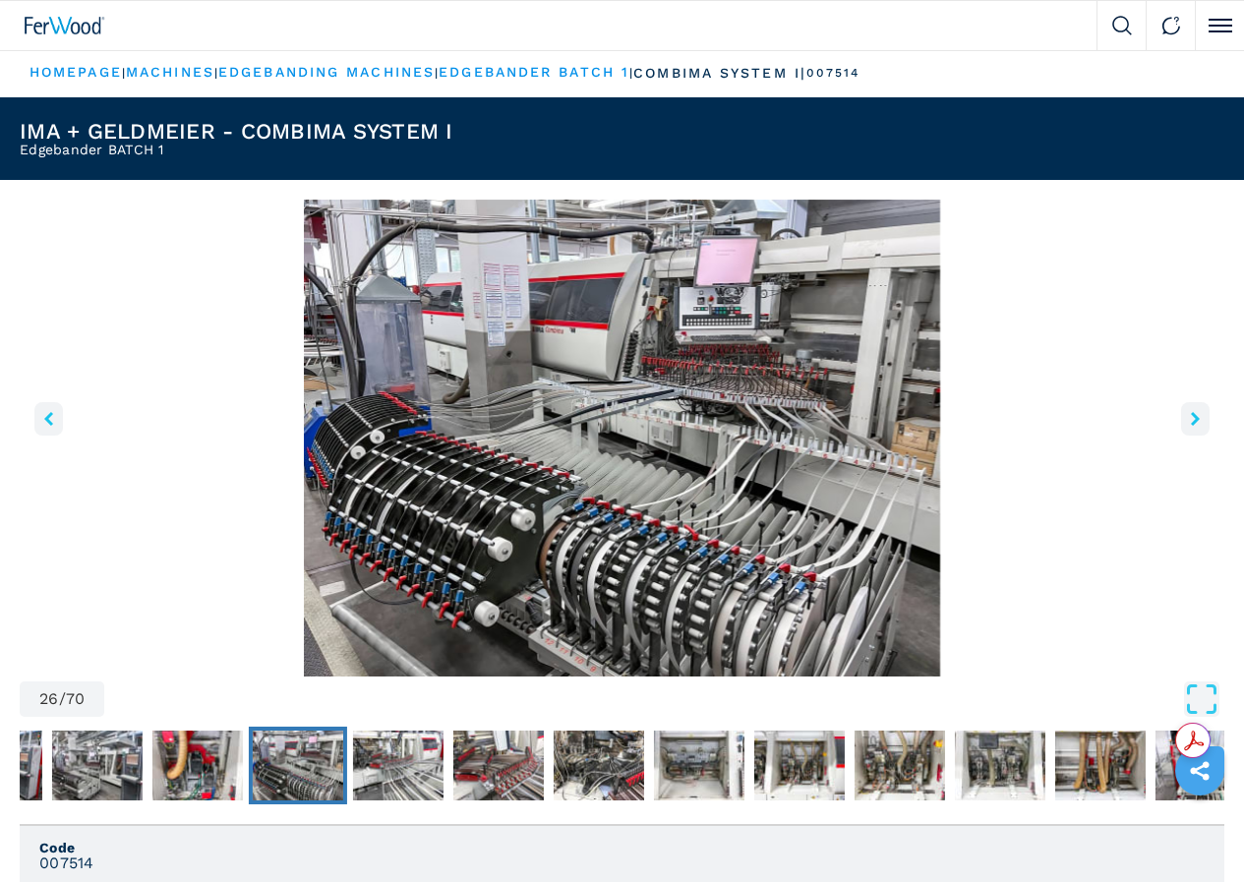
click at [1191, 426] on icon "right-button" at bounding box center [1195, 419] width 9 height 14
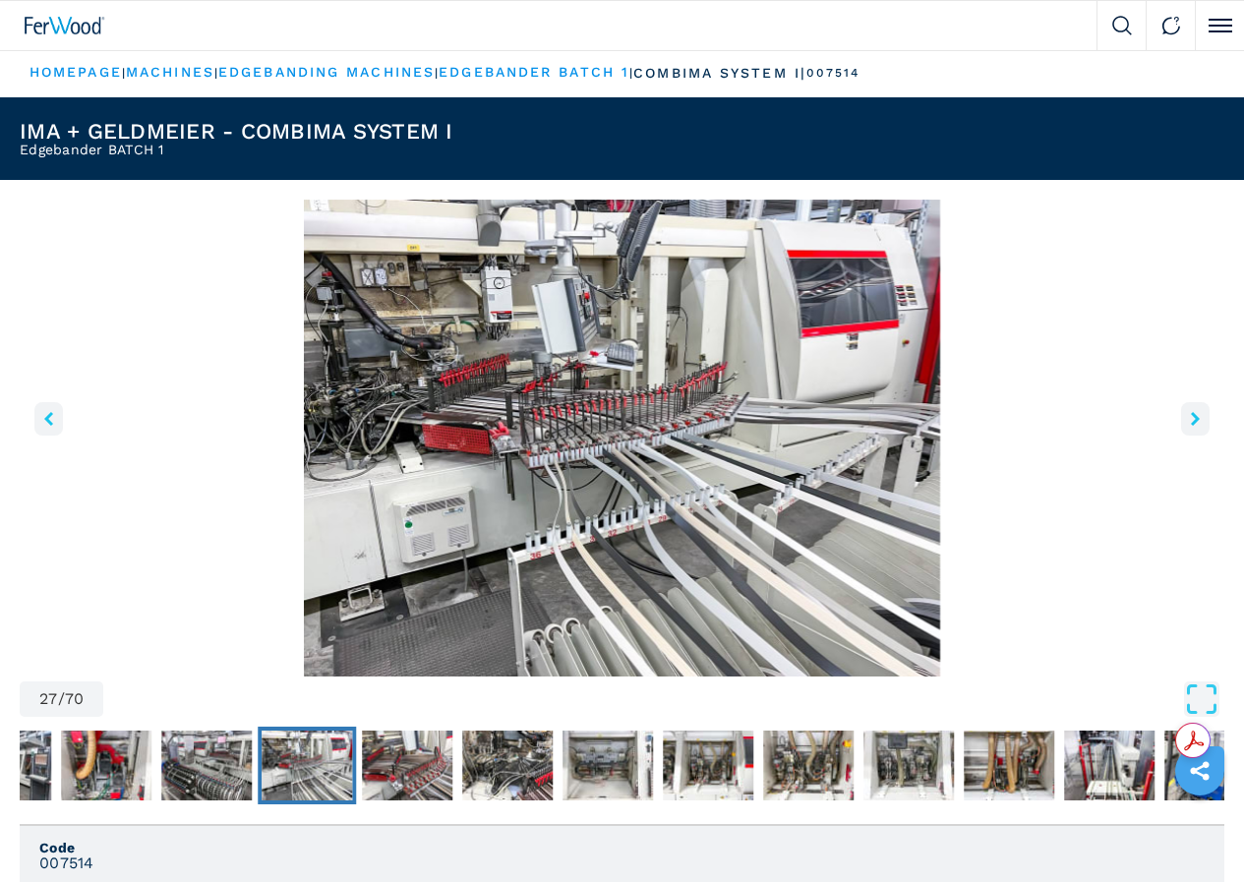
click at [1191, 426] on icon "right-button" at bounding box center [1195, 419] width 9 height 14
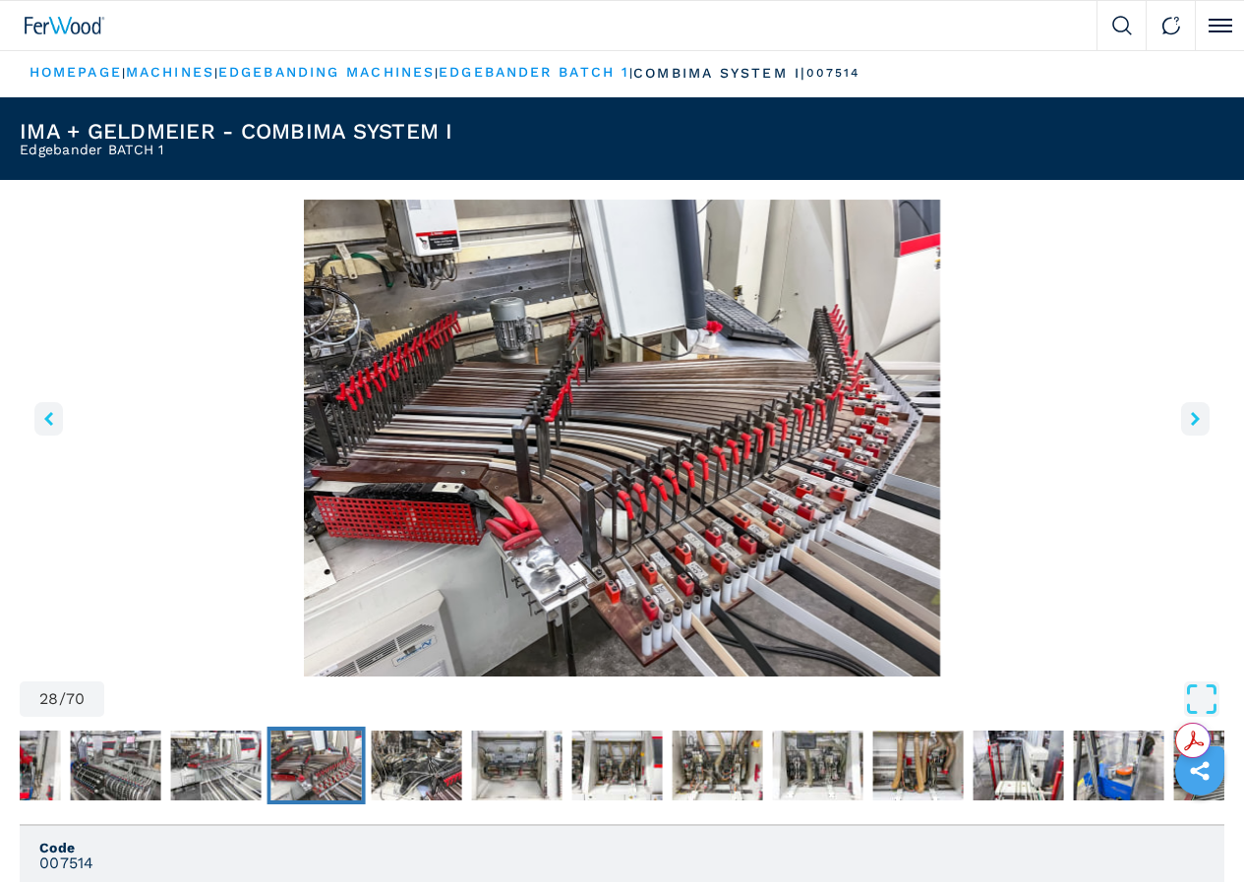
click at [1191, 426] on icon "right-button" at bounding box center [1195, 419] width 9 height 14
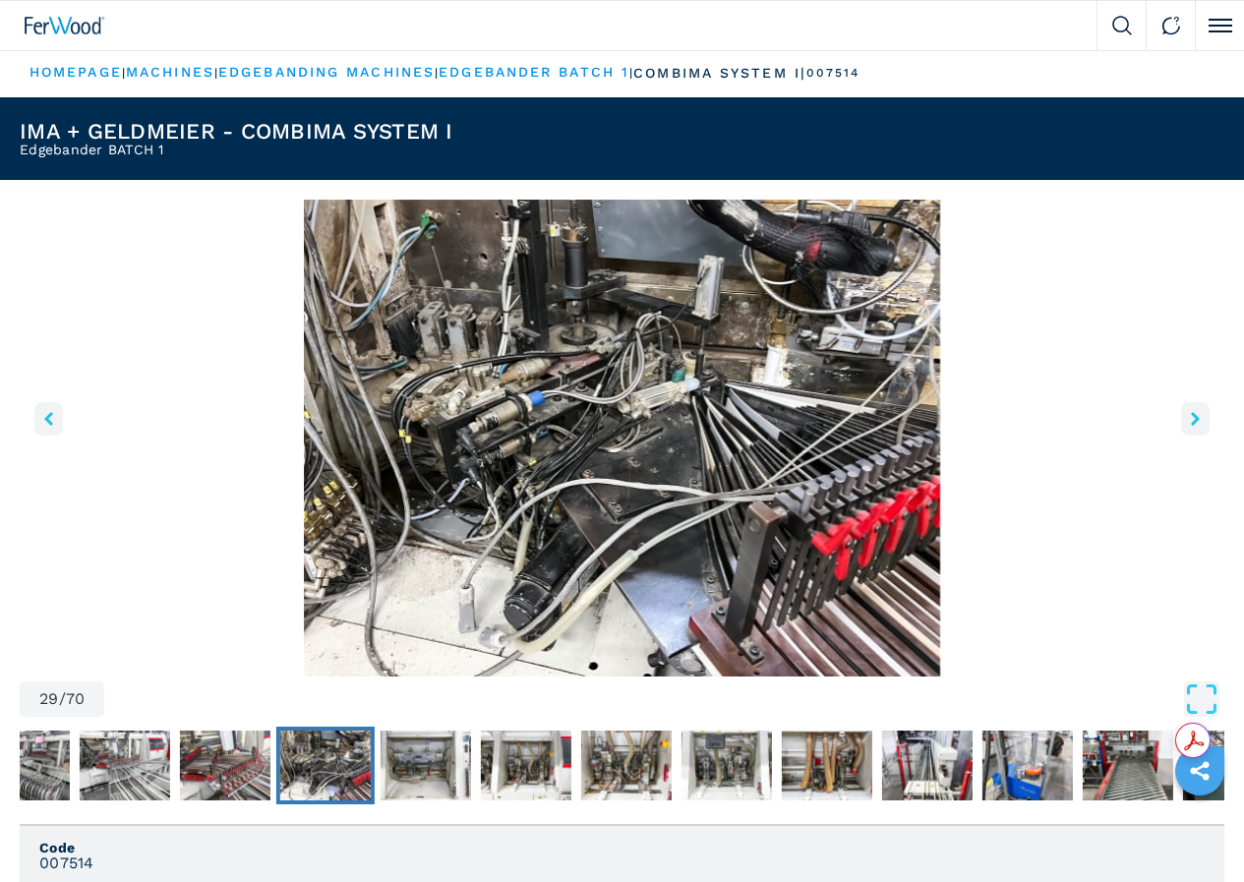
click at [1191, 426] on icon "right-button" at bounding box center [1195, 419] width 9 height 14
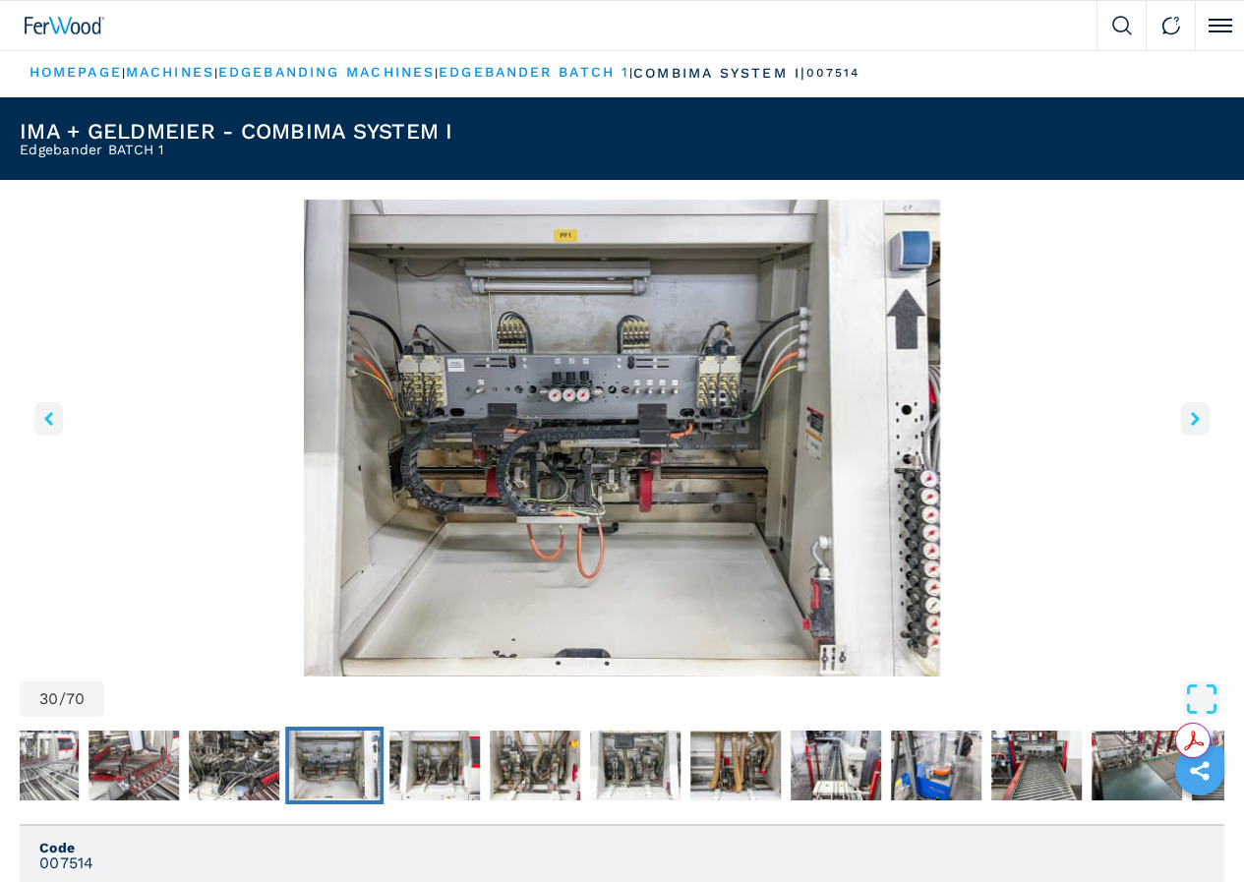
click at [1191, 426] on icon "right-button" at bounding box center [1195, 419] width 9 height 14
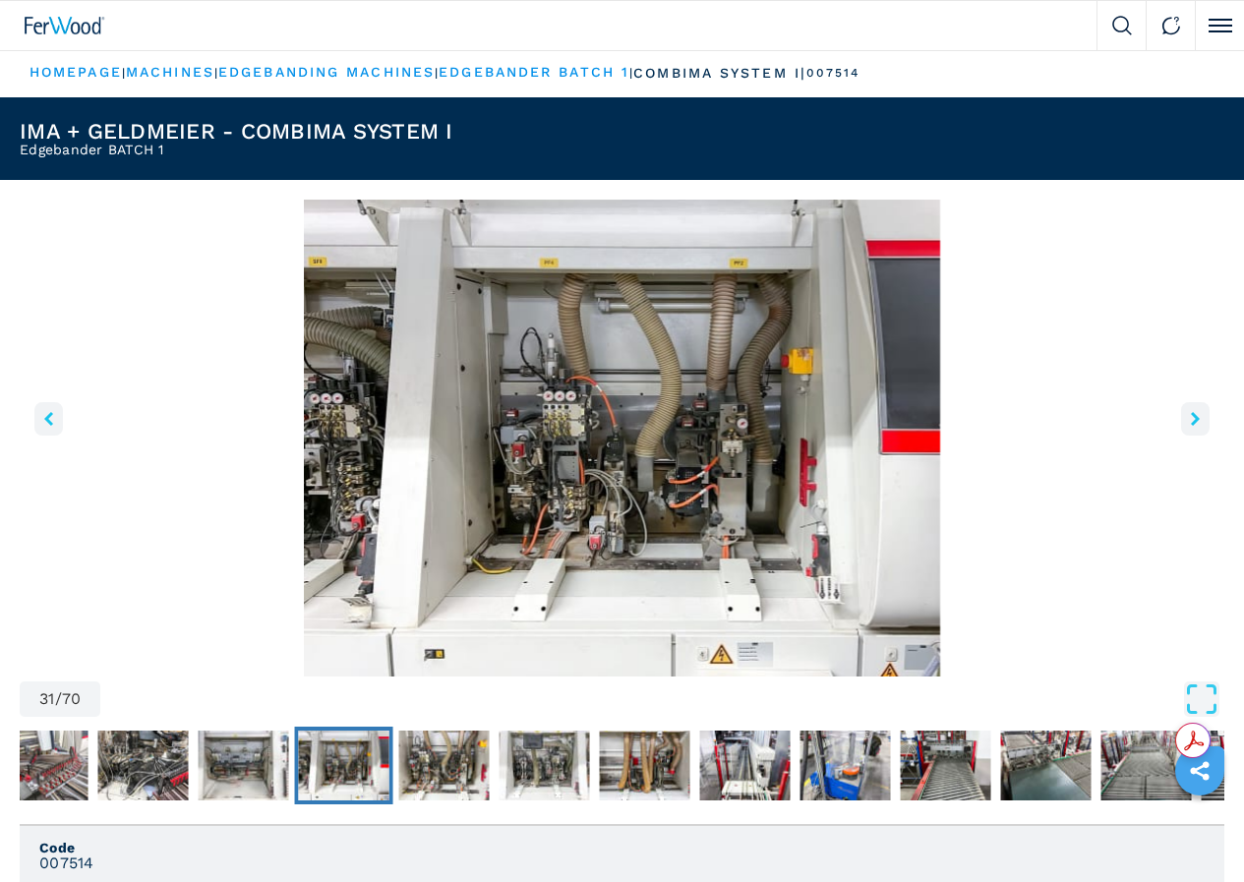
click at [1191, 426] on icon "right-button" at bounding box center [1195, 419] width 9 height 14
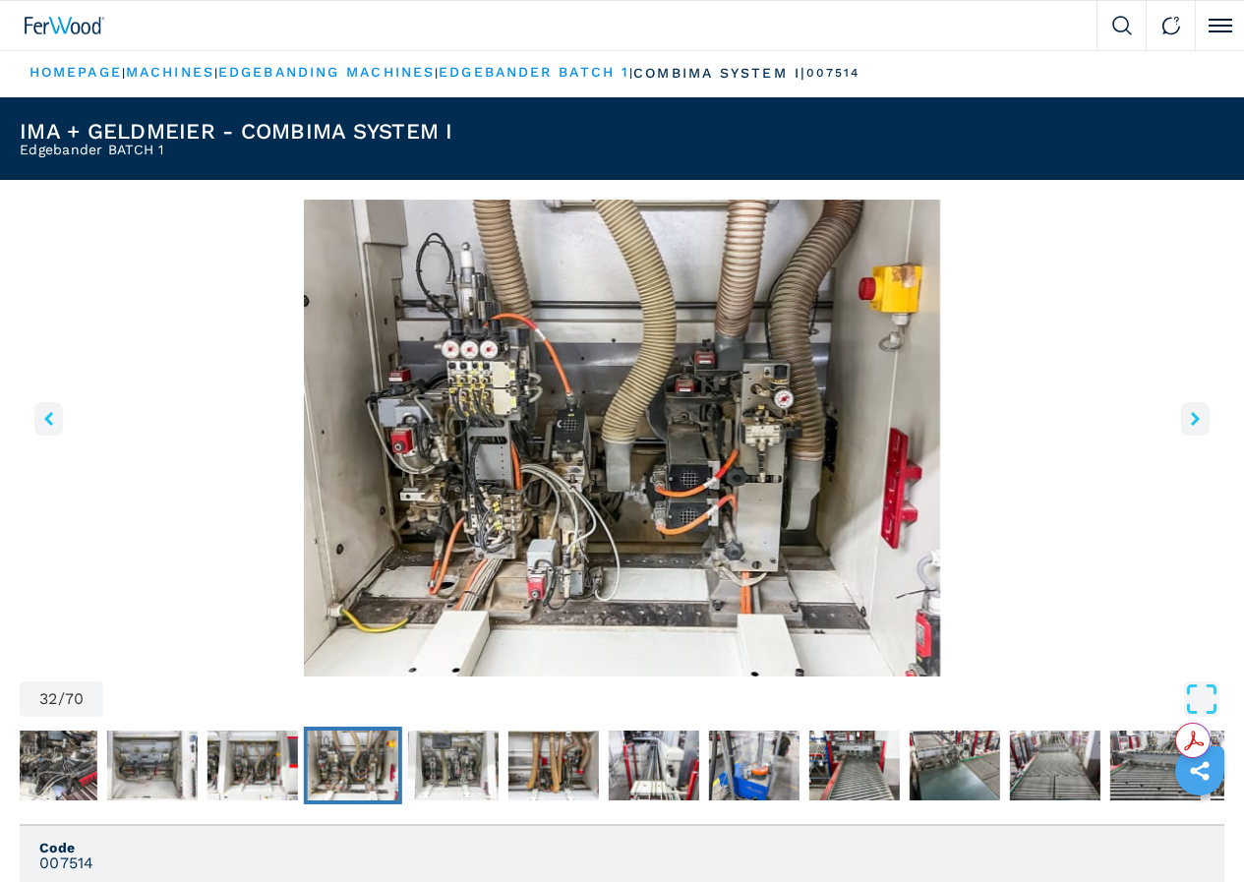
click at [1191, 426] on icon "right-button" at bounding box center [1195, 419] width 9 height 14
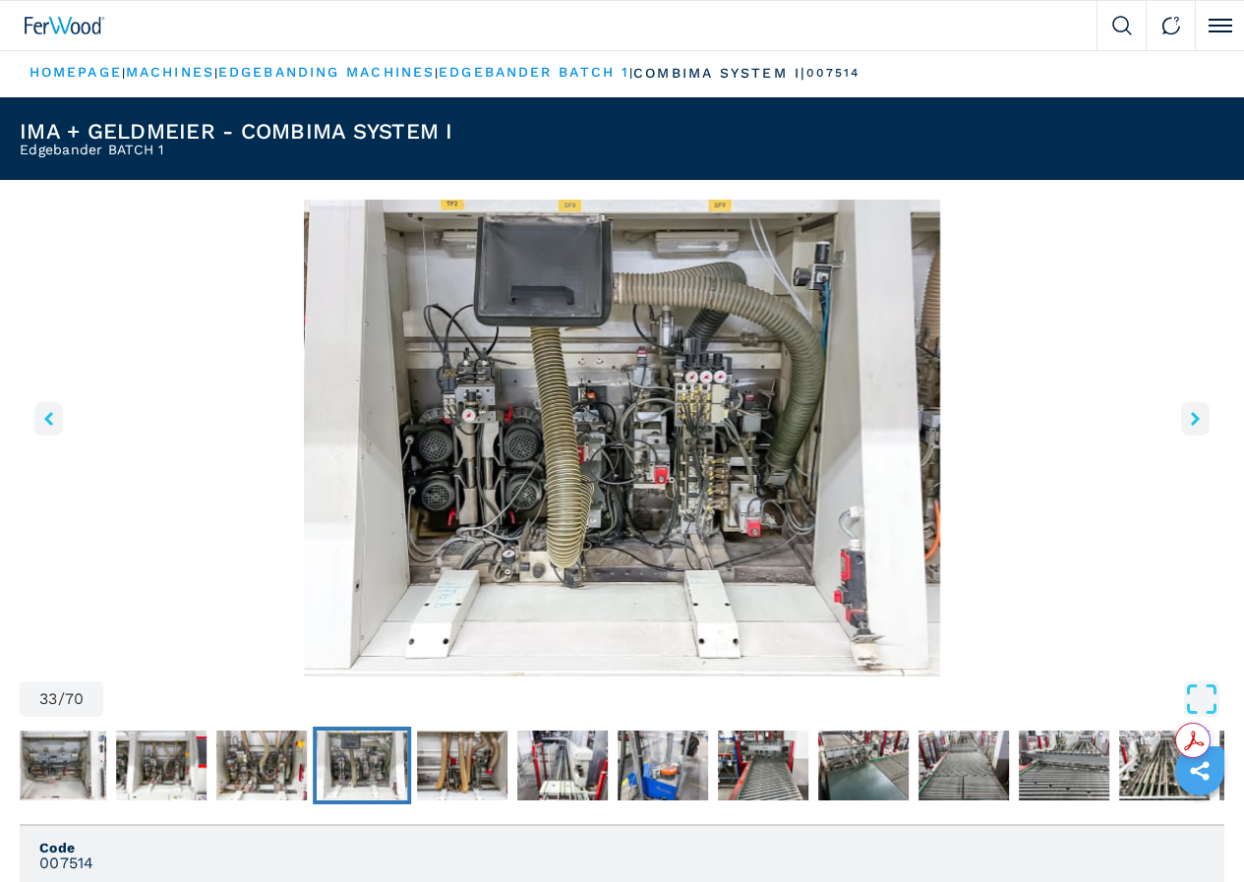
click at [1191, 426] on icon "right-button" at bounding box center [1195, 419] width 9 height 14
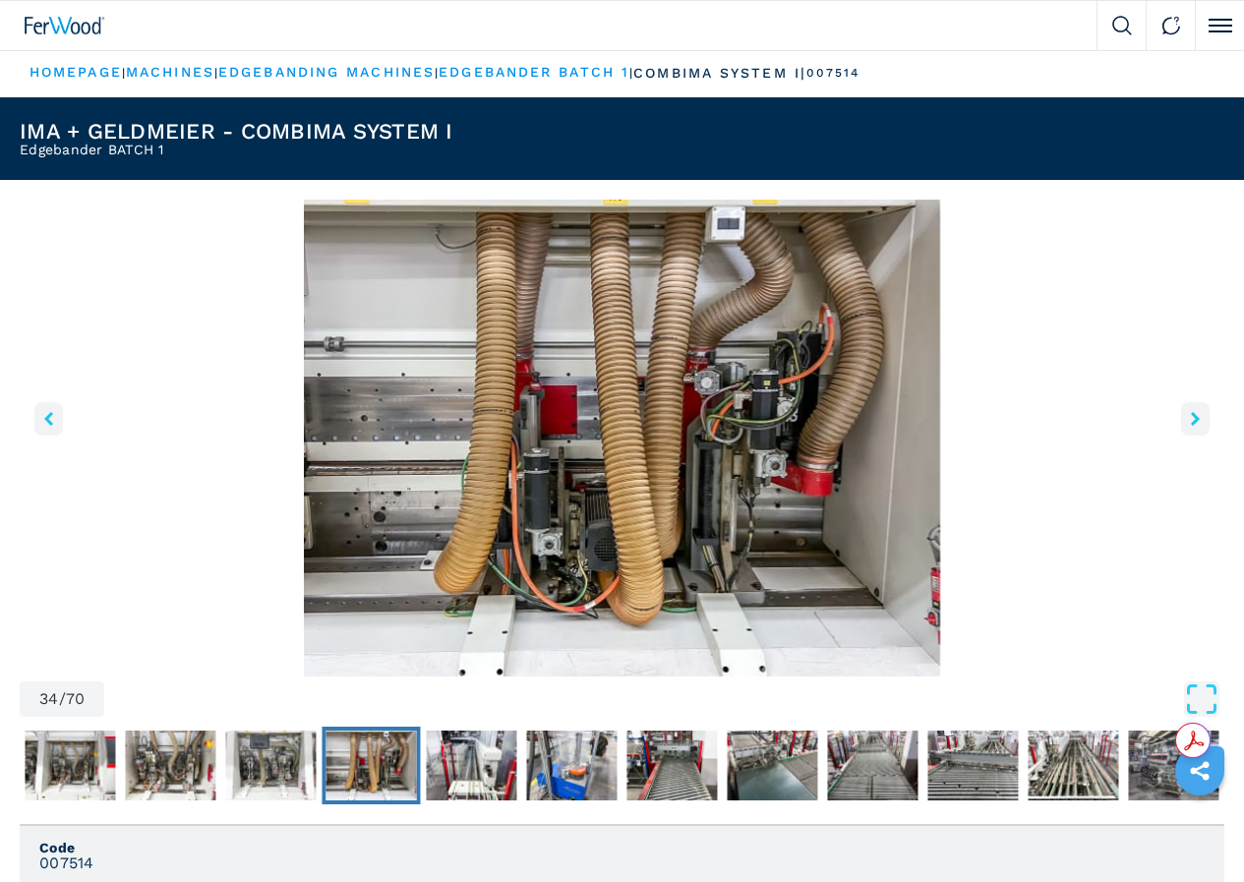
click at [1191, 426] on icon "right-button" at bounding box center [1195, 419] width 9 height 14
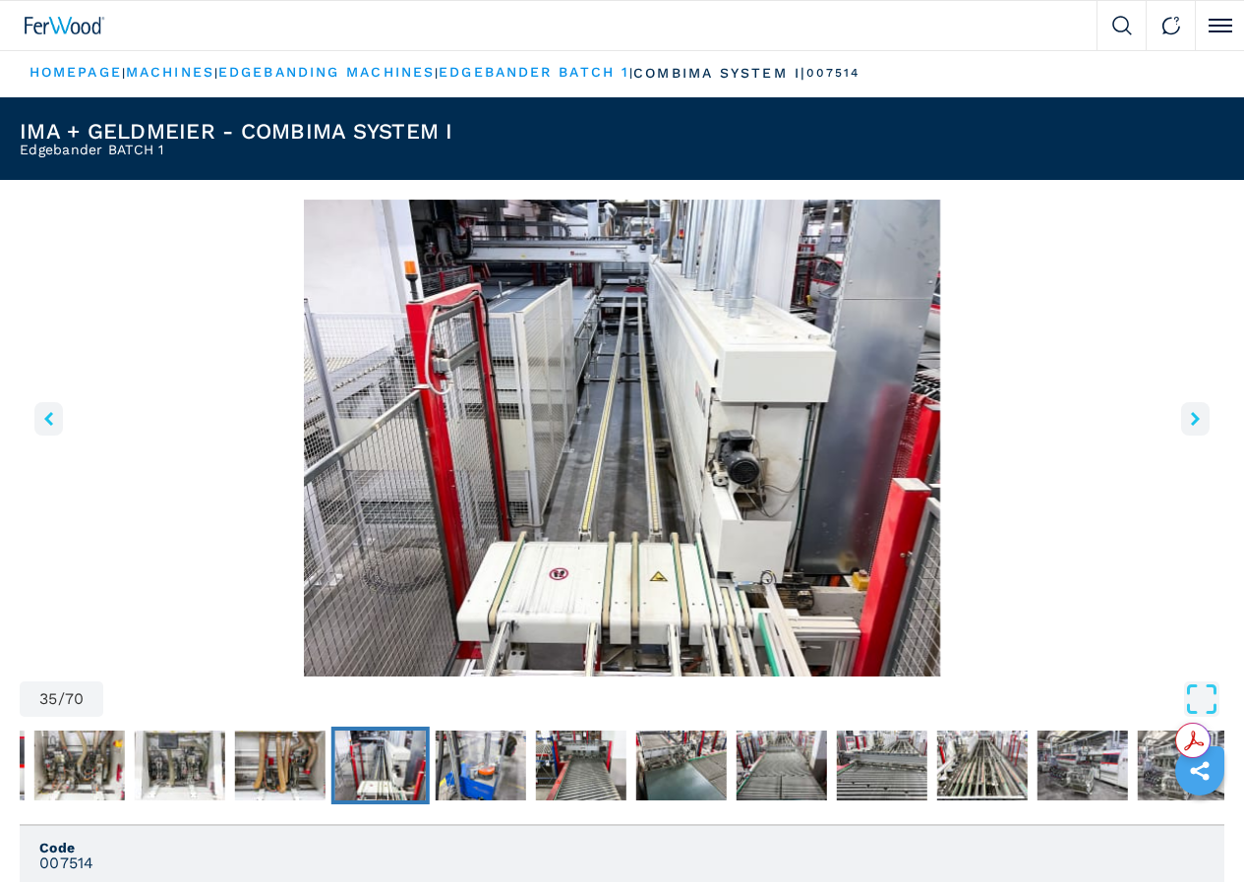
click at [1191, 426] on icon "right-button" at bounding box center [1195, 419] width 9 height 14
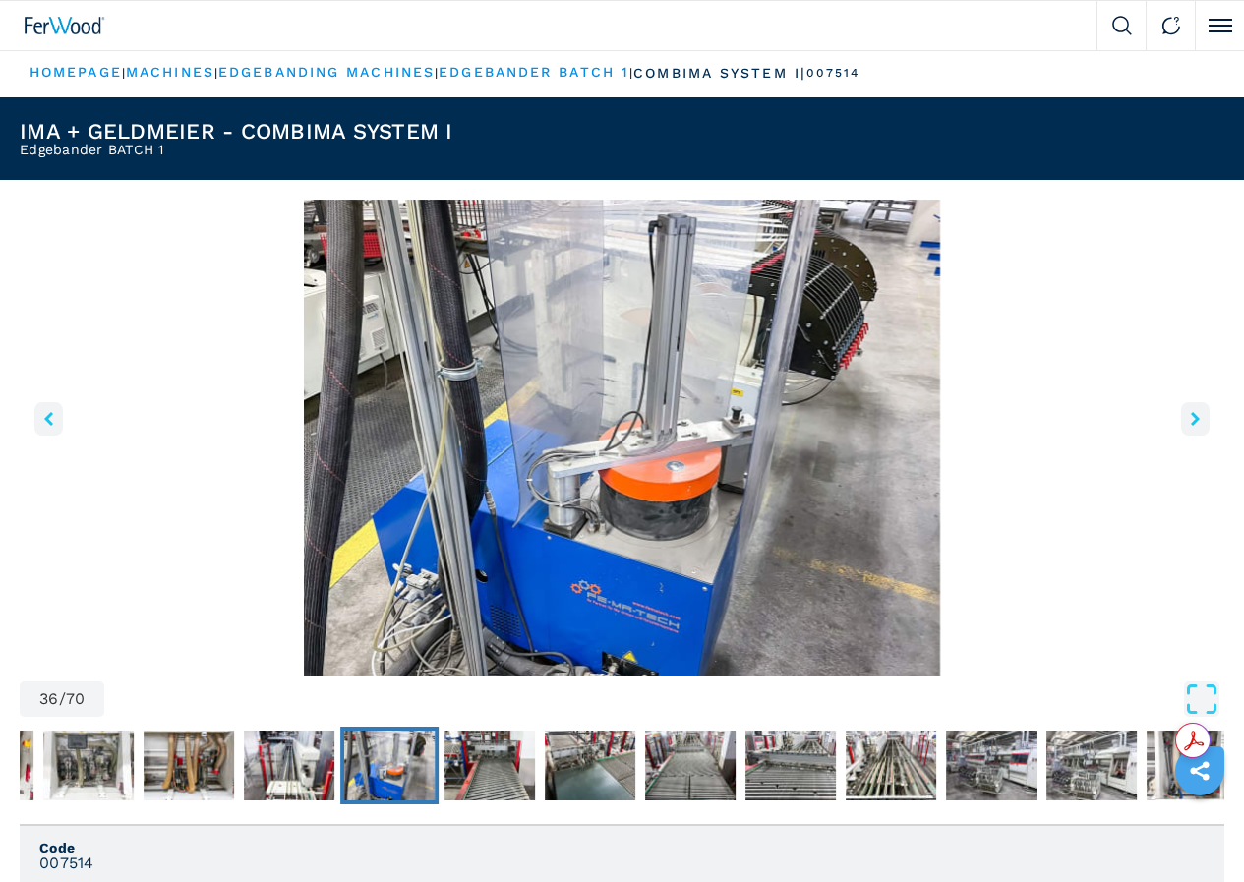
scroll to position [98, 0]
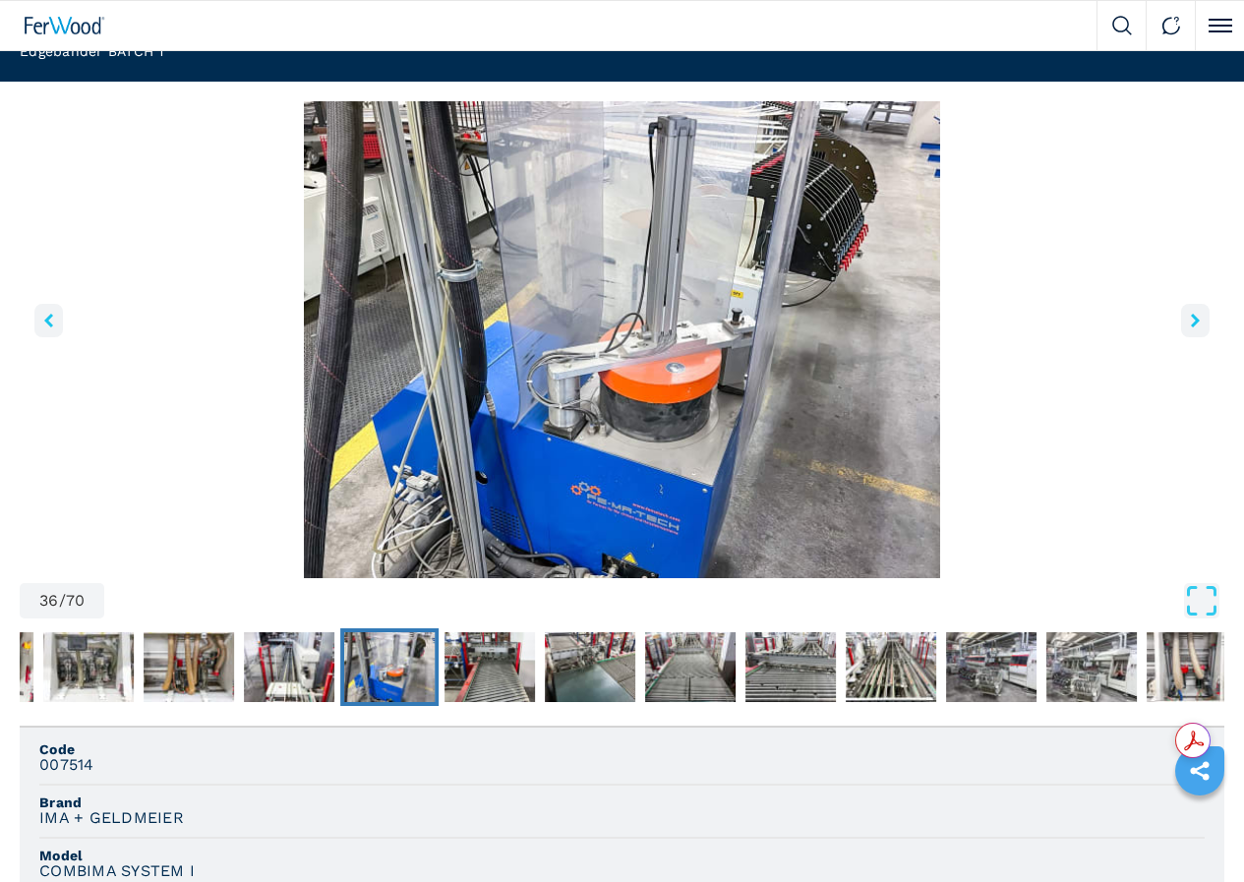
click at [1191, 327] on icon "right-button" at bounding box center [1195, 321] width 9 height 14
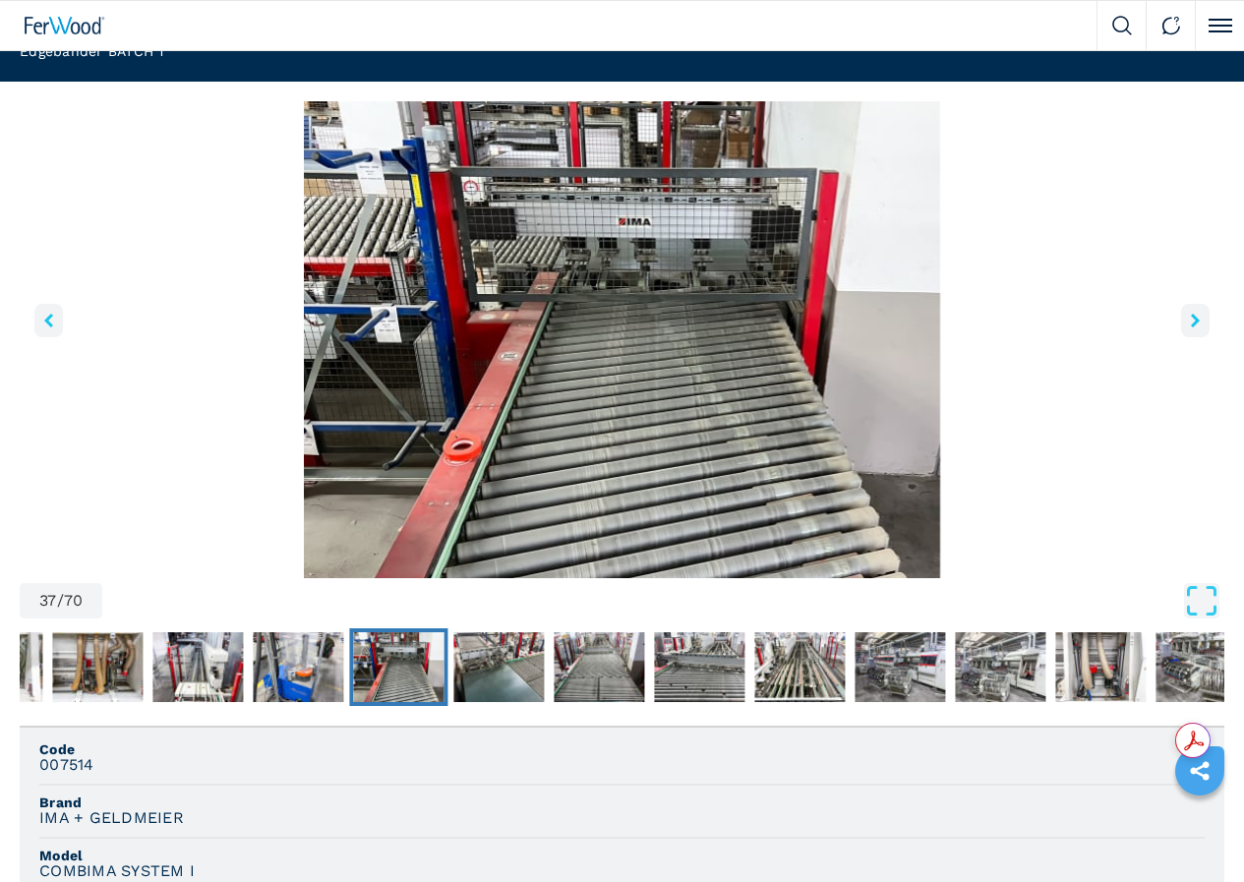
click at [1191, 327] on icon "right-button" at bounding box center [1195, 321] width 9 height 14
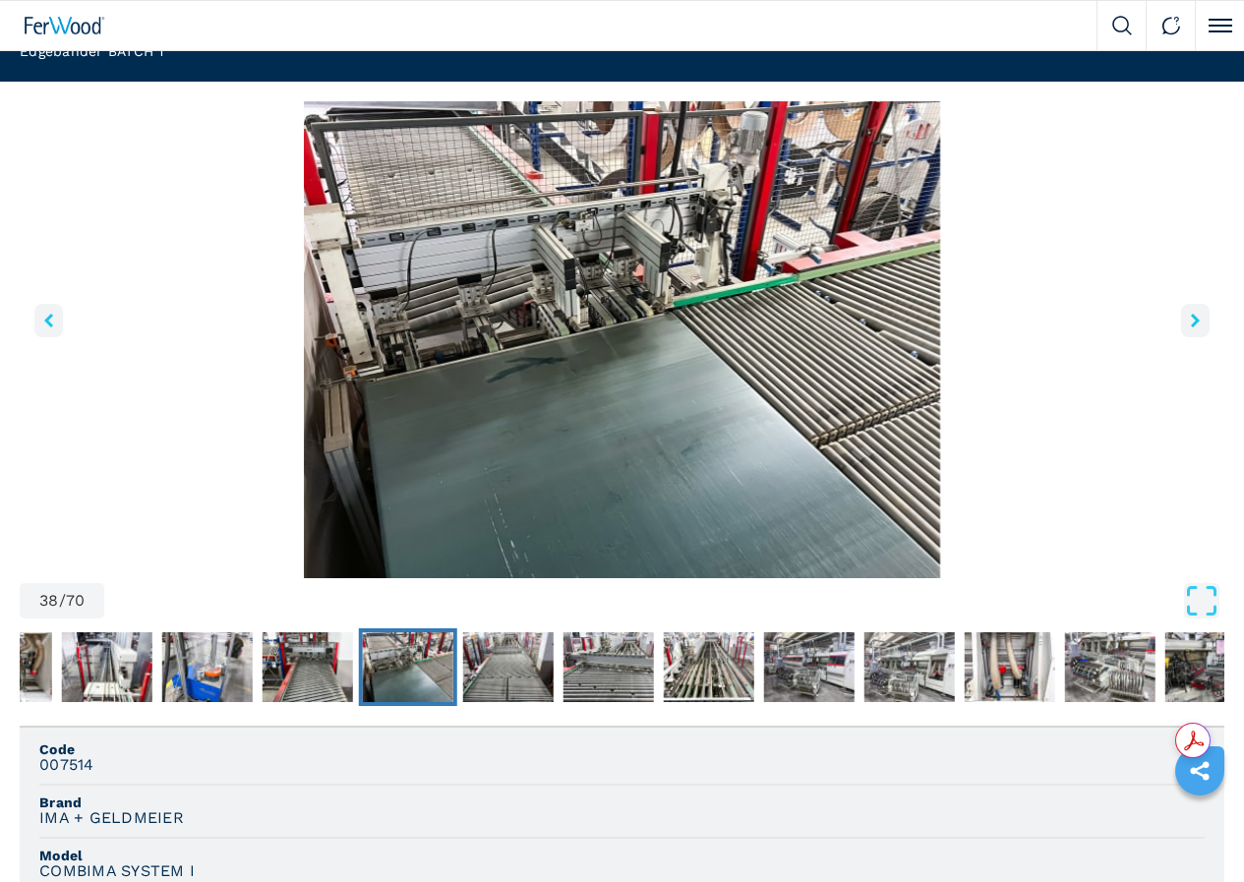
click at [1191, 327] on icon "right-button" at bounding box center [1195, 321] width 9 height 14
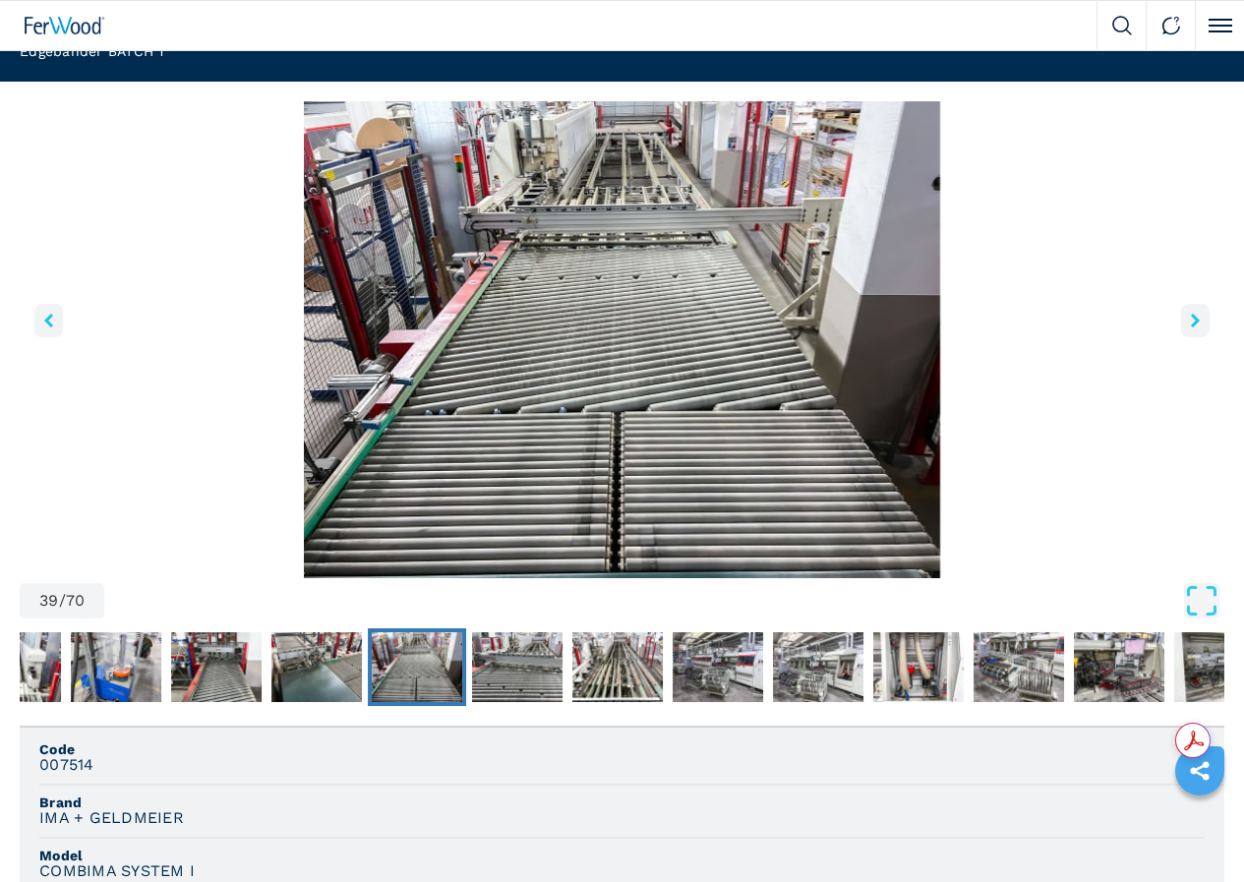
click at [1191, 327] on icon "right-button" at bounding box center [1195, 321] width 9 height 14
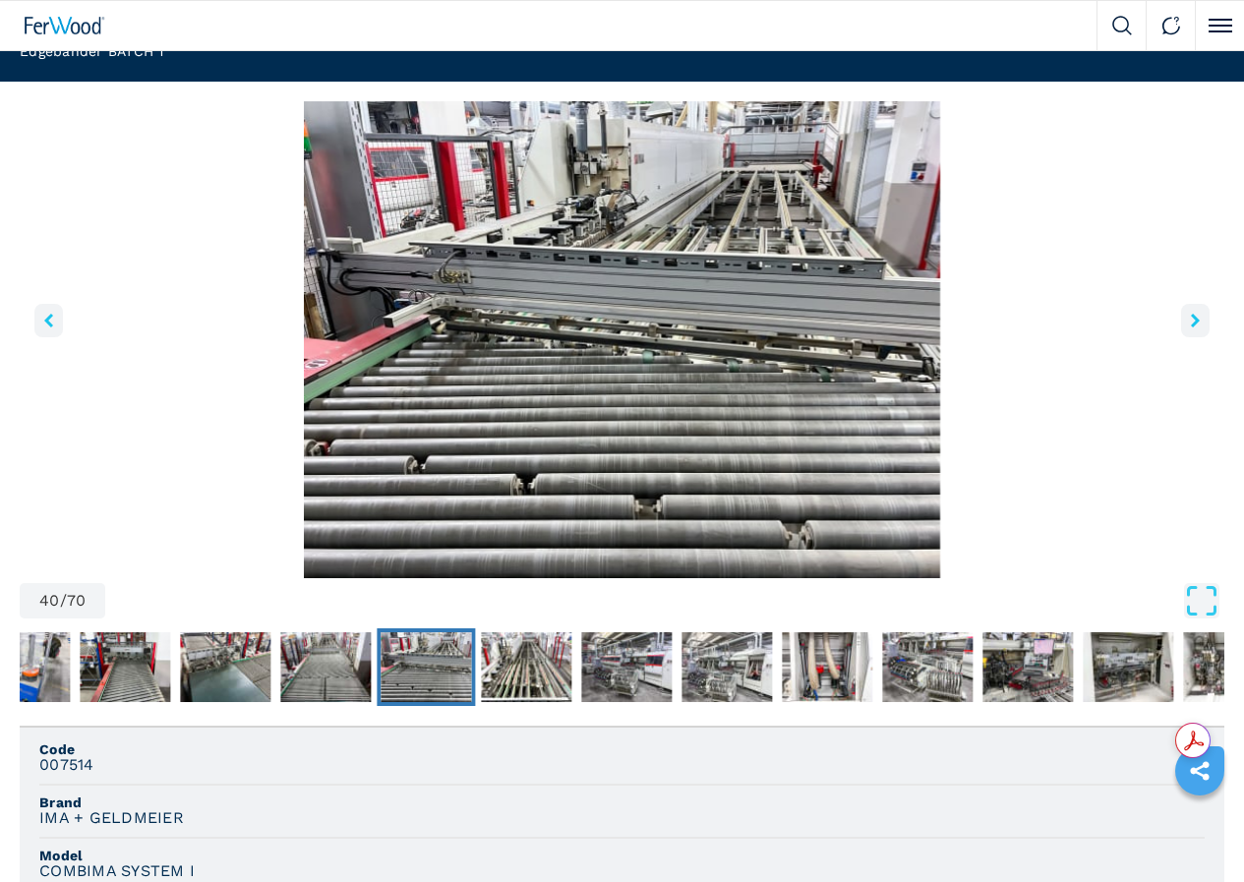
click at [1191, 327] on icon "right-button" at bounding box center [1195, 321] width 9 height 14
